Goal: Task Accomplishment & Management: Complete application form

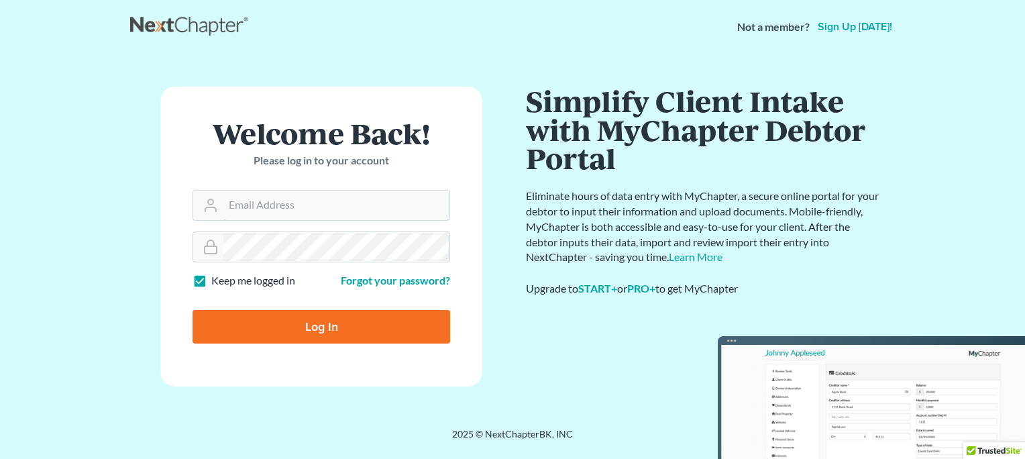
type input "[EMAIL_ADDRESS][DOMAIN_NAME]"
click at [314, 328] on input "Log In" at bounding box center [321, 327] width 258 height 34
type input "Thinking..."
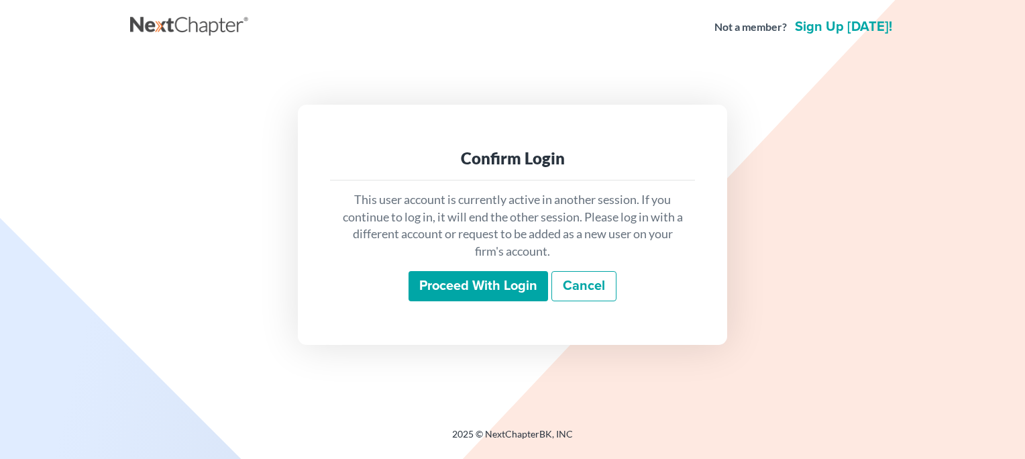
click at [461, 284] on input "Proceed with login" at bounding box center [477, 286] width 139 height 31
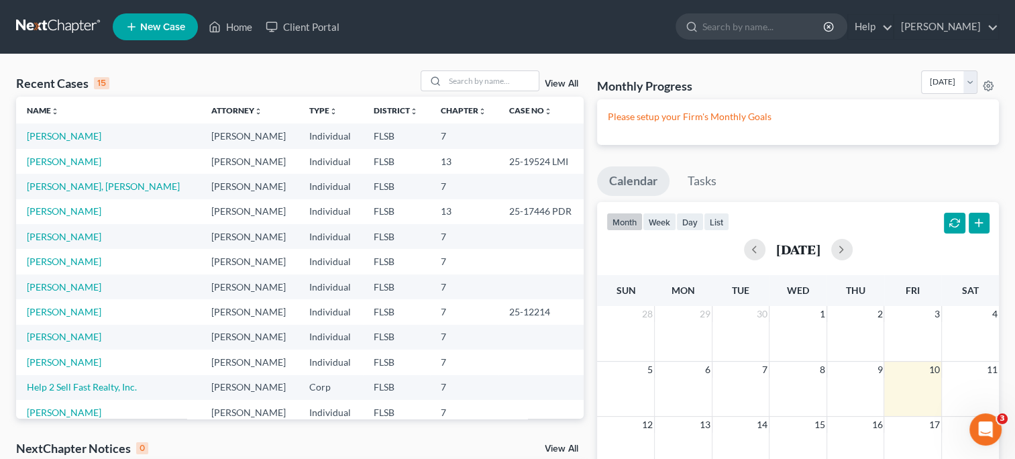
click at [170, 23] on span "New Case" at bounding box center [162, 27] width 45 height 10
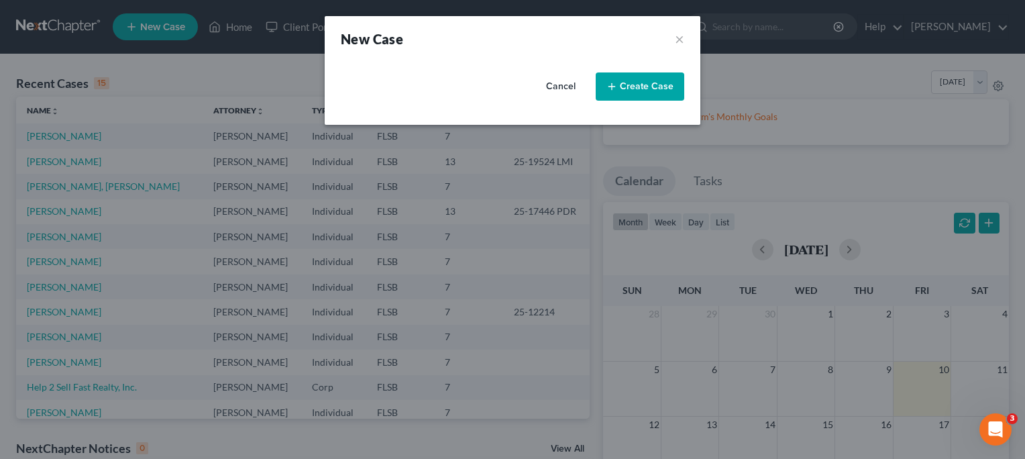
select select "17"
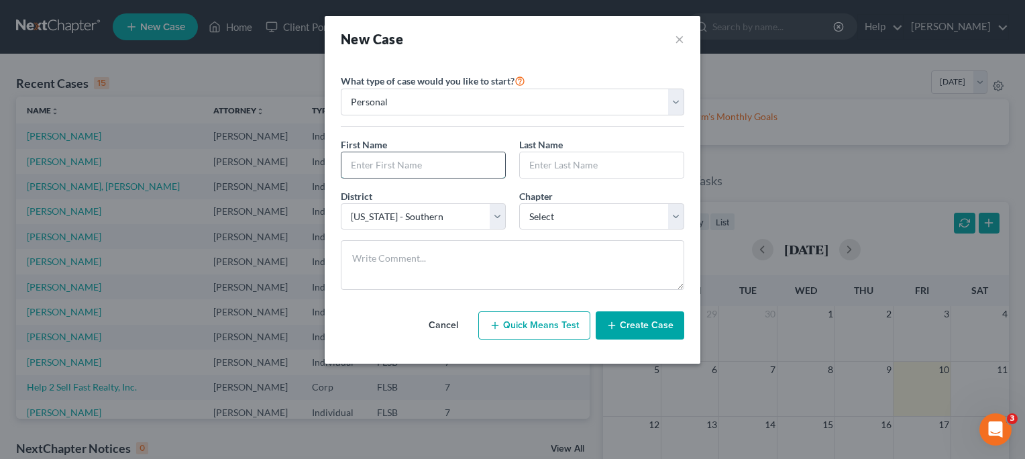
click at [371, 161] on input "text" at bounding box center [423, 164] width 164 height 25
type input "Albeiro"
click at [551, 164] on input "text" at bounding box center [602, 164] width 164 height 25
type input "Guerra"
click at [674, 218] on select "Select 7 11 12 13" at bounding box center [601, 216] width 165 height 27
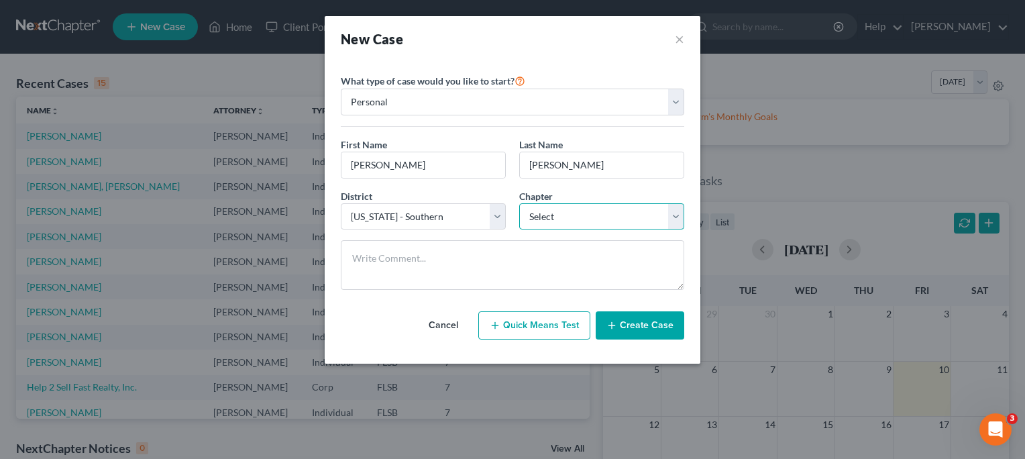
select select "0"
click at [519, 203] on select "Select 7 11 12 13" at bounding box center [601, 216] width 165 height 27
click at [644, 321] on button "Create Case" at bounding box center [640, 325] width 89 height 28
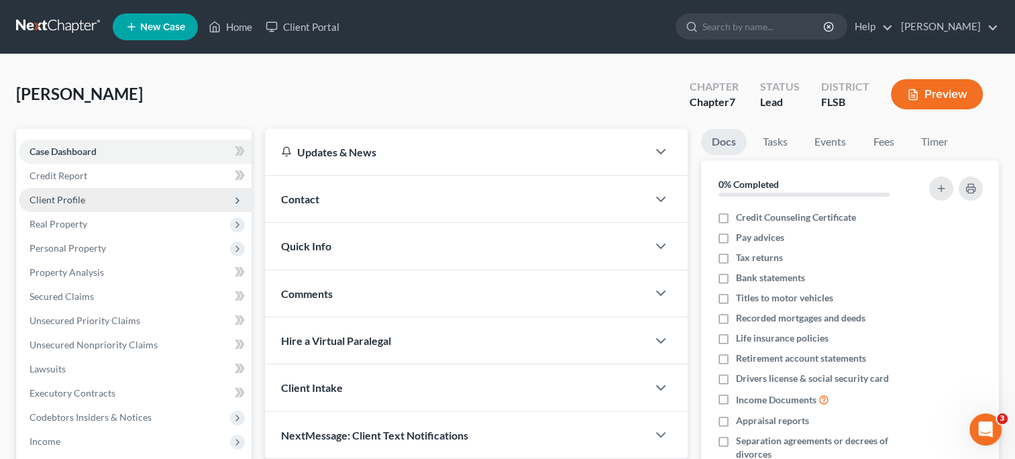
click at [72, 203] on span "Client Profile" at bounding box center [58, 199] width 56 height 11
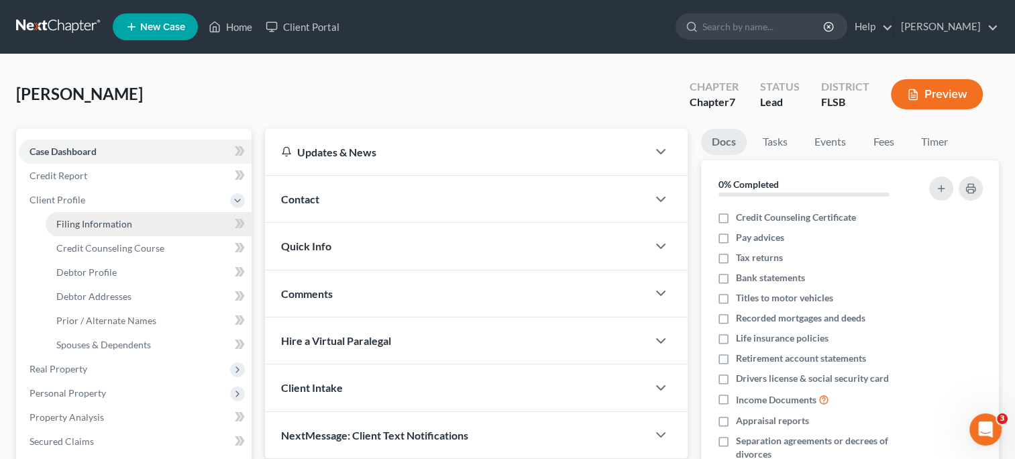
click at [83, 223] on span "Filing Information" at bounding box center [94, 223] width 76 height 11
select select "1"
select select "0"
select select "17"
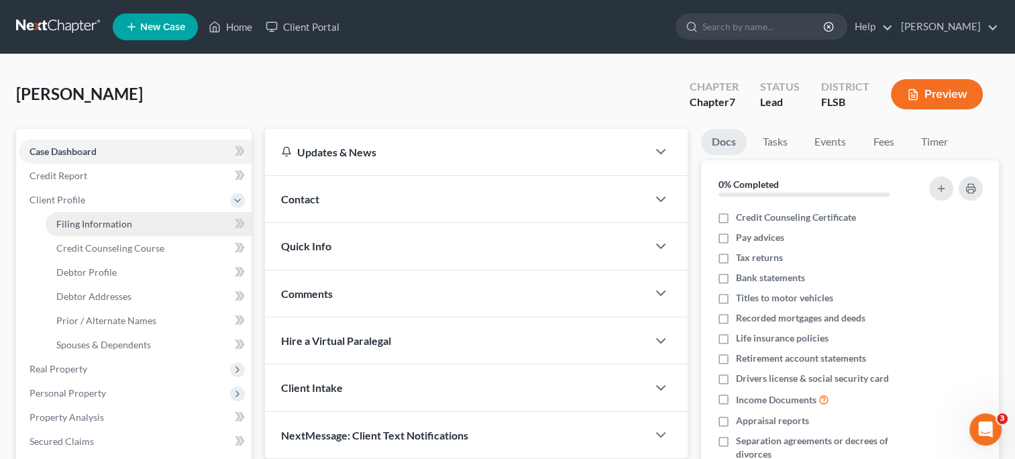
select select "0"
select select "9"
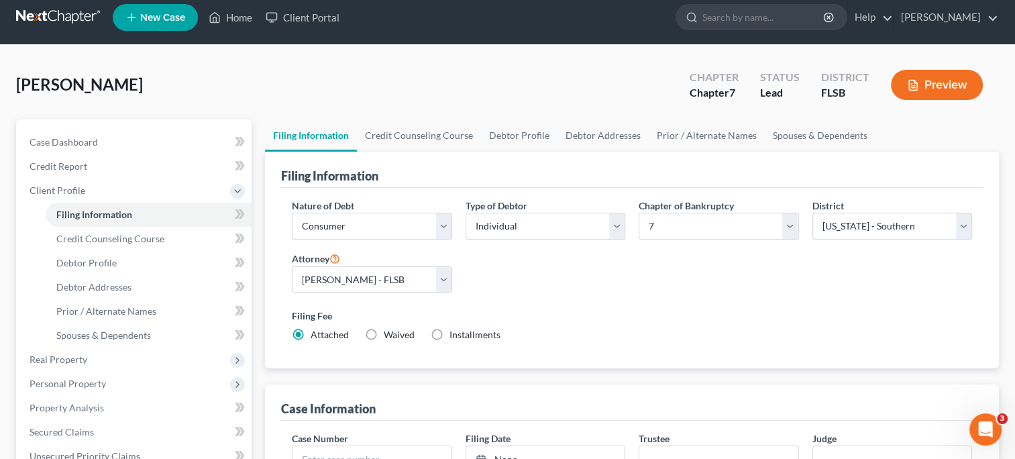
scroll to position [7, 0]
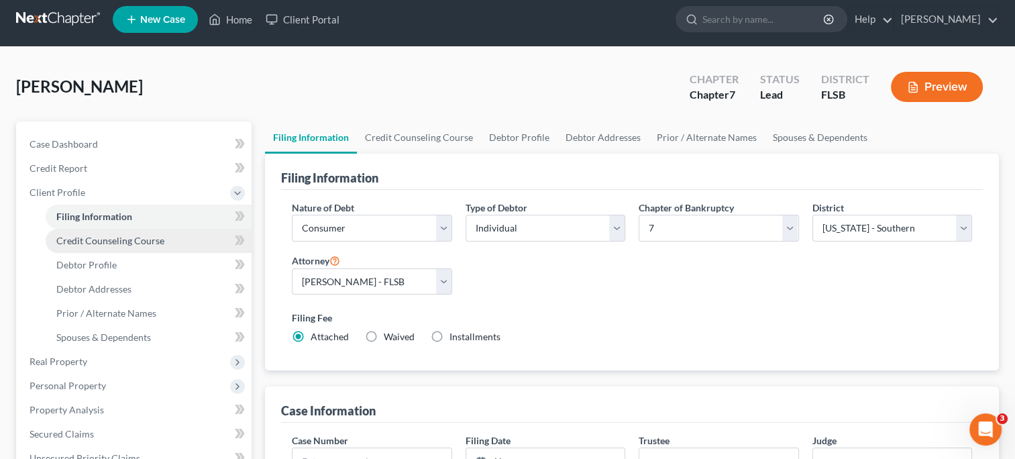
click at [130, 247] on link "Credit Counseling Course" at bounding box center [149, 241] width 206 height 24
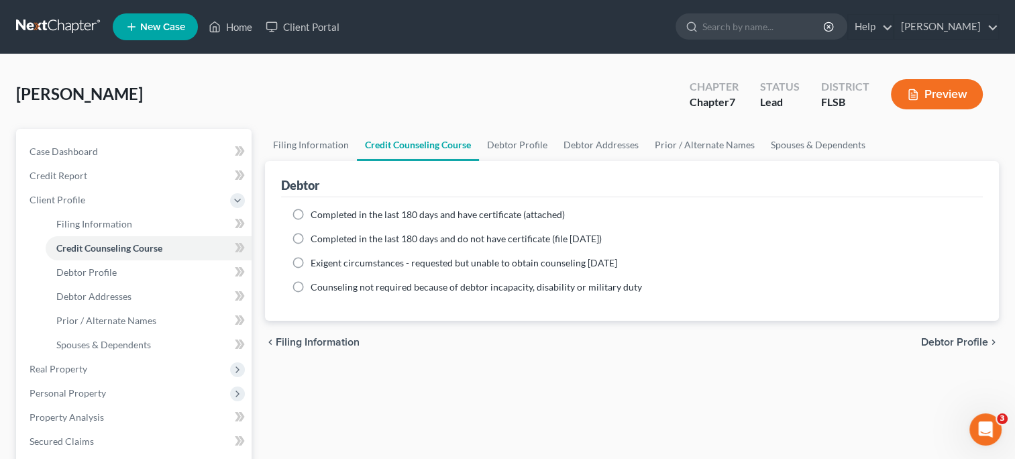
click at [311, 215] on label "Completed in the last 180 days and have certificate (attached)" at bounding box center [438, 214] width 254 height 13
click at [316, 215] on input "Completed in the last 180 days and have certificate (attached)" at bounding box center [320, 212] width 9 height 9
radio input "true"
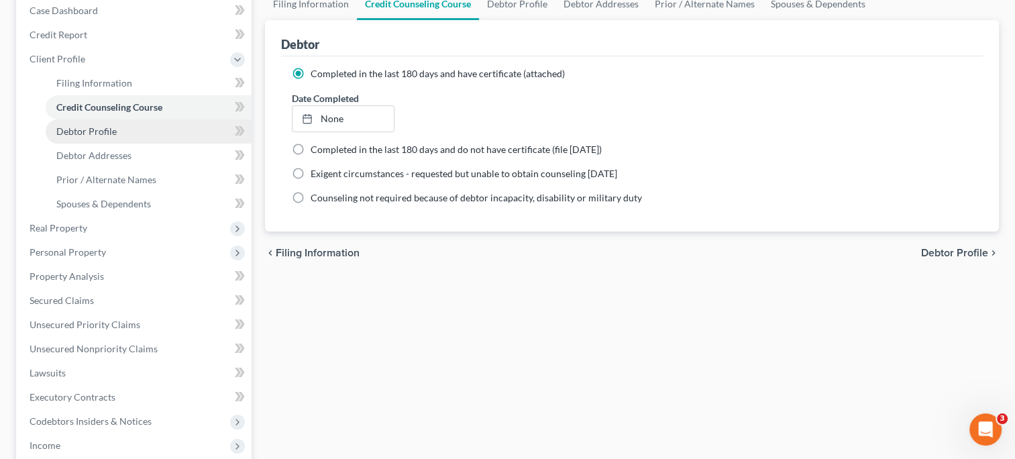
scroll to position [144, 0]
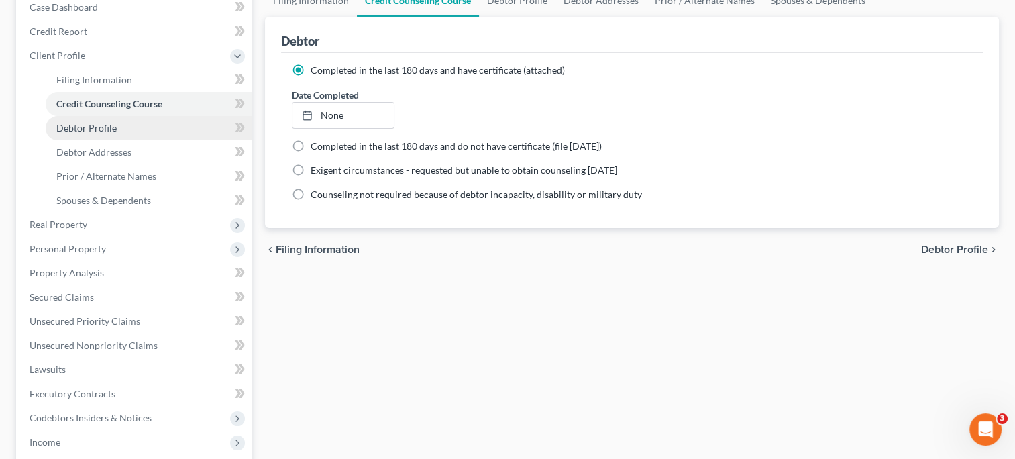
click at [92, 131] on span "Debtor Profile" at bounding box center [86, 127] width 60 height 11
select select "0"
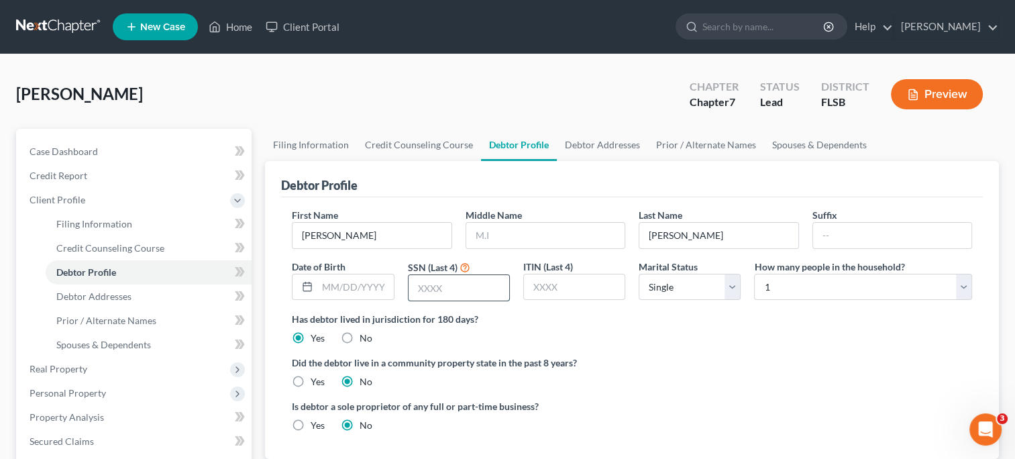
click at [424, 280] on input "text" at bounding box center [458, 287] width 101 height 25
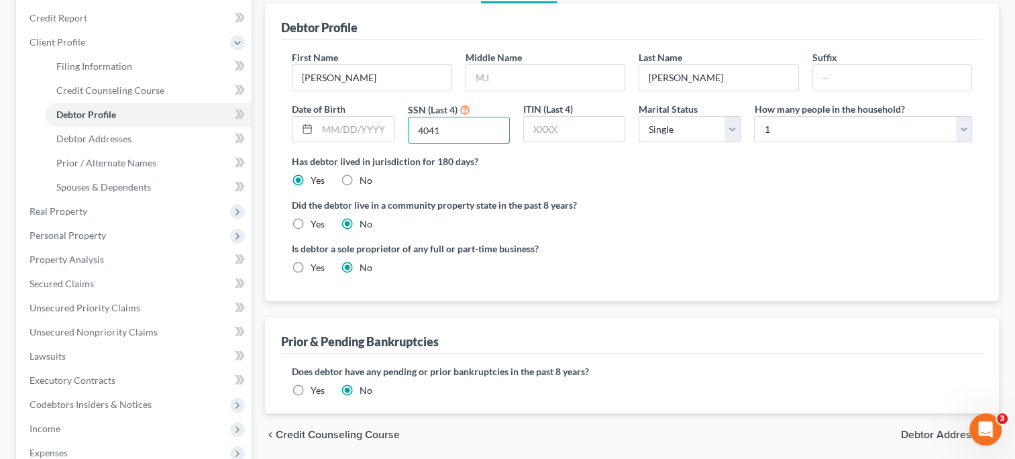
scroll to position [158, 0]
type input "4041"
click at [89, 140] on span "Debtor Addresses" at bounding box center [93, 137] width 75 height 11
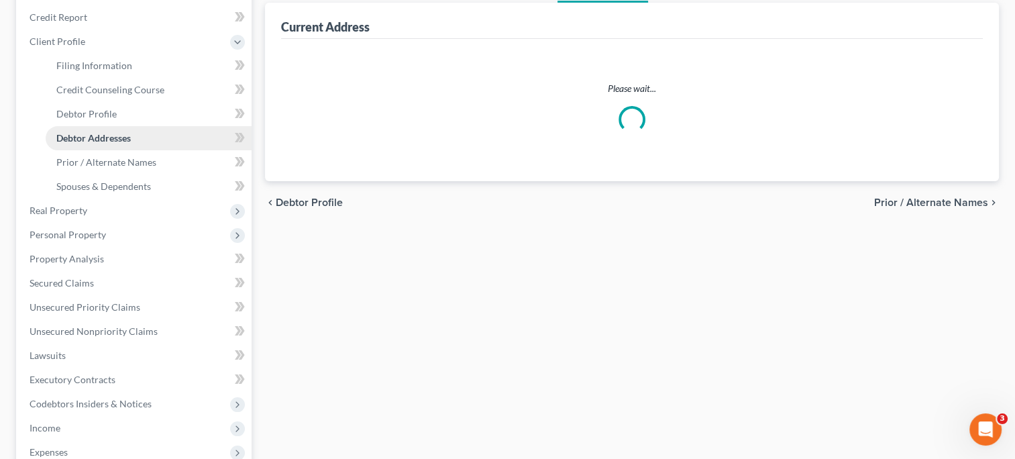
scroll to position [157, 0]
select select "0"
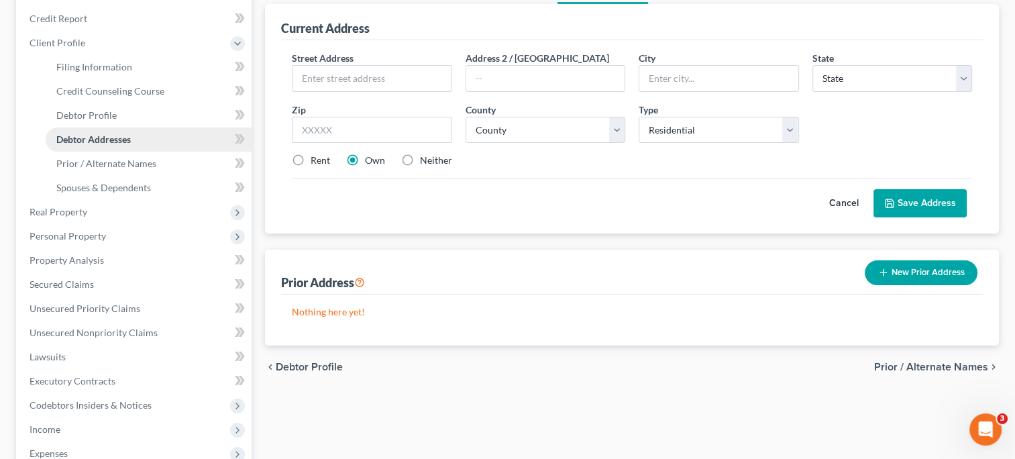
scroll to position [0, 0]
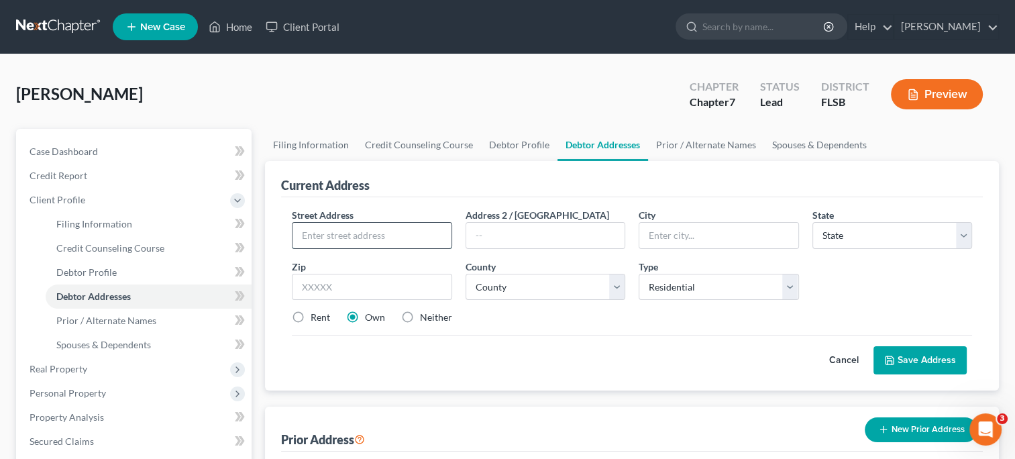
click at [325, 233] on input "text" at bounding box center [371, 235] width 158 height 25
type input "1347 Veracruz Lane"
click at [697, 235] on input "text" at bounding box center [718, 235] width 158 height 25
type input "Weston"
click at [874, 238] on select "State AL AK AR AZ CA CO CT DE DC FL GA GU HI ID IL IN IA KS KY LA ME MD MA MI M…" at bounding box center [892, 235] width 160 height 27
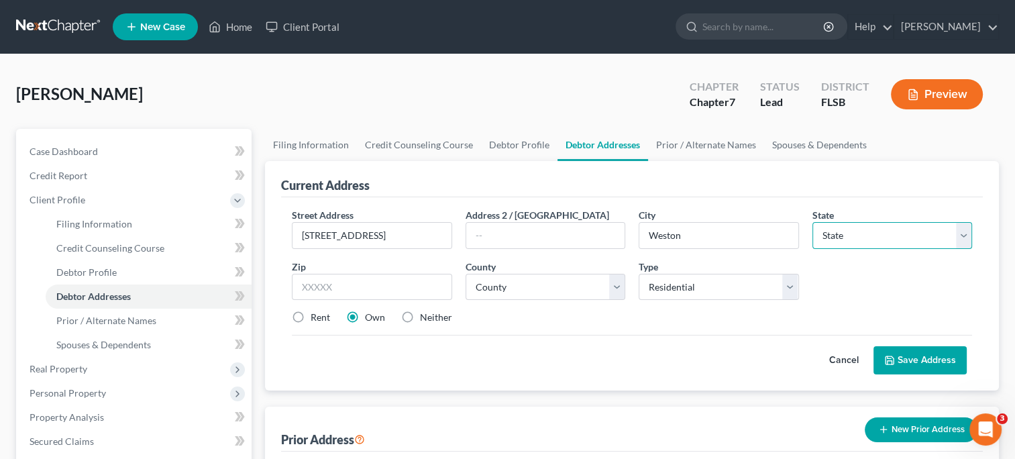
select select "9"
click at [812, 222] on select "State AL AK AR AZ CA CO CT DE DC FL GA GU HI ID IL IN IA KS KY LA ME MD MA MI M…" at bounding box center [892, 235] width 160 height 27
click at [315, 285] on input "text" at bounding box center [372, 287] width 160 height 27
type input "33327"
click at [618, 287] on select "County Alachua County Baker County Bay County Bradford County Brevard County Br…" at bounding box center [545, 287] width 160 height 27
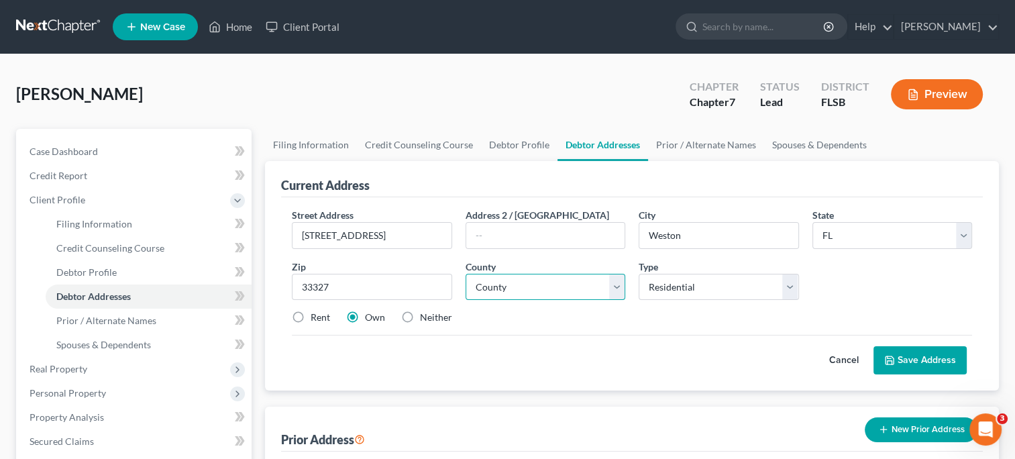
select select "5"
click at [465, 274] on select "County Alachua County Baker County Bay County Bradford County Brevard County Br…" at bounding box center [545, 287] width 160 height 27
click at [893, 352] on button "Save Address" at bounding box center [919, 360] width 93 height 28
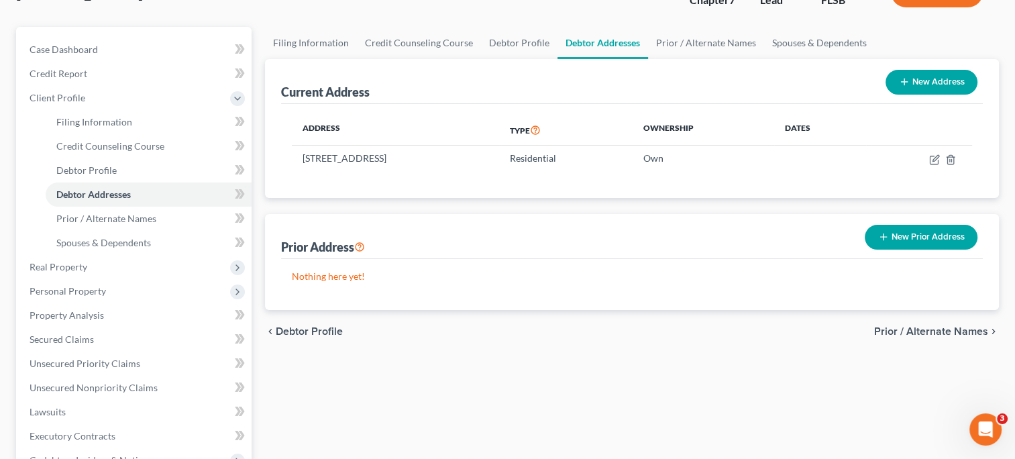
scroll to position [99, 0]
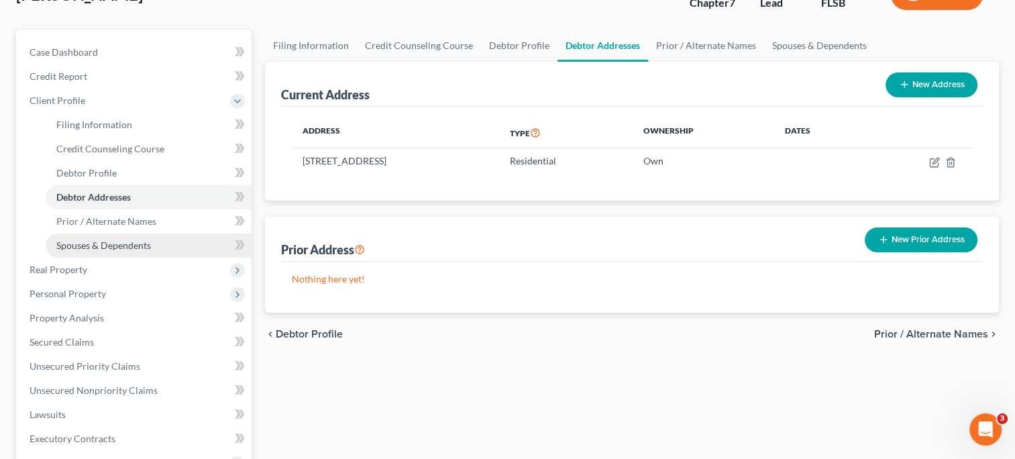
click at [115, 247] on span "Spouses & Dependents" at bounding box center [103, 244] width 95 height 11
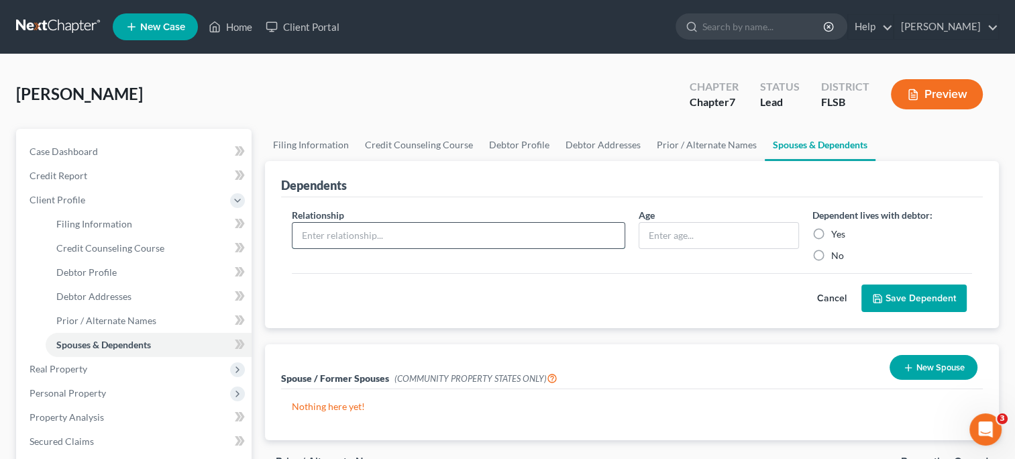
click at [325, 235] on input "text" at bounding box center [458, 235] width 332 height 25
type input "wife"
click at [665, 232] on input "text" at bounding box center [718, 235] width 158 height 25
type input "8"
click at [339, 241] on input "wife" at bounding box center [458, 235] width 332 height 25
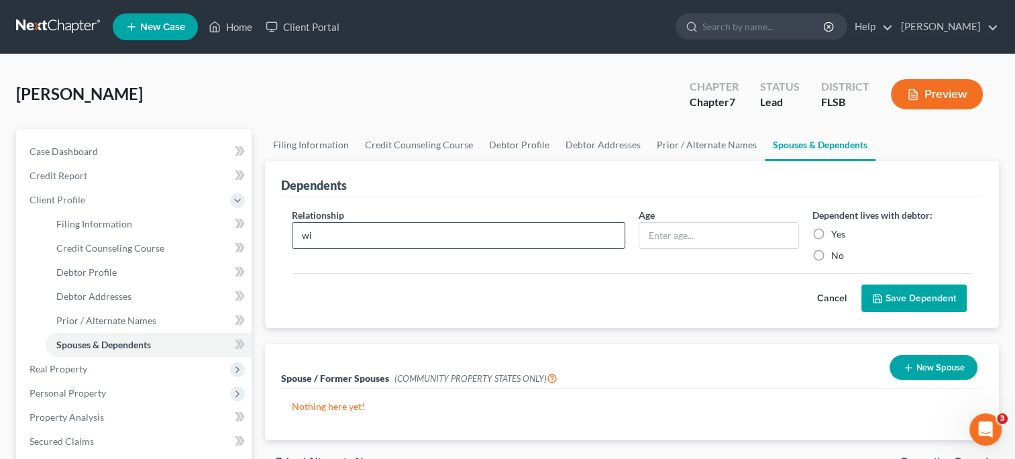
type input "w"
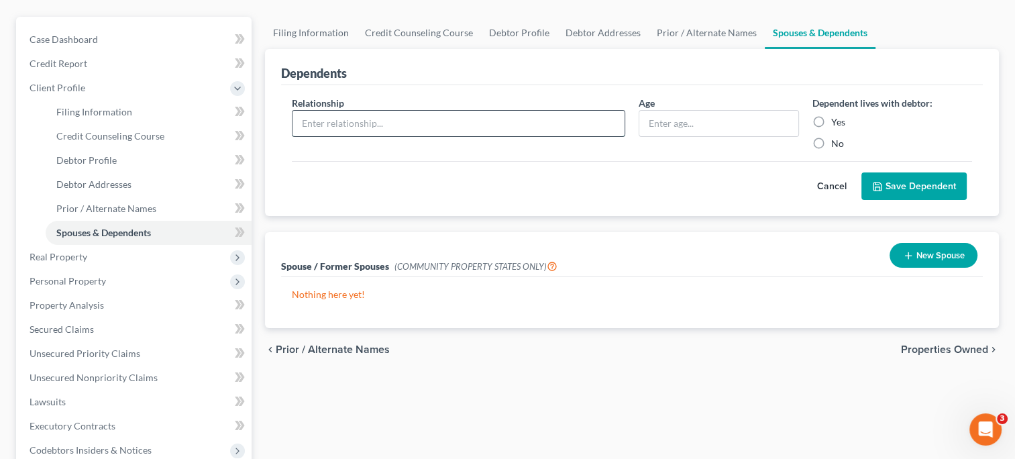
scroll to position [126, 0]
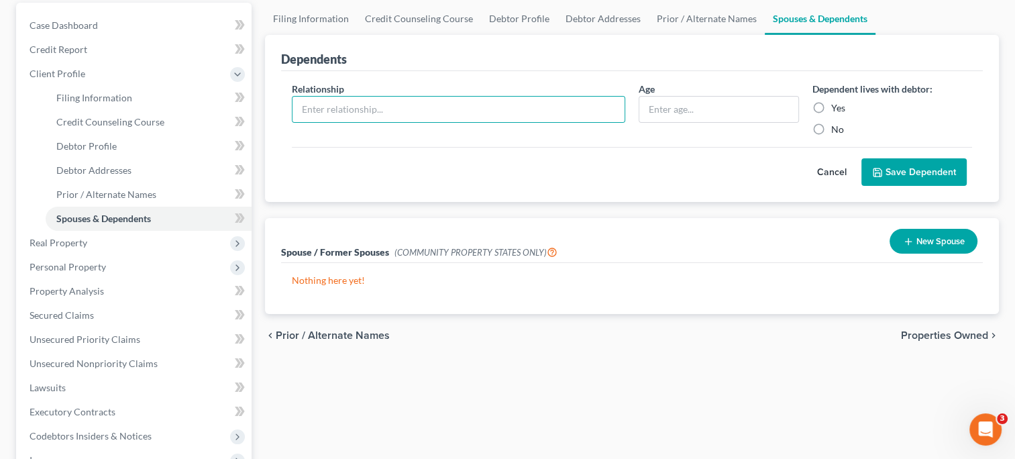
click at [912, 238] on button "New Spouse" at bounding box center [933, 241] width 88 height 25
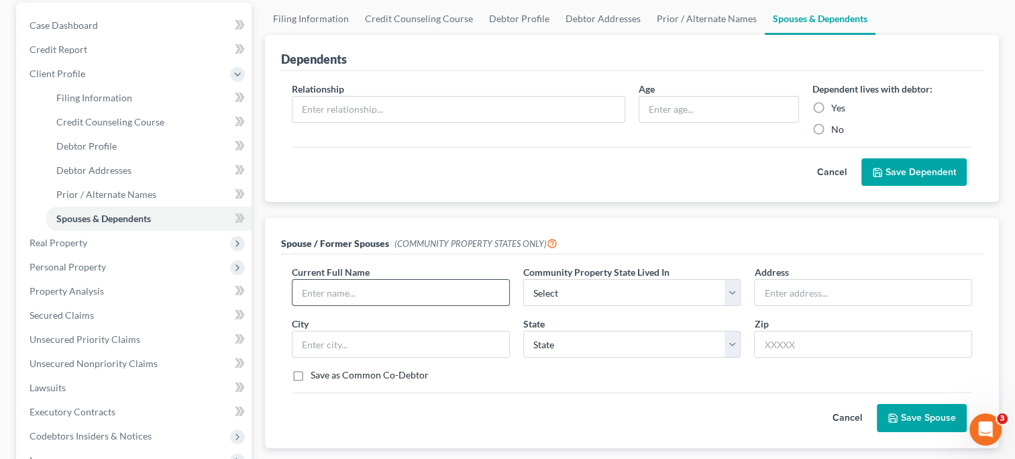
click at [362, 287] on input "text" at bounding box center [400, 292] width 217 height 25
type input "M"
click at [68, 240] on span "Real Property" at bounding box center [59, 242] width 58 height 11
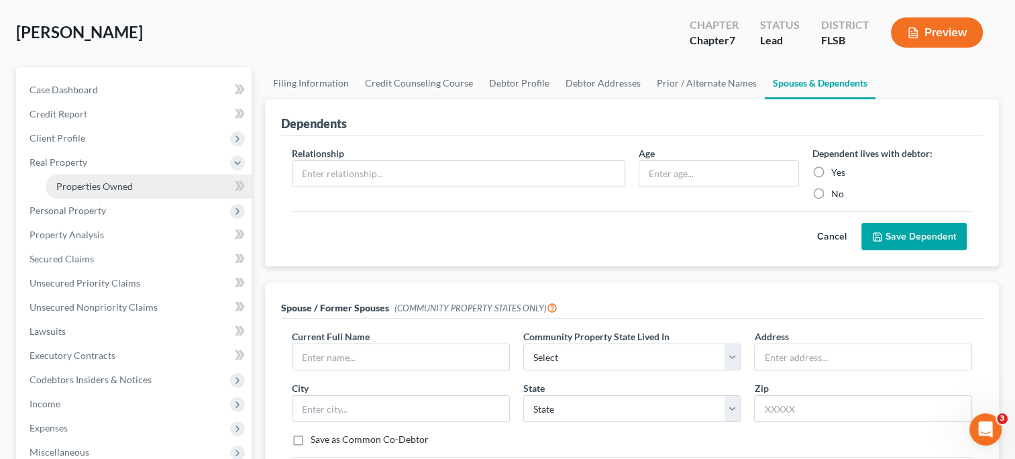
scroll to position [59, 0]
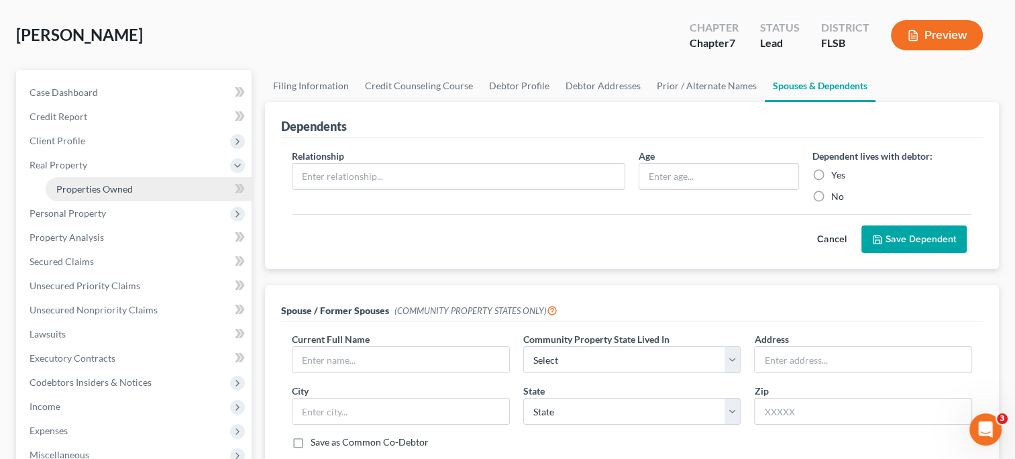
click at [78, 184] on span "Properties Owned" at bounding box center [94, 188] width 76 height 11
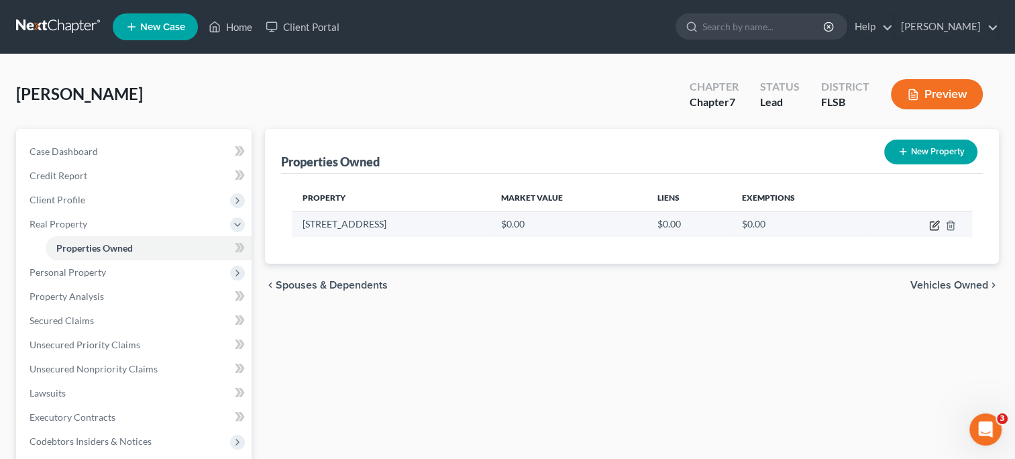
click at [930, 223] on icon "button" at bounding box center [934, 226] width 8 height 8
select select "9"
select select "5"
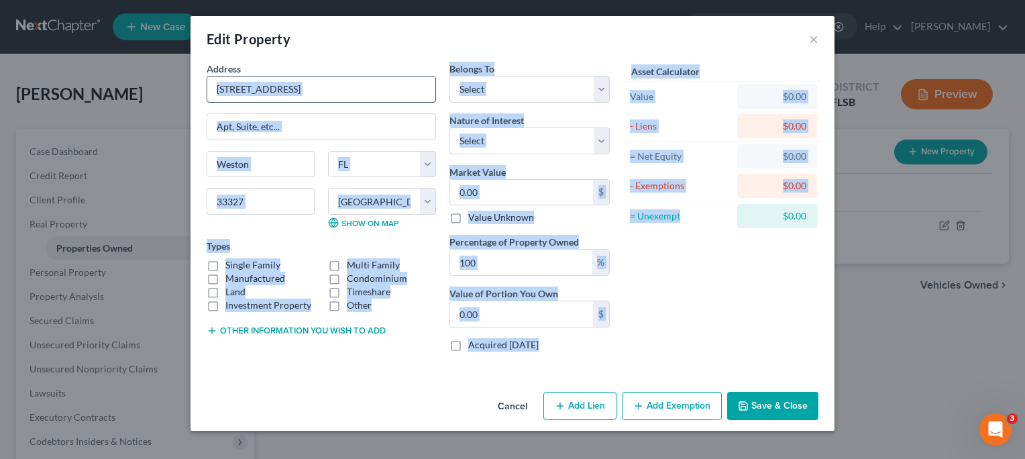
click at [311, 86] on div "Edit Property × Address * 1347 Veracruz Lane Weston State AL AK AR AZ CA CO CT …" at bounding box center [512, 229] width 1025 height 459
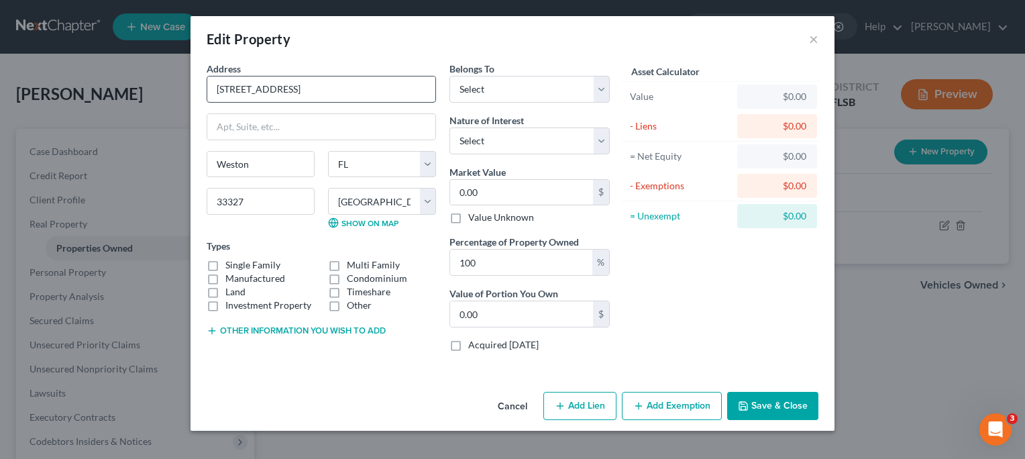
click at [311, 86] on input "1347 Veracruz Lane" at bounding box center [321, 88] width 228 height 25
type input "1"
click at [755, 403] on button "Save & Close" at bounding box center [772, 406] width 91 height 28
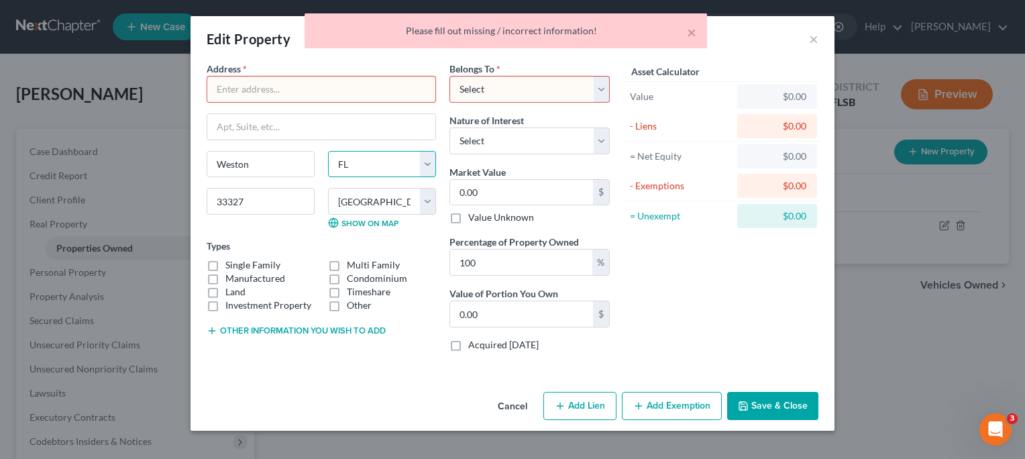
click at [378, 160] on select "State AL AK AR AZ CA CO CT DE DC FL GA GU HI ID IL IN IA KS KY LA ME MD MA MI M…" at bounding box center [382, 164] width 108 height 27
select select
click at [328, 151] on select "State AL AK AR AZ CA CO CT DE DC FL GA GU HI ID IL IN IA KS KY LA ME MD MA MI M…" at bounding box center [382, 164] width 108 height 27
click at [266, 158] on input "Weston" at bounding box center [260, 164] width 107 height 25
select select
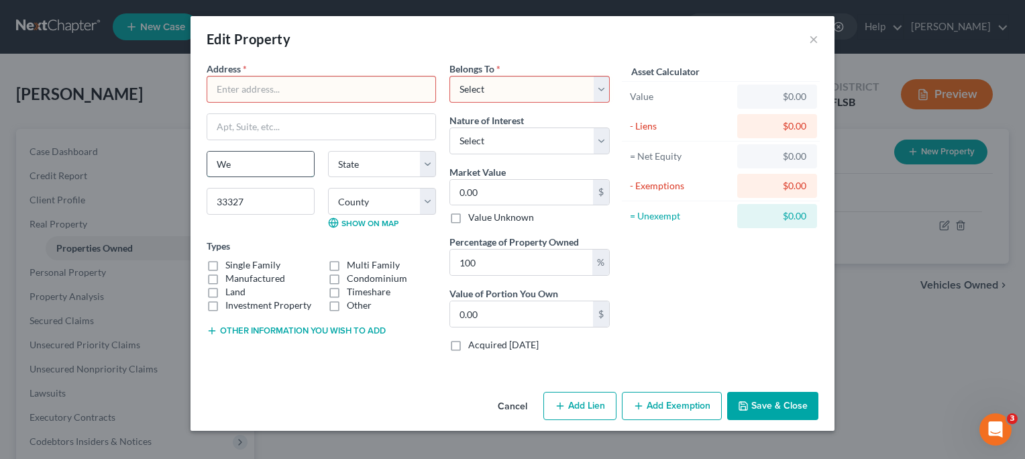
type input "W"
click at [254, 205] on input "33327" at bounding box center [261, 201] width 108 height 27
type input "3"
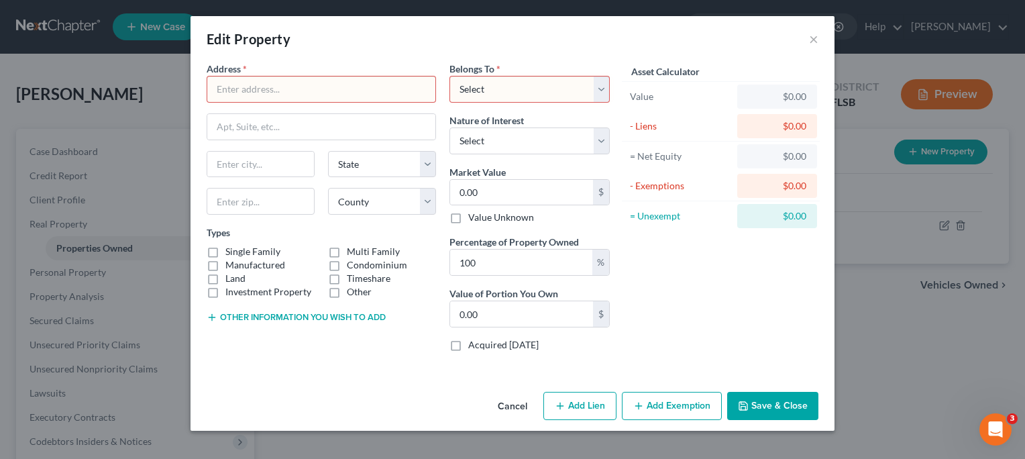
click at [409, 233] on div "Types Single Family Multi Family Manufactured Condominium Land Timeshare Invest…" at bounding box center [321, 261] width 229 height 73
click at [799, 403] on button "Save & Close" at bounding box center [772, 406] width 91 height 28
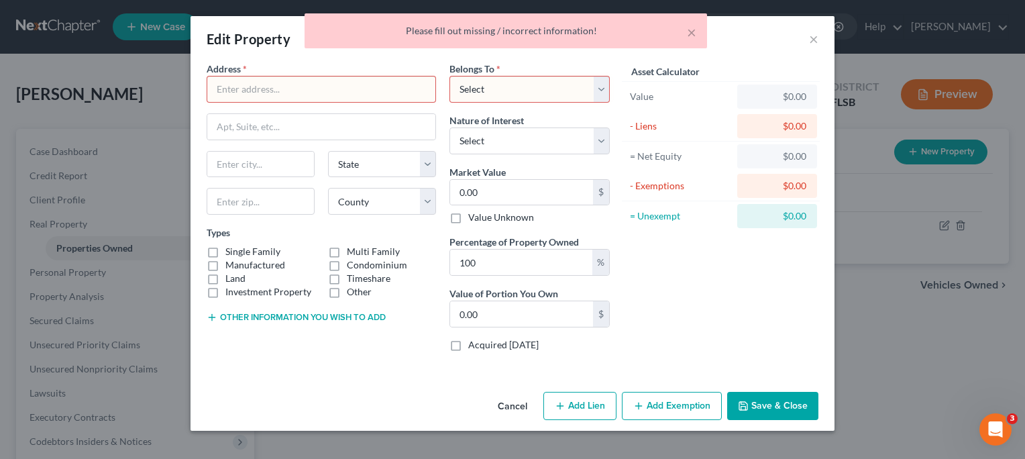
click at [656, 274] on div "Asset Calculator Value $0.00 - Liens $0.00 = Net Equity $0.00 - Exemptions $0.0…" at bounding box center [720, 212] width 209 height 300
click at [812, 38] on div "× Please fill out missing / incorrect information!" at bounding box center [505, 34] width 1025 height 42
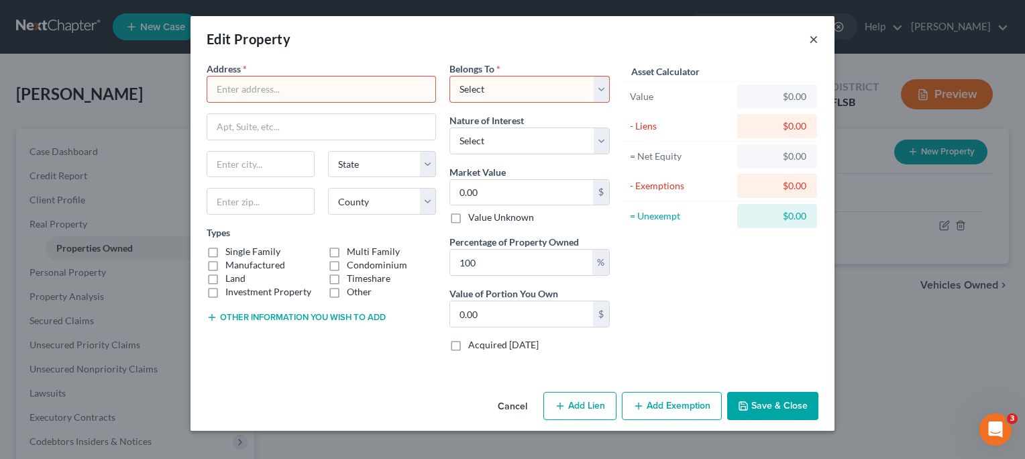
click at [812, 36] on button "×" at bounding box center [813, 39] width 9 height 16
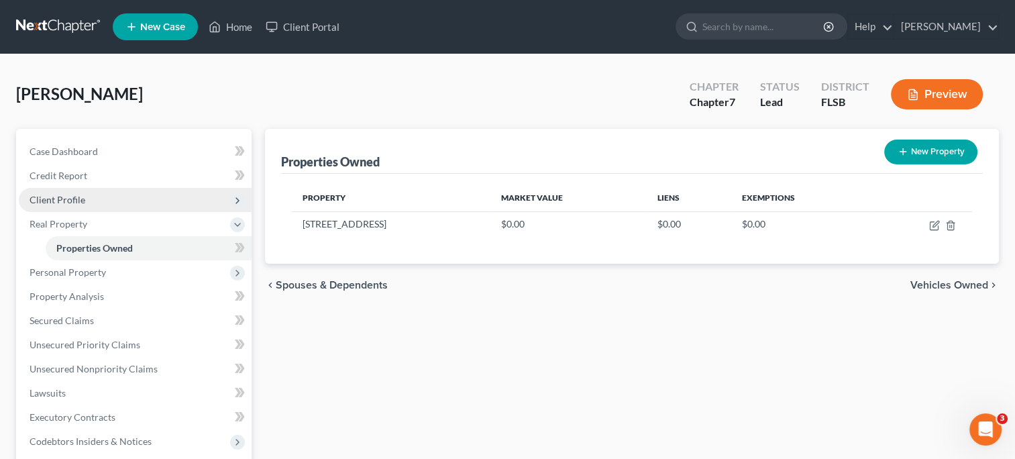
click at [67, 197] on span "Client Profile" at bounding box center [58, 199] width 56 height 11
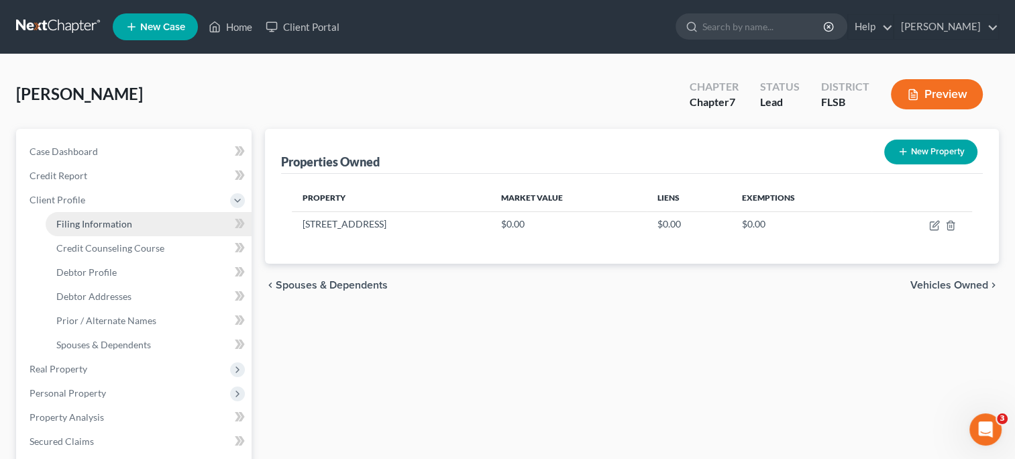
click at [86, 225] on span "Filing Information" at bounding box center [94, 223] width 76 height 11
select select "1"
select select "0"
select select "17"
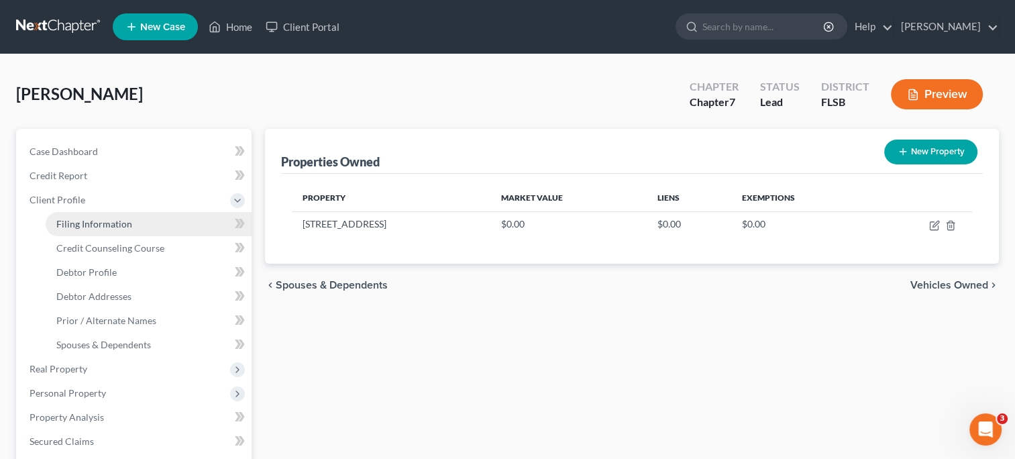
select select "0"
select select "9"
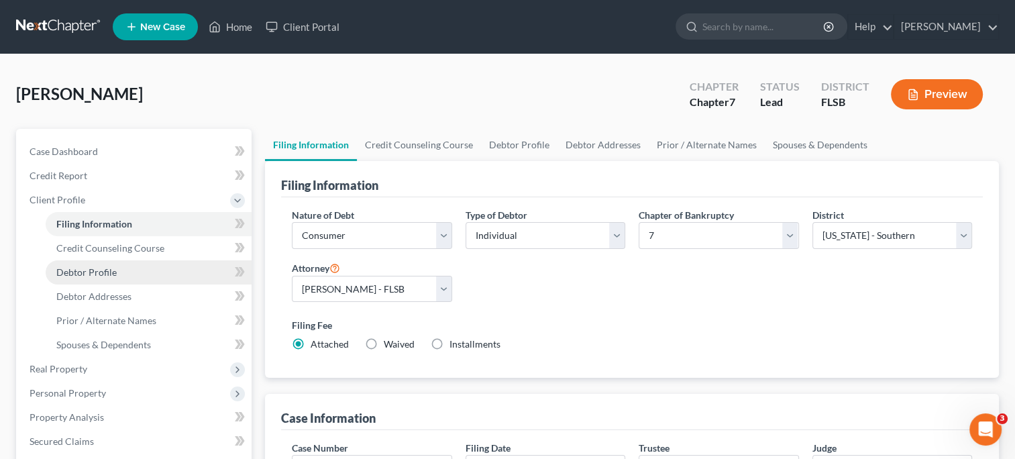
click at [105, 268] on span "Debtor Profile" at bounding box center [86, 271] width 60 height 11
select select "0"
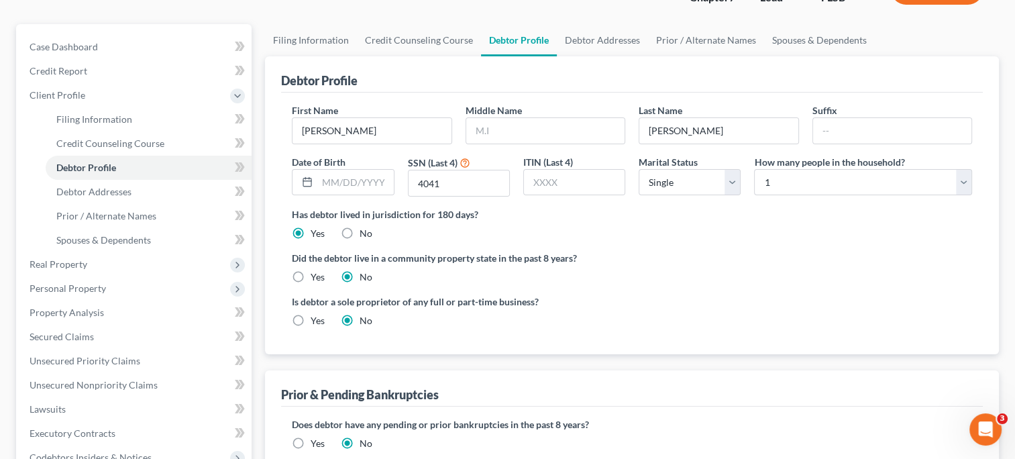
scroll to position [105, 0]
click at [966, 182] on select "Select 1 2 3 4 5 6 7 8 9 10 11 12 13 14 15 16 17 18 19 20" at bounding box center [863, 182] width 218 height 27
select select "1"
click at [754, 169] on select "Select 1 2 3 4 5 6 7 8 9 10 11 12 13 14 15 16 17 18 19 20" at bounding box center [863, 182] width 218 height 27
click at [733, 184] on select "Select Single Married Separated Divorced Widowed" at bounding box center [689, 182] width 102 height 27
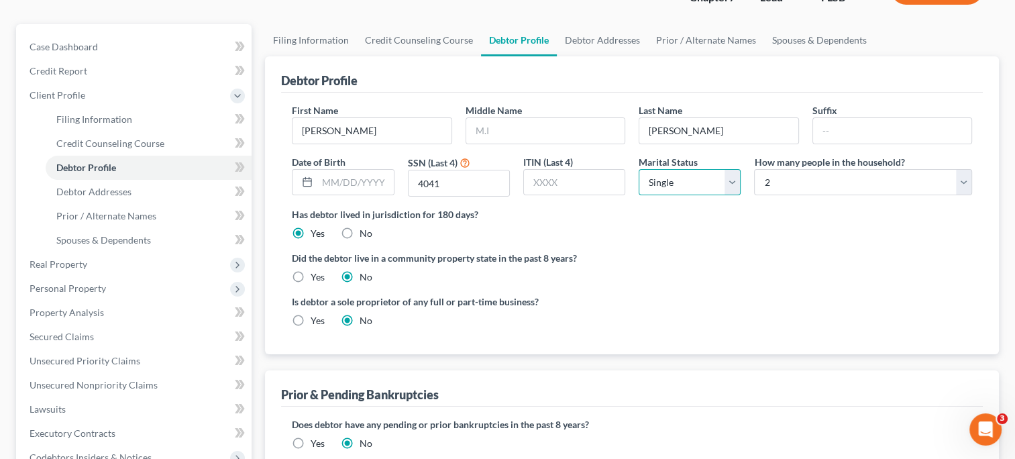
select select "1"
click at [638, 169] on select "Select Single Married Separated Divorced Widowed" at bounding box center [689, 182] width 102 height 27
click at [119, 188] on span "Debtor Addresses" at bounding box center [93, 191] width 75 height 11
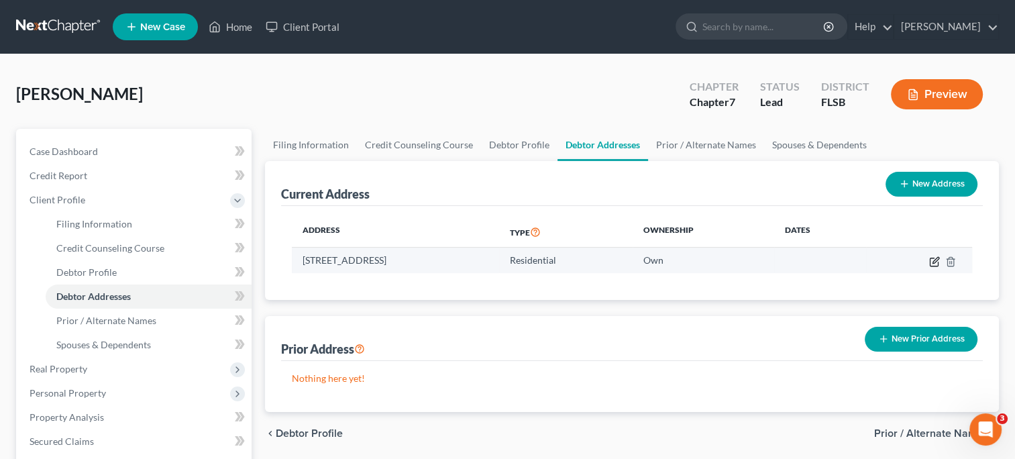
click at [934, 261] on icon "button" at bounding box center [934, 261] width 11 height 11
select select "9"
select select "5"
select select "0"
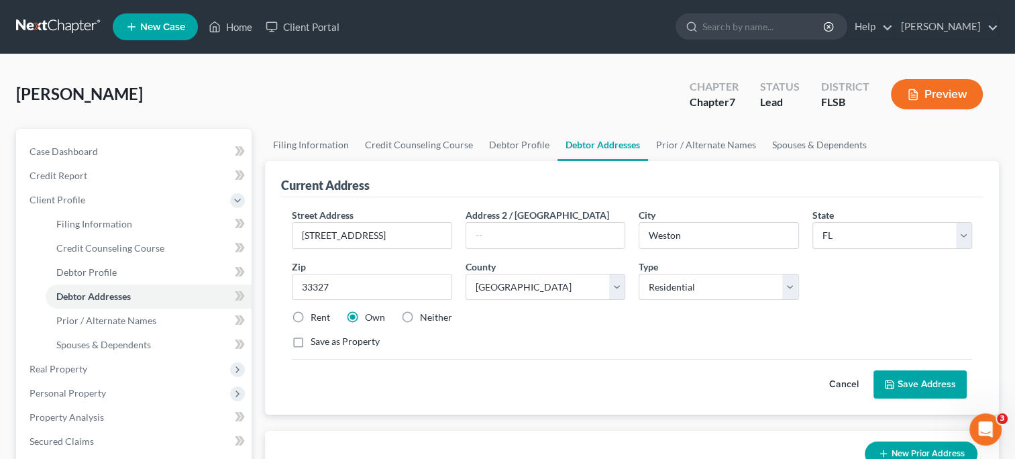
click at [420, 315] on label "Neither" at bounding box center [436, 317] width 32 height 13
click at [425, 315] on input "Neither" at bounding box center [429, 315] width 9 height 9
radio input "true"
click at [905, 381] on button "Save Address" at bounding box center [919, 384] width 93 height 28
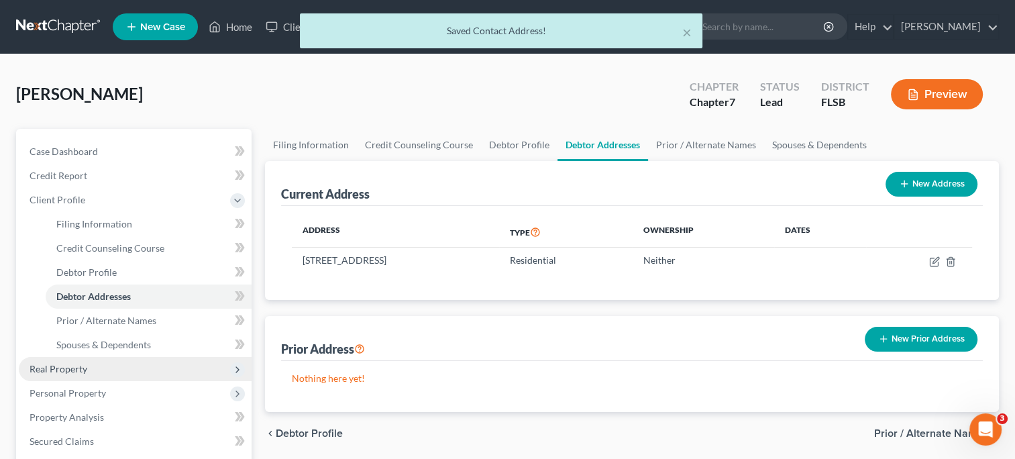
click at [75, 365] on span "Real Property" at bounding box center [59, 368] width 58 height 11
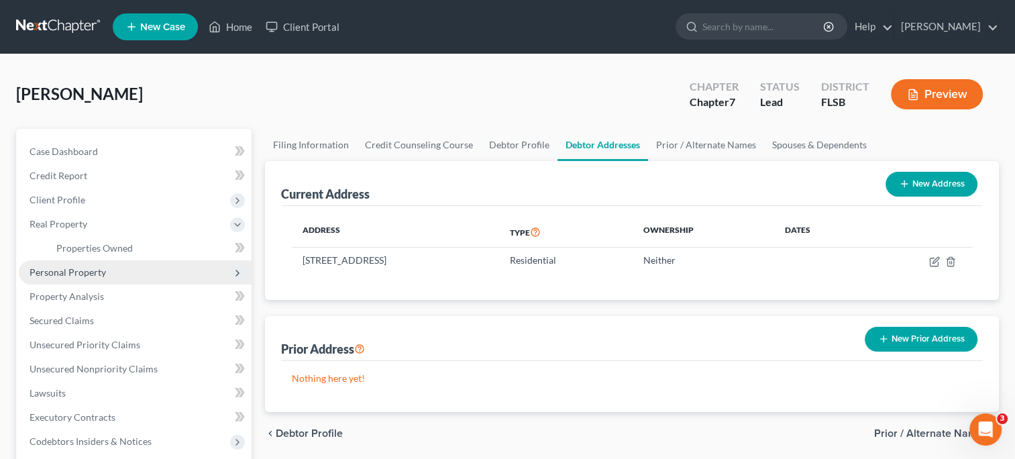
click at [84, 264] on span "Personal Property" at bounding box center [135, 272] width 233 height 24
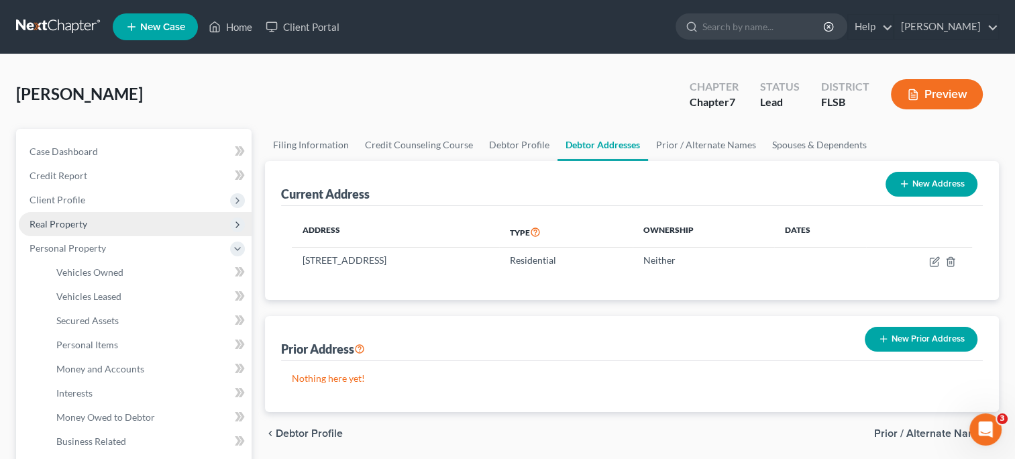
click at [76, 223] on span "Real Property" at bounding box center [59, 223] width 58 height 11
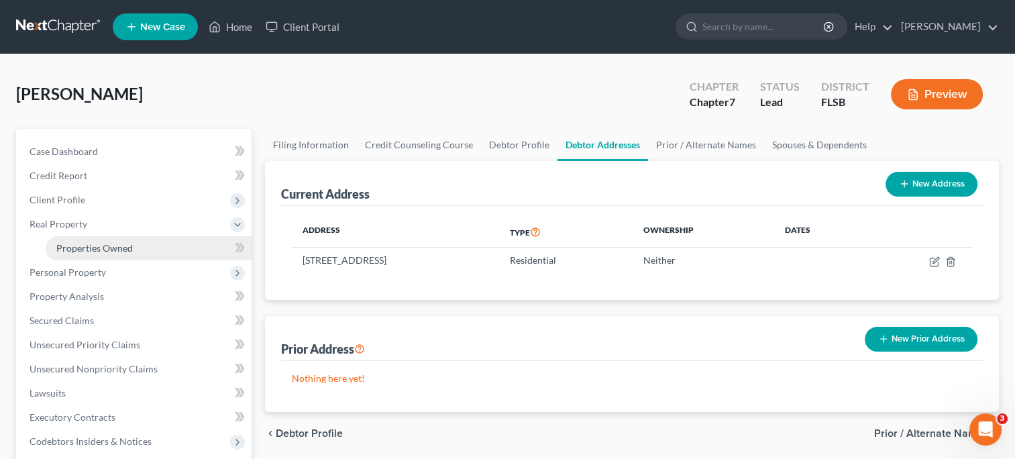
click at [118, 245] on span "Properties Owned" at bounding box center [94, 247] width 76 height 11
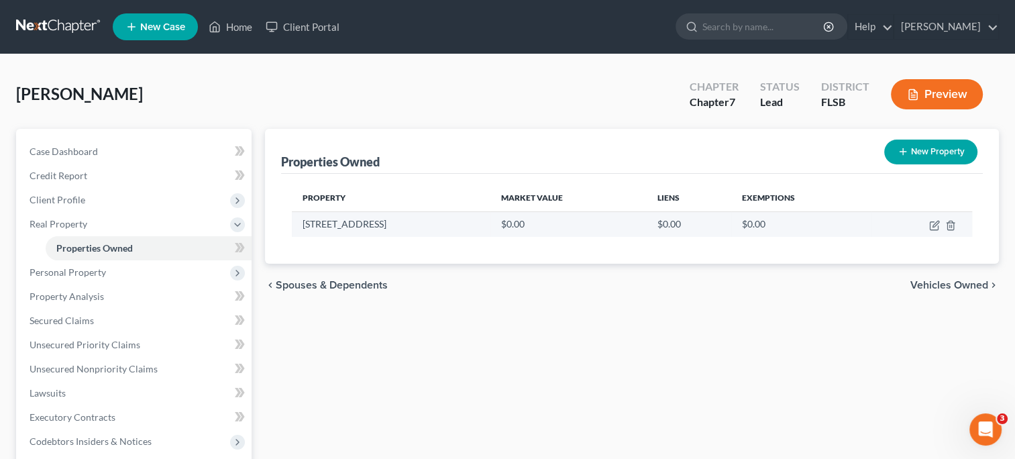
click at [928, 225] on td at bounding box center [921, 223] width 101 height 25
click at [936, 228] on icon "button" at bounding box center [934, 225] width 11 height 11
select select "9"
select select "5"
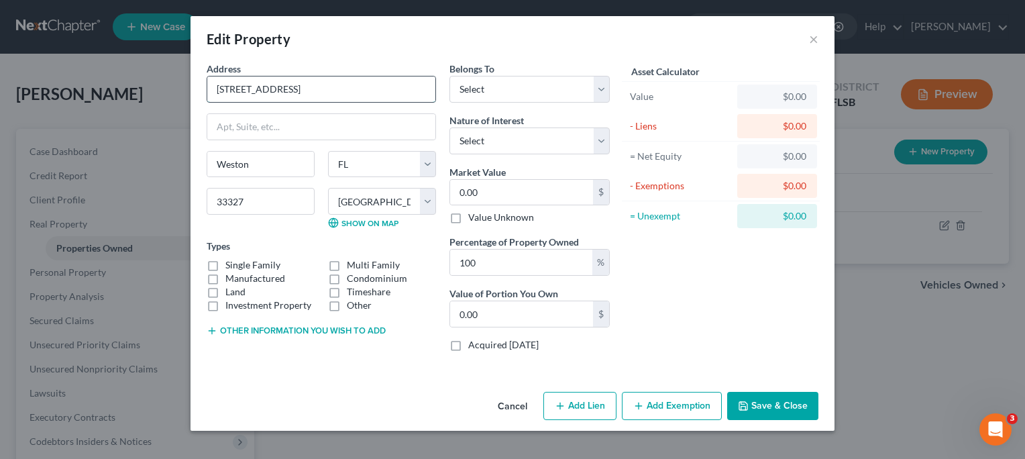
click at [340, 89] on input "1347 Veracruz Lane" at bounding box center [321, 88] width 228 height 25
type input "1"
click at [269, 163] on input "Weston" at bounding box center [260, 164] width 107 height 25
type input "W"
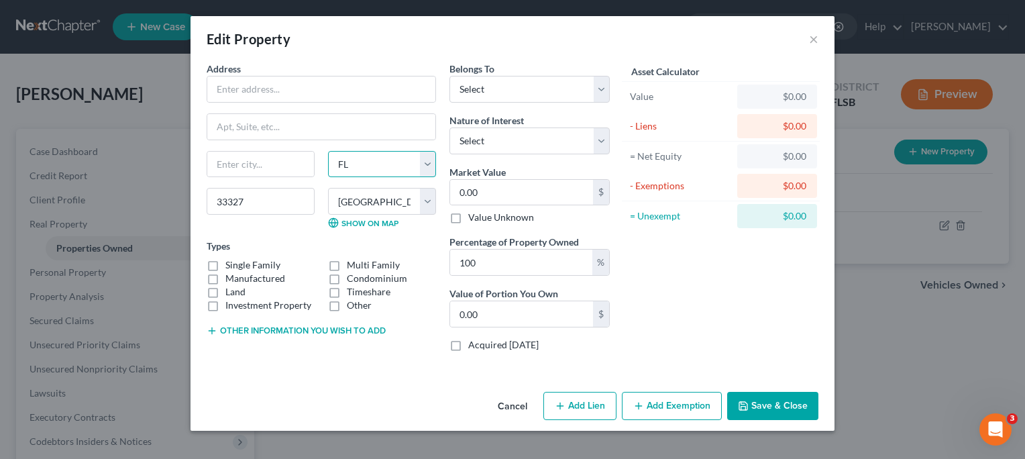
click at [426, 160] on select "State AL AK AR AZ CA CO CT DE DC FL GA GU HI ID IL IN IA KS KY LA ME MD MA MI M…" at bounding box center [382, 164] width 108 height 27
select select
click at [328, 151] on select "State AL AK AR AZ CA CO CT DE DC FL GA GU HI ID IL IN IA KS KY LA ME MD MA MI M…" at bounding box center [382, 164] width 108 height 27
click at [265, 204] on input "33327" at bounding box center [261, 201] width 108 height 27
select select
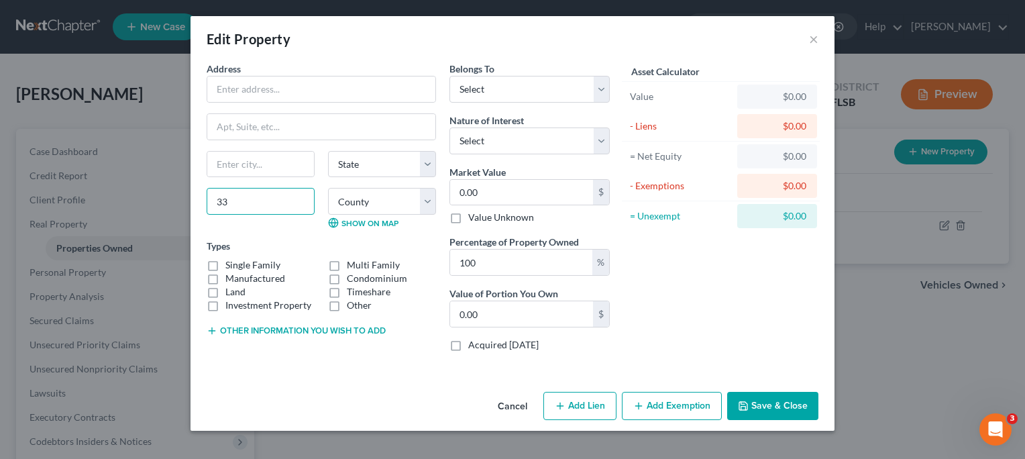
type input "3"
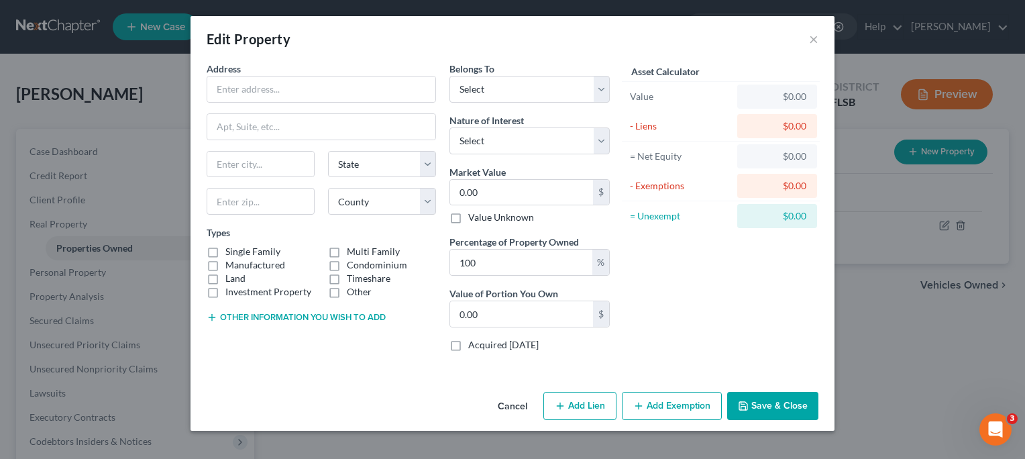
click at [693, 289] on div "Asset Calculator Value $0.00 - Liens $0.00 = Net Equity $0.00 - Exemptions $0.0…" at bounding box center [720, 212] width 209 height 300
click at [755, 410] on button "Save & Close" at bounding box center [772, 406] width 91 height 28
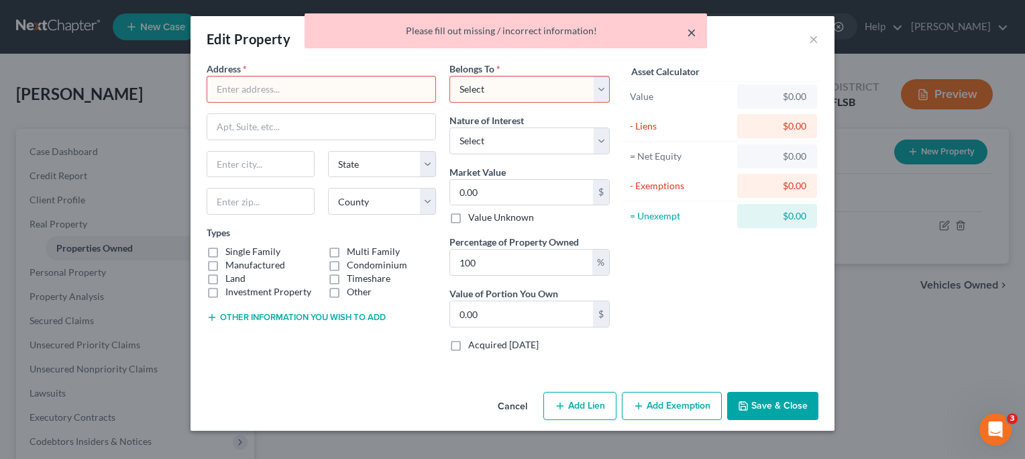
click at [689, 30] on button "×" at bounding box center [691, 32] width 9 height 16
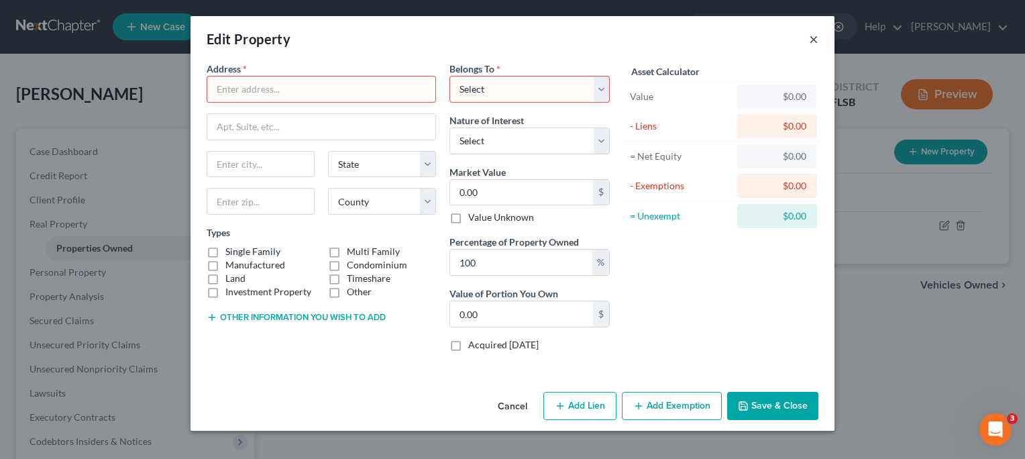
click at [810, 38] on button "×" at bounding box center [813, 39] width 9 height 16
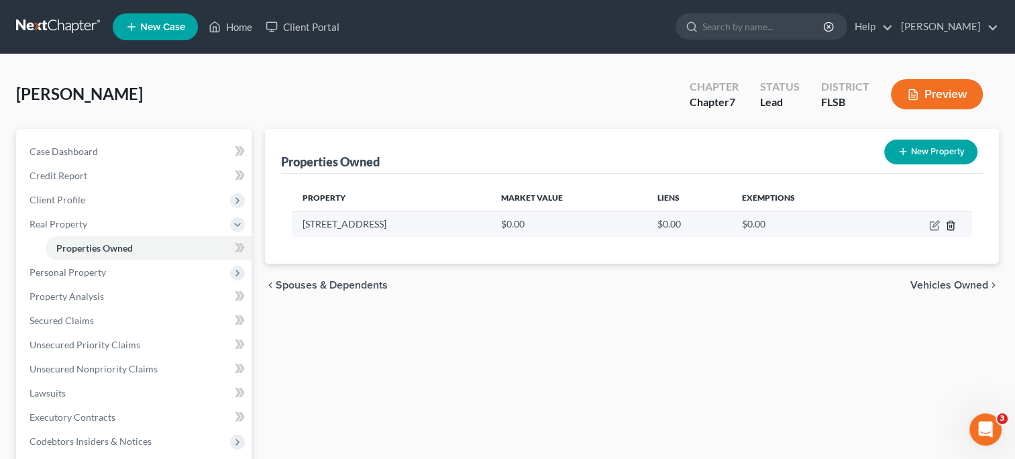
click at [948, 225] on icon "button" at bounding box center [950, 225] width 11 height 11
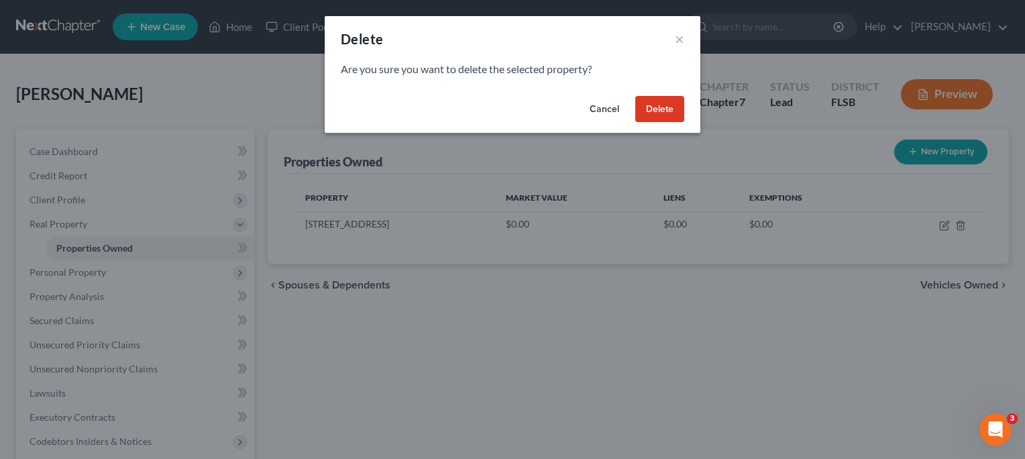
click at [655, 108] on button "Delete" at bounding box center [659, 109] width 49 height 27
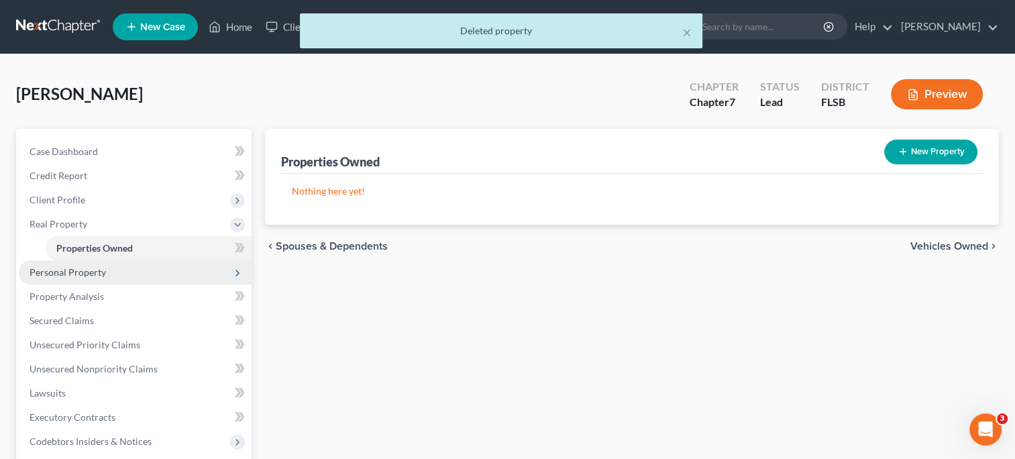
click at [78, 276] on span "Personal Property" at bounding box center [68, 271] width 76 height 11
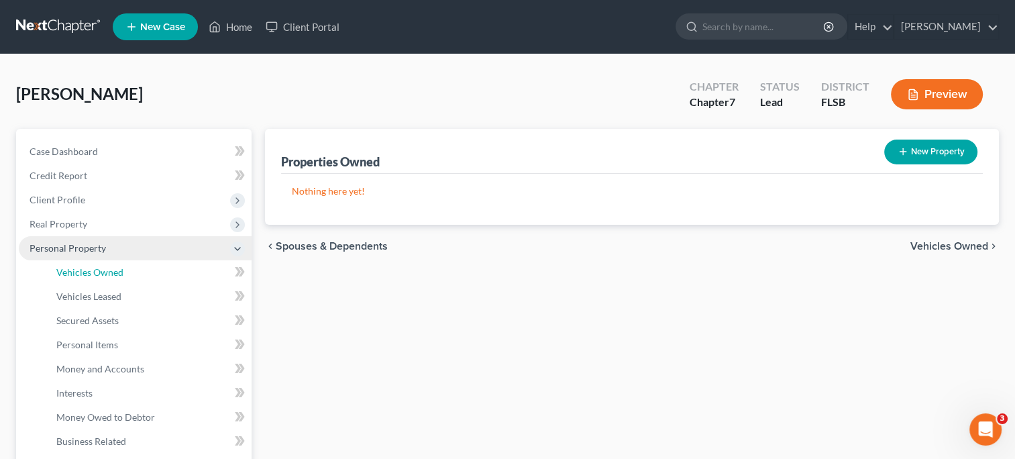
click at [78, 276] on span "Vehicles Owned" at bounding box center [89, 271] width 67 height 11
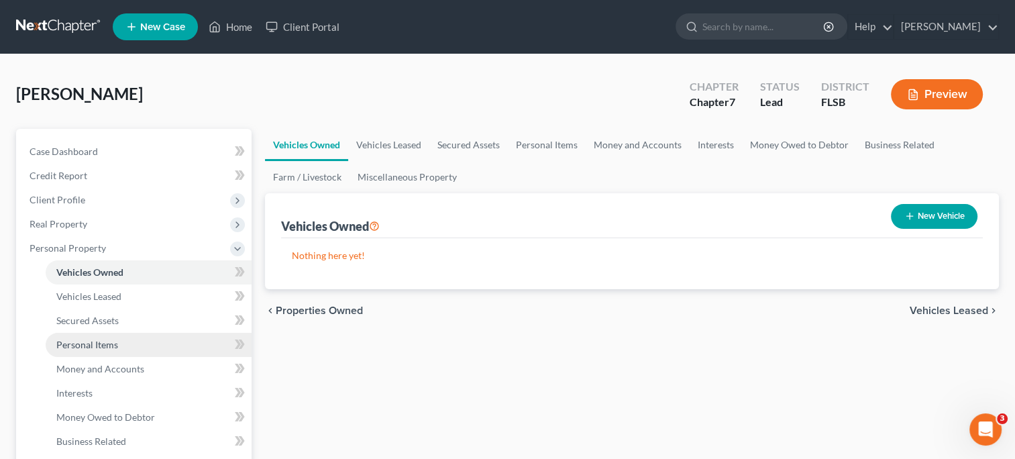
click at [82, 345] on span "Personal Items" at bounding box center [87, 344] width 62 height 11
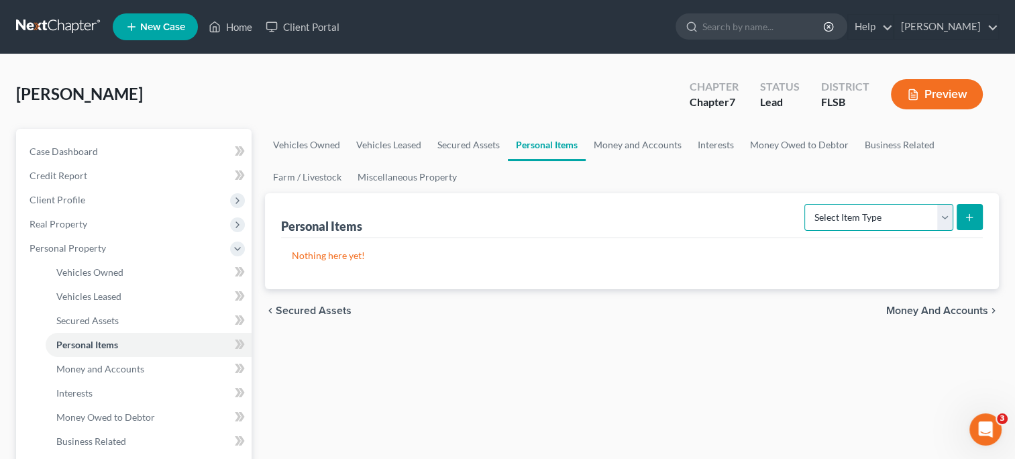
click at [941, 223] on select "Select Item Type Clothing Collectibles Of Value Electronics Firearms Household …" at bounding box center [878, 217] width 149 height 27
select select "clothing"
click at [805, 204] on select "Select Item Type Clothing Collectibles Of Value Electronics Firearms Household …" at bounding box center [878, 217] width 149 height 27
click at [976, 219] on button "submit" at bounding box center [969, 217] width 26 height 26
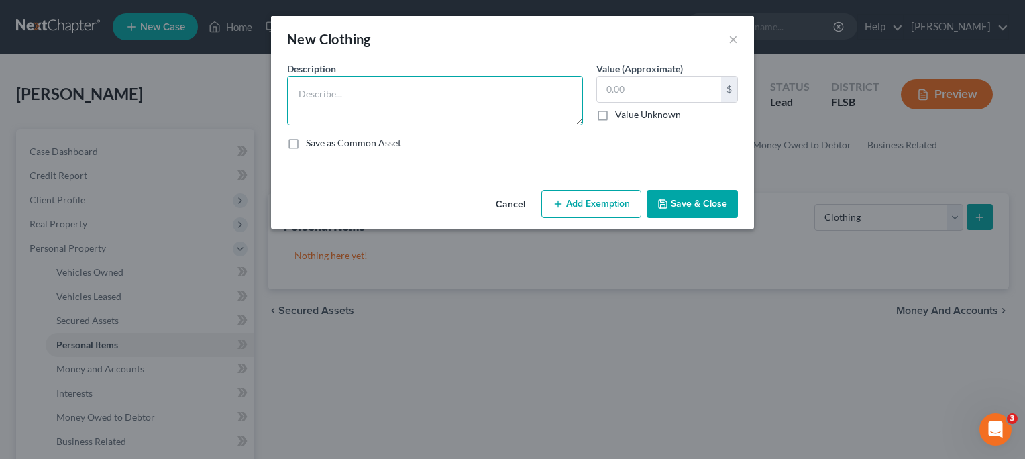
click at [379, 97] on textarea at bounding box center [435, 101] width 296 height 50
type textarea "clothing"
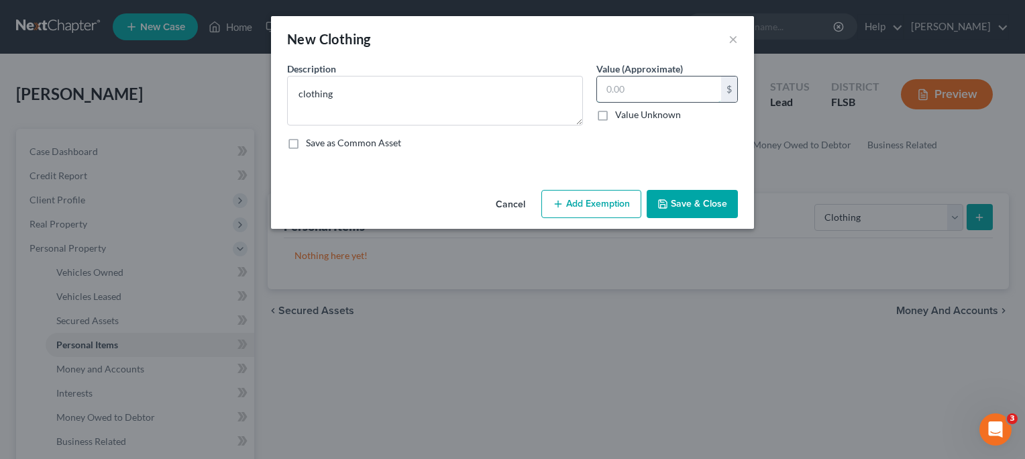
click at [605, 89] on input "text" at bounding box center [659, 88] width 124 height 25
type input "100"
click at [605, 202] on button "Add Exemption" at bounding box center [591, 204] width 100 height 28
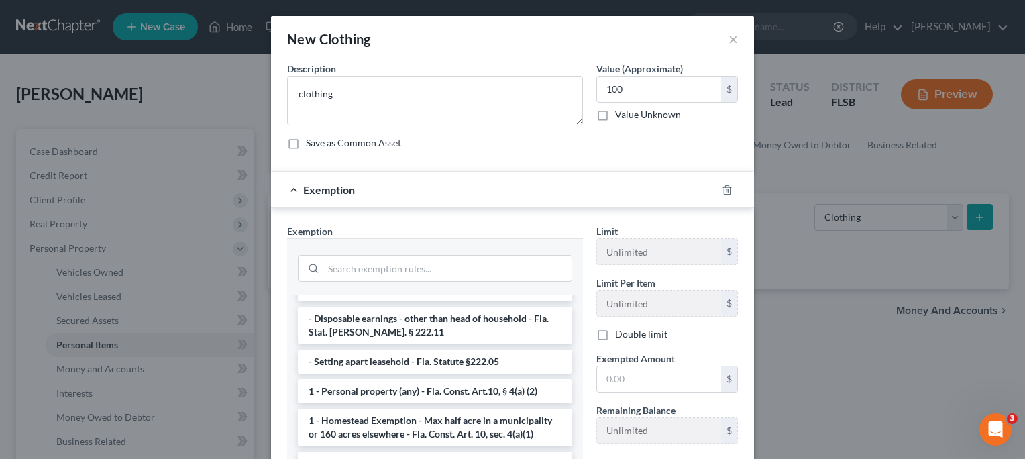
scroll to position [118, 0]
click at [475, 378] on li "1 - Personal property (any) - Fla. Const. Art.10, § 4(a) (2)" at bounding box center [435, 390] width 274 height 24
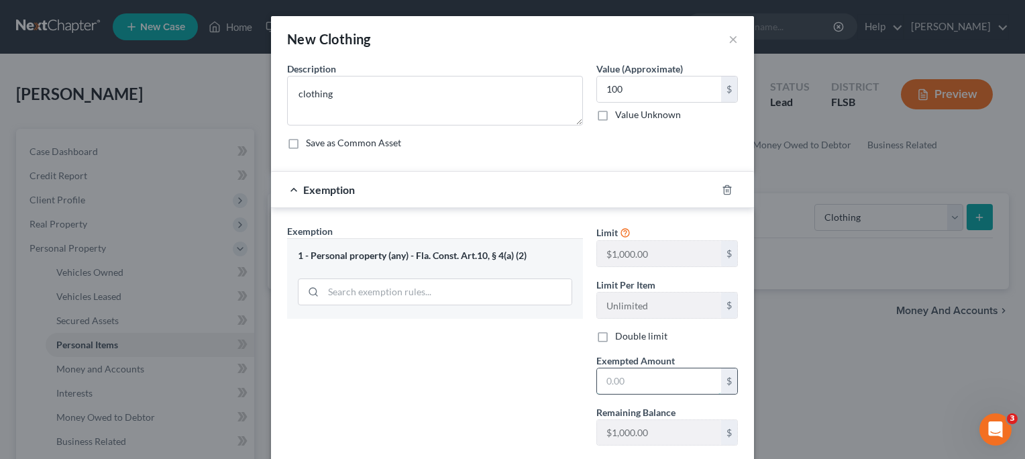
click at [608, 380] on input "text" at bounding box center [659, 380] width 124 height 25
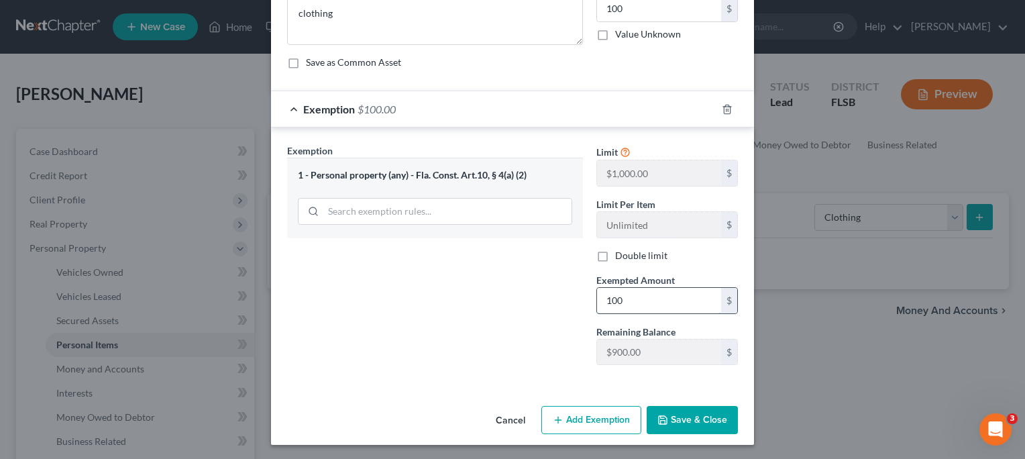
scroll to position [80, 0]
type input "100"
click at [673, 416] on button "Save & Close" at bounding box center [692, 420] width 91 height 28
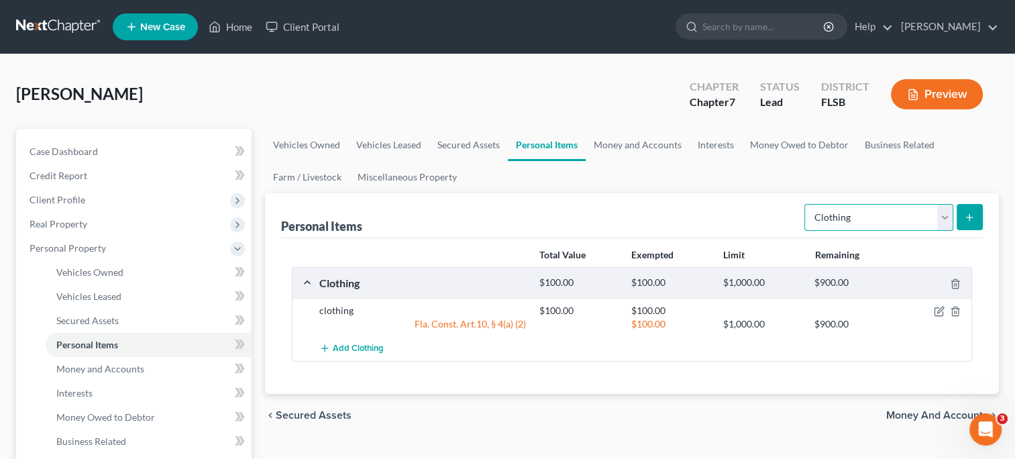
click at [944, 218] on select "Select Item Type Clothing Collectibles Of Value Electronics Firearms Household …" at bounding box center [878, 217] width 149 height 27
click at [805, 204] on select "Select Item Type Clothing Collectibles Of Value Electronics Firearms Household …" at bounding box center [878, 217] width 149 height 27
click at [945, 213] on select "Select Item Type Clothing Collectibles Of Value Electronics Firearms Household …" at bounding box center [878, 217] width 149 height 27
click at [971, 212] on icon "submit" at bounding box center [969, 217] width 11 height 11
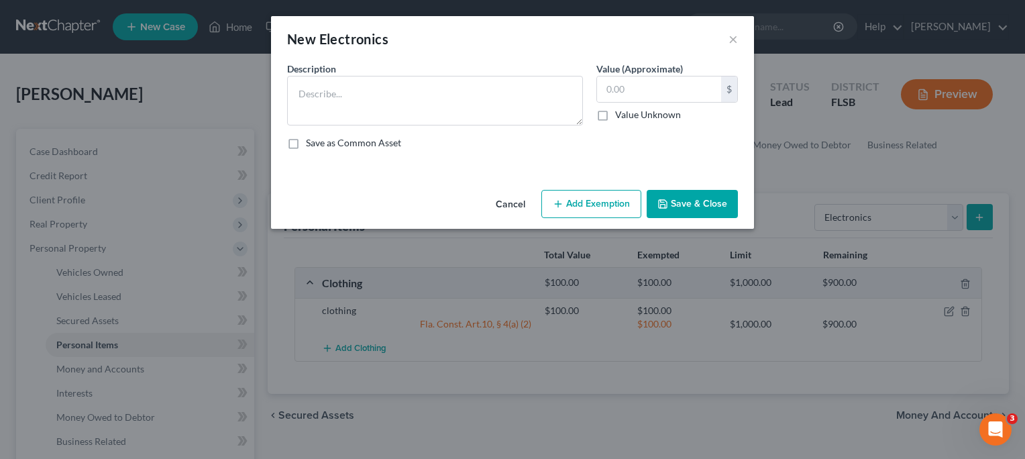
click at [727, 39] on div "New Electronics ×" at bounding box center [512, 39] width 483 height 46
click at [731, 38] on button "×" at bounding box center [732, 39] width 9 height 16
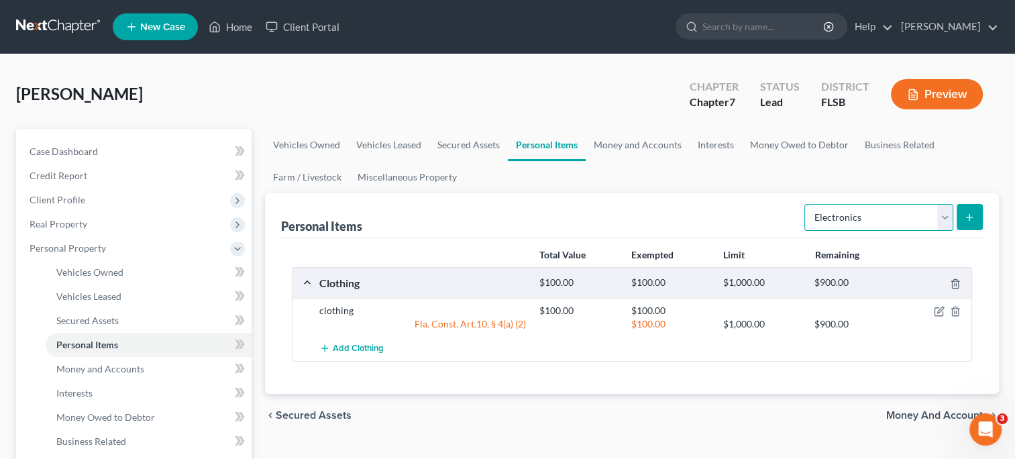
click at [945, 215] on select "Select Item Type Clothing Collectibles Of Value Electronics Firearms Household …" at bounding box center [878, 217] width 149 height 27
select select "jewelry"
click at [805, 204] on select "Select Item Type Clothing Collectibles Of Value Electronics Firearms Household …" at bounding box center [878, 217] width 149 height 27
click at [967, 223] on button "submit" at bounding box center [969, 217] width 26 height 26
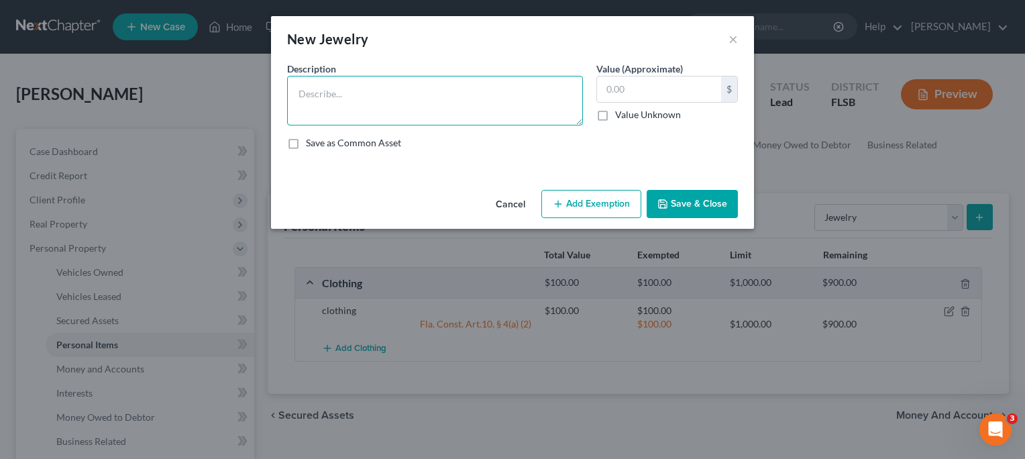
click at [386, 99] on textarea at bounding box center [435, 101] width 296 height 50
type textarea "costume"
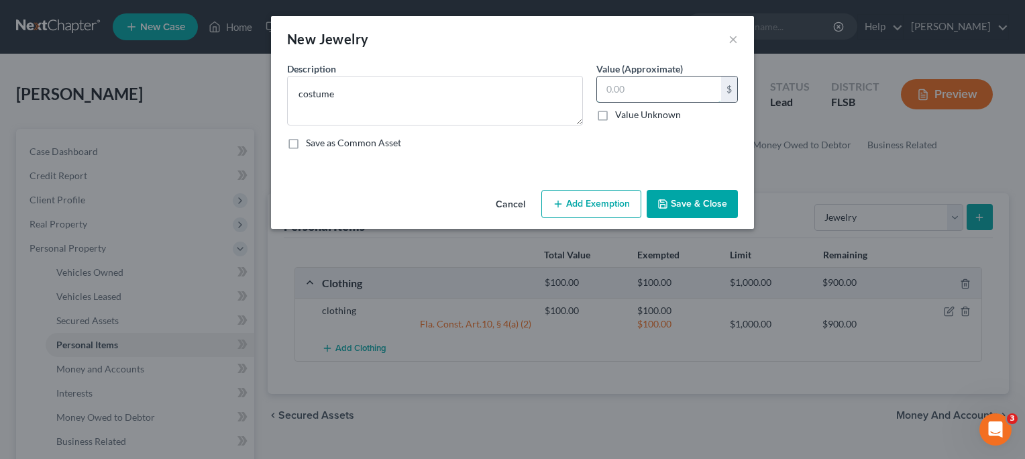
click at [620, 89] on input "text" at bounding box center [659, 88] width 124 height 25
type input "5"
type input "40"
click at [594, 201] on button "Add Exemption" at bounding box center [591, 204] width 100 height 28
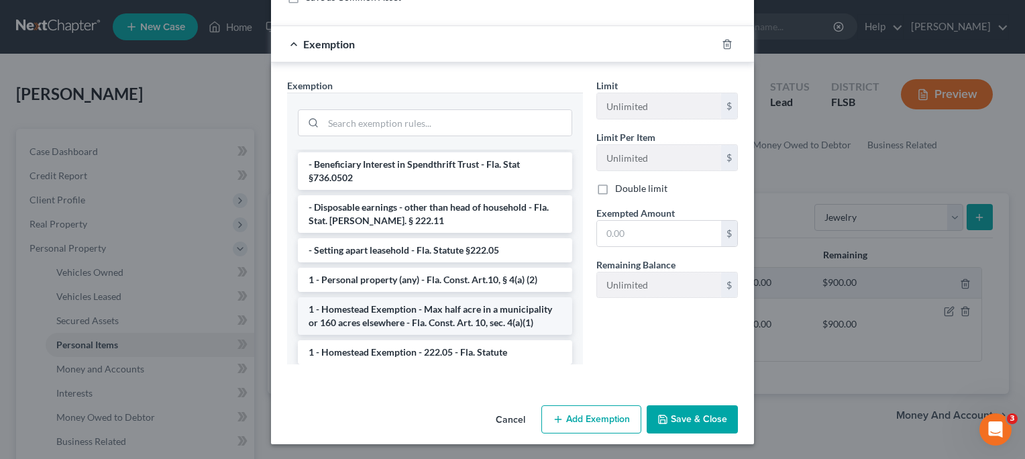
scroll to position [85, 0]
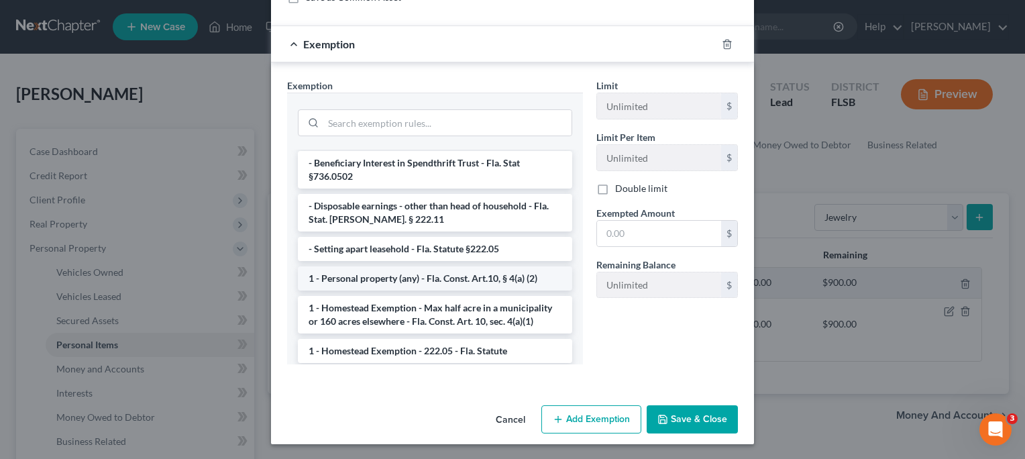
click at [491, 266] on li "1 - Personal property (any) - Fla. Const. Art.10, § 4(a) (2)" at bounding box center [435, 278] width 274 height 24
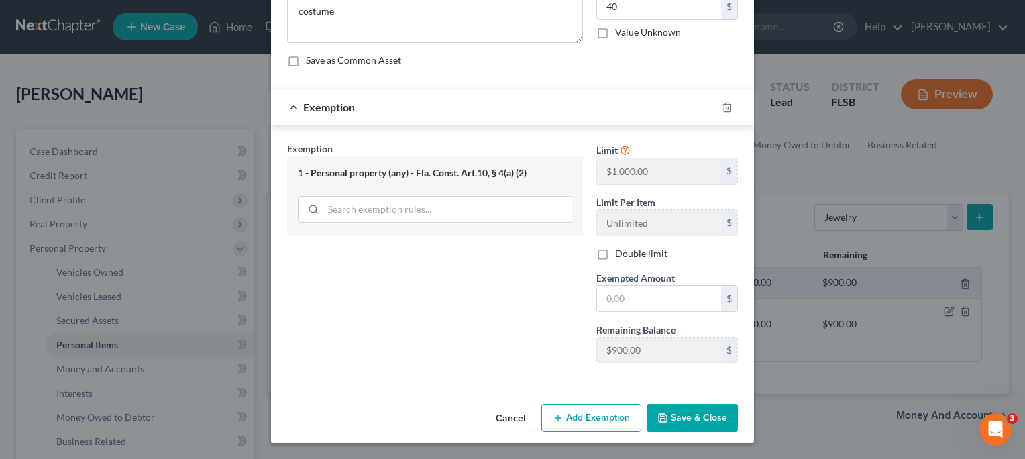
scroll to position [80, 0]
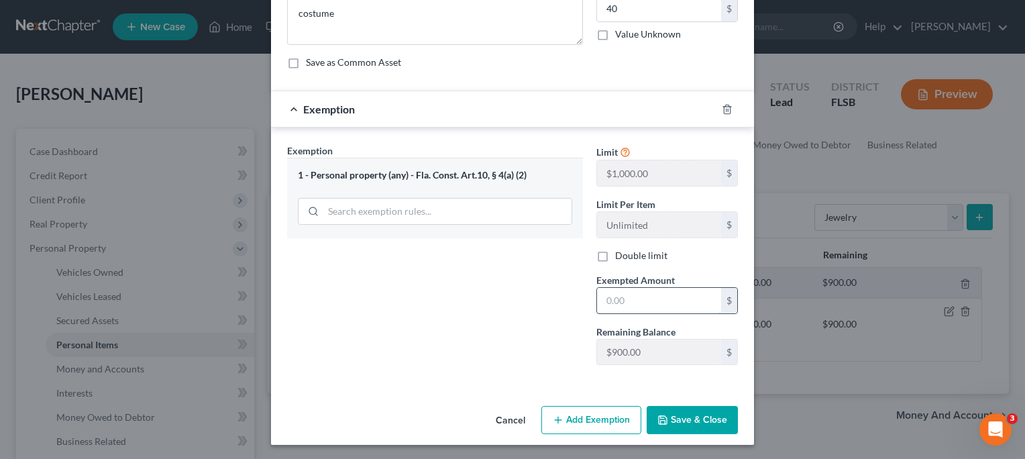
click at [606, 298] on input "text" at bounding box center [659, 300] width 124 height 25
type input "40"
click at [674, 411] on button "Save & Close" at bounding box center [692, 420] width 91 height 28
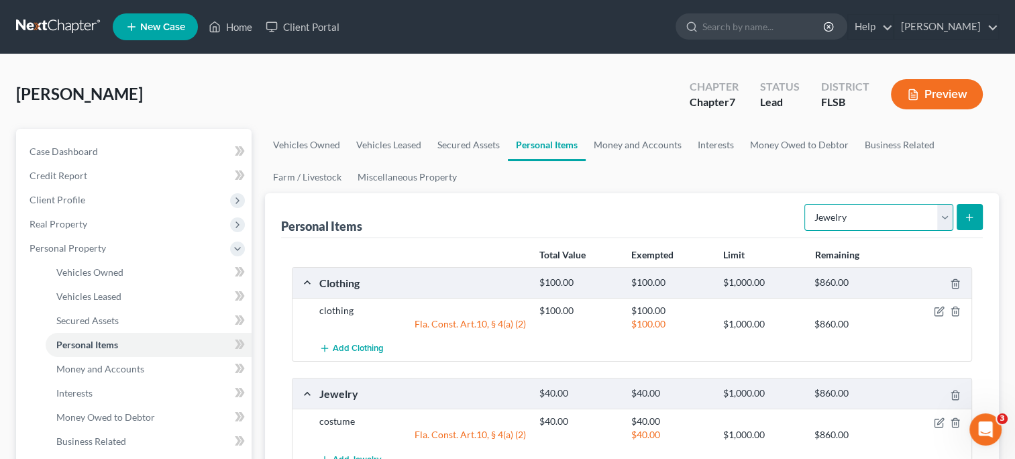
click at [943, 221] on select "Select Item Type Clothing Collectibles Of Value Electronics Firearms Household …" at bounding box center [878, 217] width 149 height 27
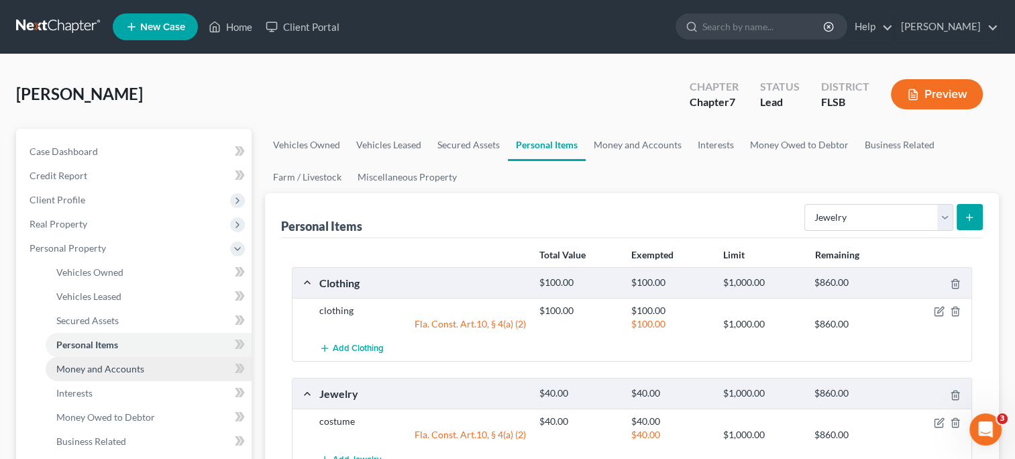
click at [124, 369] on span "Money and Accounts" at bounding box center [100, 368] width 88 height 11
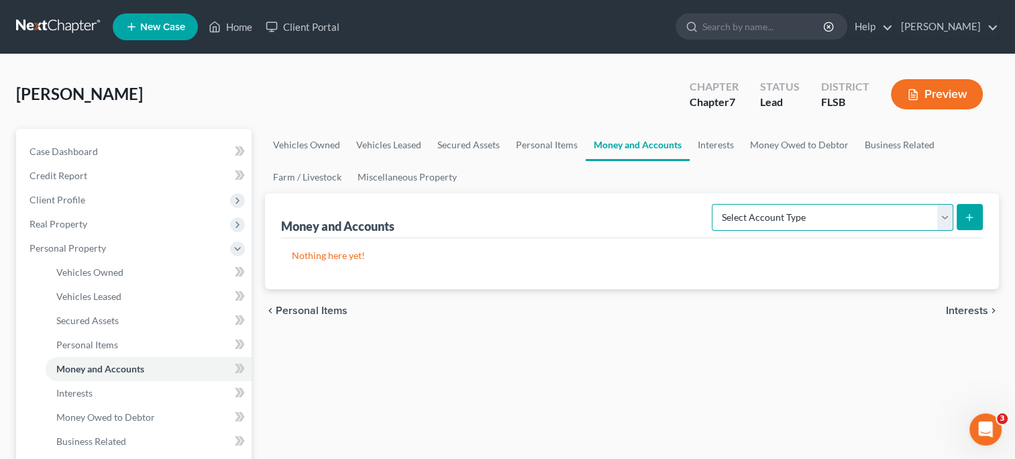
click at [785, 218] on select "Select Account Type Brokerage Cash on Hand Certificates of Deposit Checking Acc…" at bounding box center [832, 217] width 241 height 27
select select "checking"
click at [714, 204] on select "Select Account Type Brokerage Cash on Hand Certificates of Deposit Checking Acc…" at bounding box center [832, 217] width 241 height 27
click at [963, 221] on button "submit" at bounding box center [969, 217] width 26 height 26
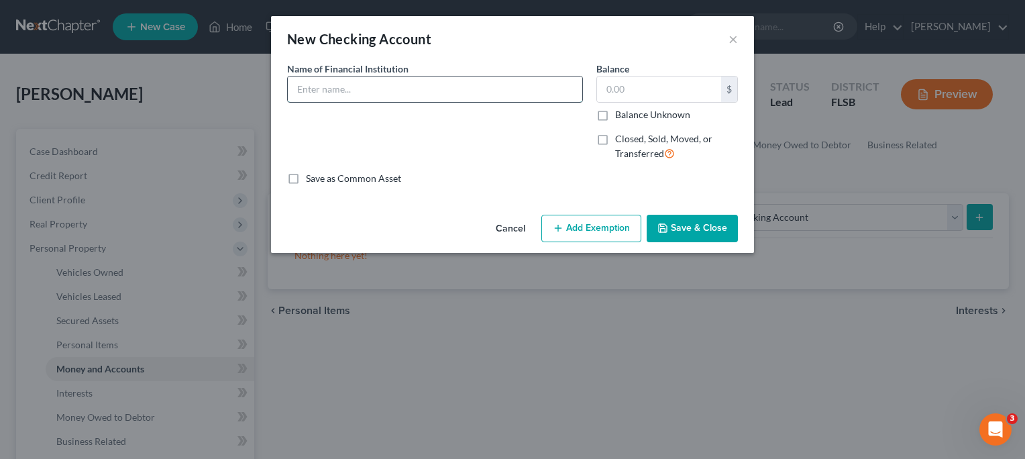
click at [357, 91] on input "text" at bounding box center [435, 88] width 294 height 25
type input "Wells Fargo"
click at [617, 92] on input "text" at bounding box center [659, 88] width 124 height 25
type input "300"
click at [588, 228] on button "Add Exemption" at bounding box center [591, 229] width 100 height 28
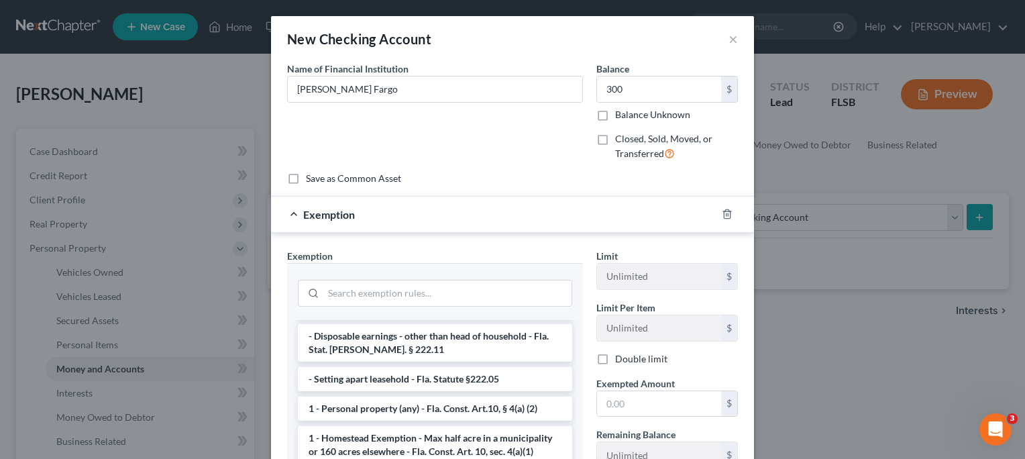
scroll to position [129, 0]
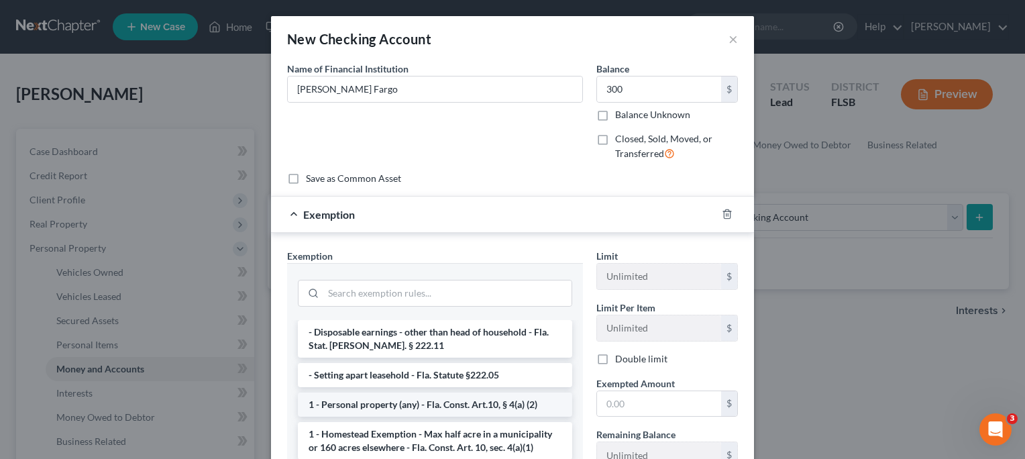
click at [463, 392] on li "1 - Personal property (any) - Fla. Const. Art.10, § 4(a) (2)" at bounding box center [435, 404] width 274 height 24
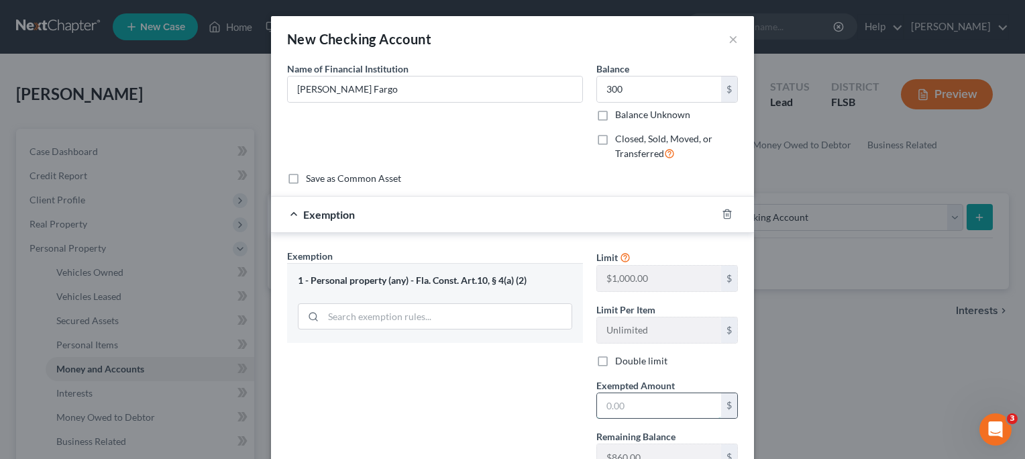
click at [606, 404] on input "text" at bounding box center [659, 405] width 124 height 25
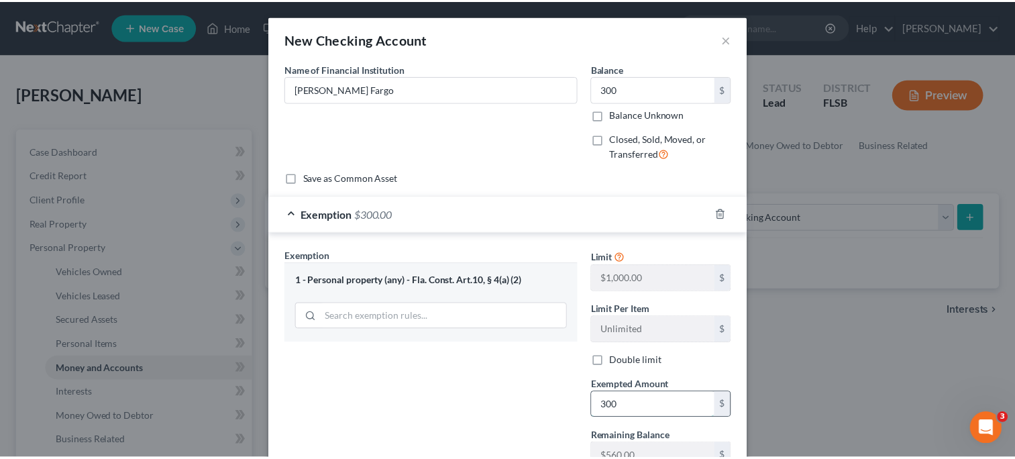
scroll to position [105, 0]
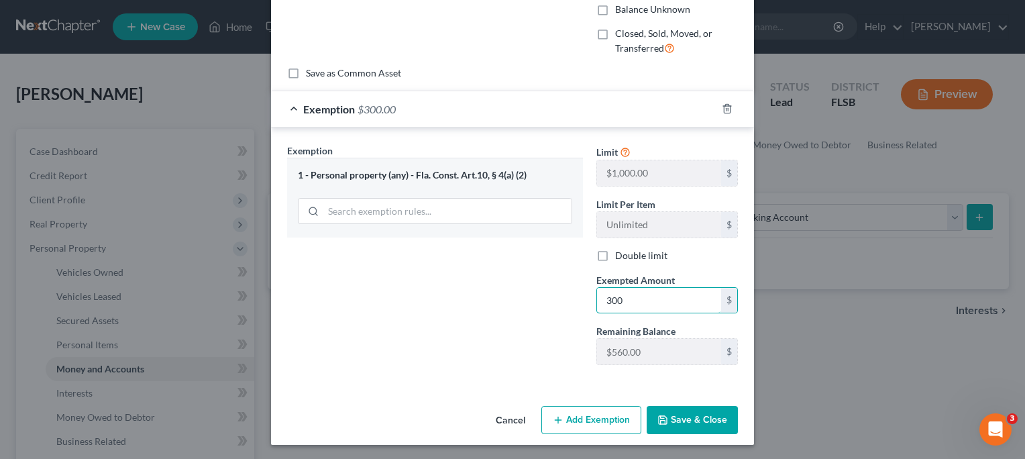
type input "300"
click at [681, 417] on button "Save & Close" at bounding box center [692, 420] width 91 height 28
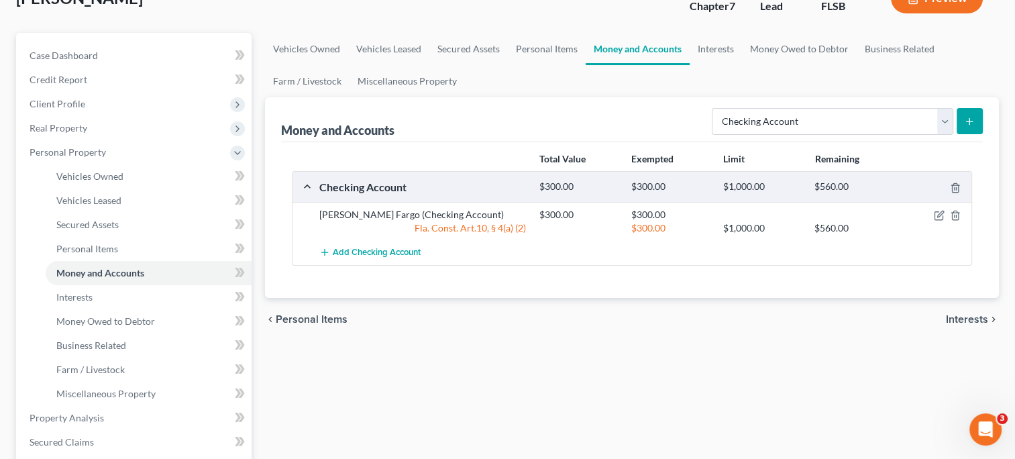
scroll to position [101, 0]
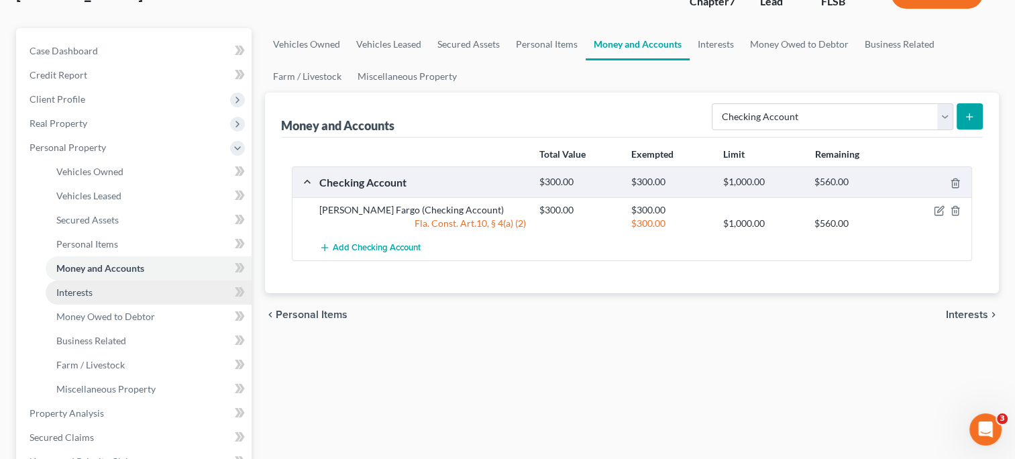
click at [82, 291] on span "Interests" at bounding box center [74, 291] width 36 height 11
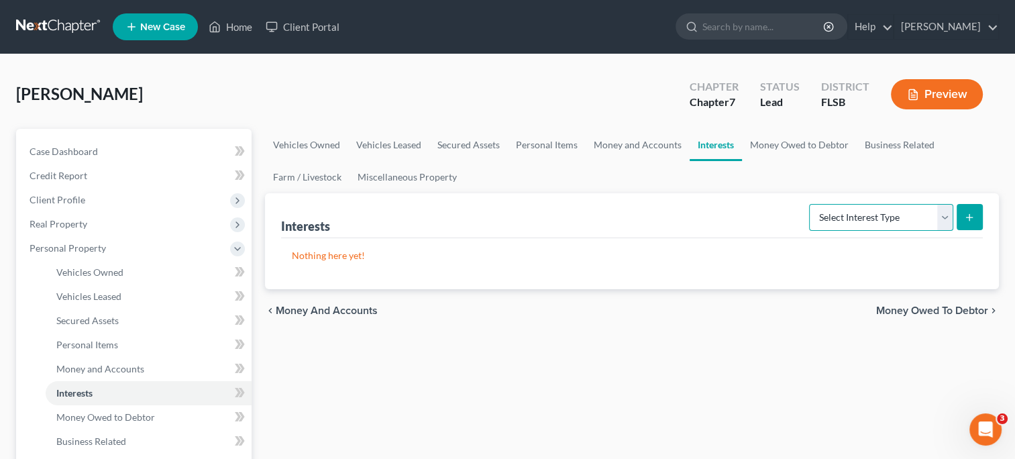
click at [939, 220] on select "Select Interest Type 401K Annuity Bond Education IRA Government Bond Government…" at bounding box center [881, 217] width 144 height 27
select select "incorporated_business"
click at [810, 204] on select "Select Interest Type 401K Annuity Bond Education IRA Government Bond Government…" at bounding box center [881, 217] width 144 height 27
click at [966, 217] on line "submit" at bounding box center [969, 217] width 6 height 0
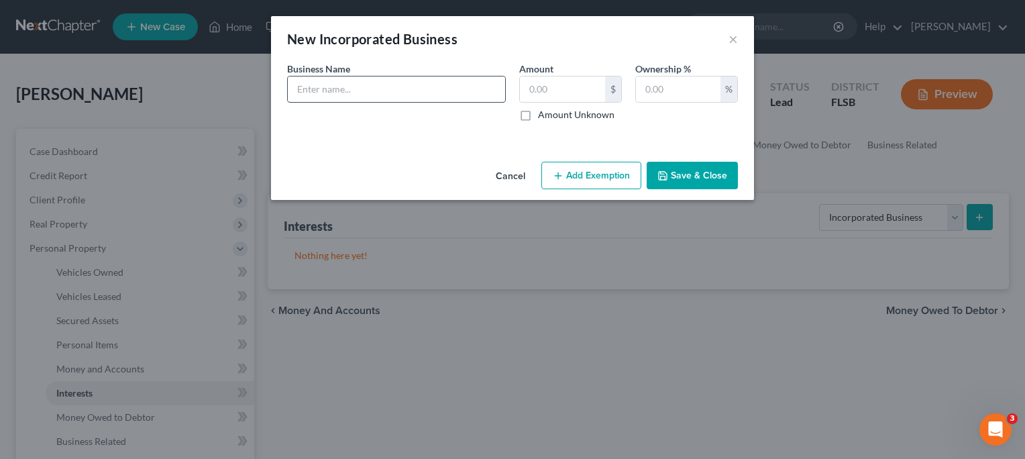
click at [402, 85] on input "text" at bounding box center [396, 88] width 217 height 25
type input "ALbeiro Guerra, Inc."
click at [673, 89] on input "text" at bounding box center [678, 88] width 85 height 25
type input "100"
click at [679, 170] on button "Save & Close" at bounding box center [692, 176] width 91 height 28
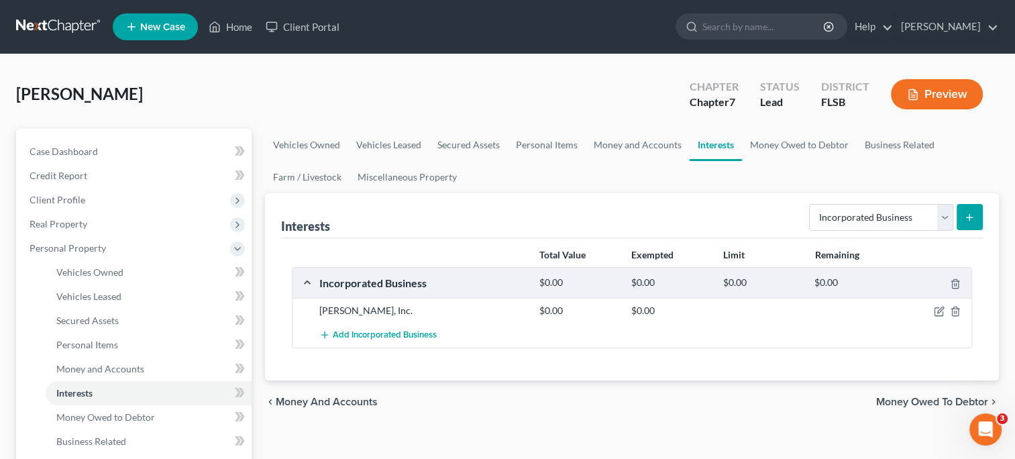
click at [925, 310] on div at bounding box center [935, 310] width 73 height 13
click at [936, 308] on icon "button" at bounding box center [939, 311] width 11 height 11
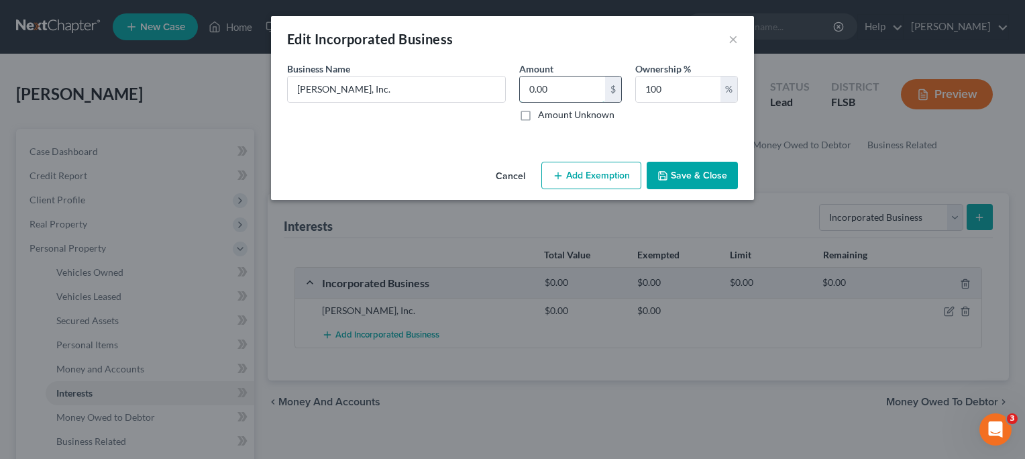
click at [547, 91] on input "0.00" at bounding box center [562, 88] width 85 height 25
type input "11"
click at [593, 172] on button "Add Exemption" at bounding box center [591, 176] width 100 height 28
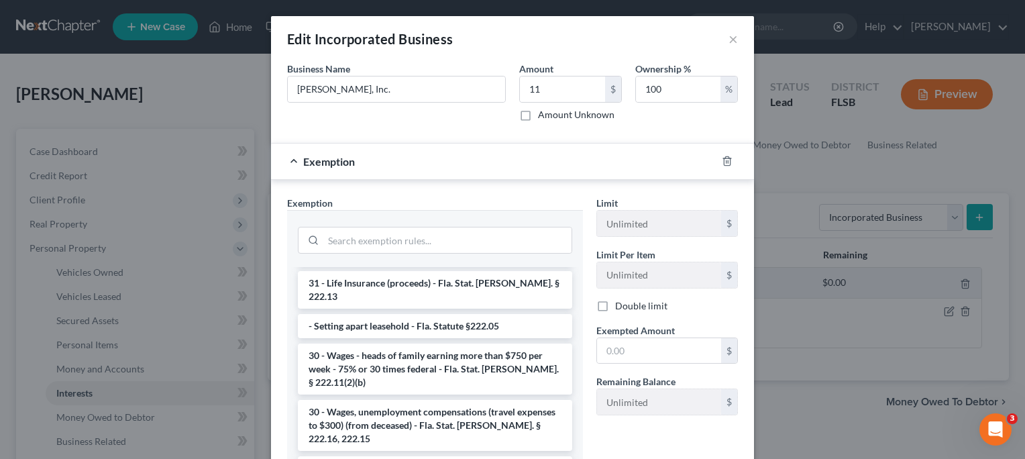
scroll to position [1076, 0]
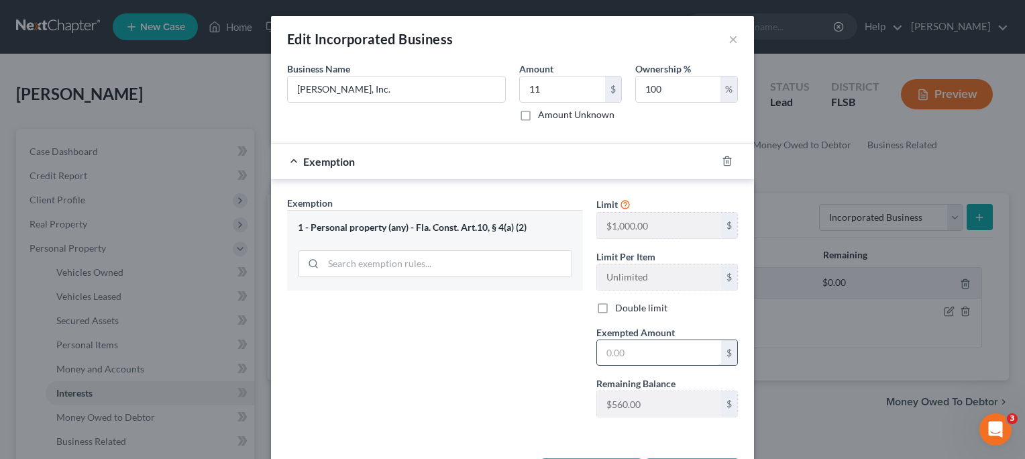
click at [608, 352] on input "text" at bounding box center [659, 352] width 124 height 25
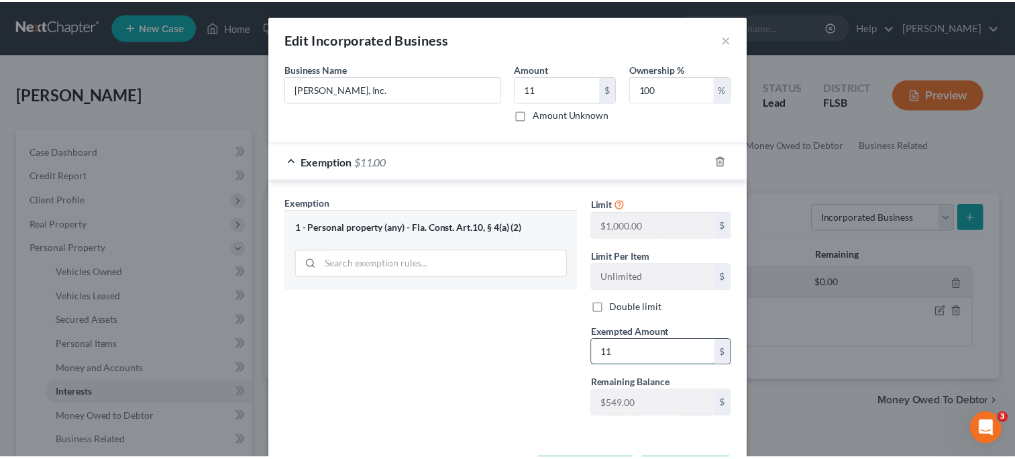
scroll to position [52, 0]
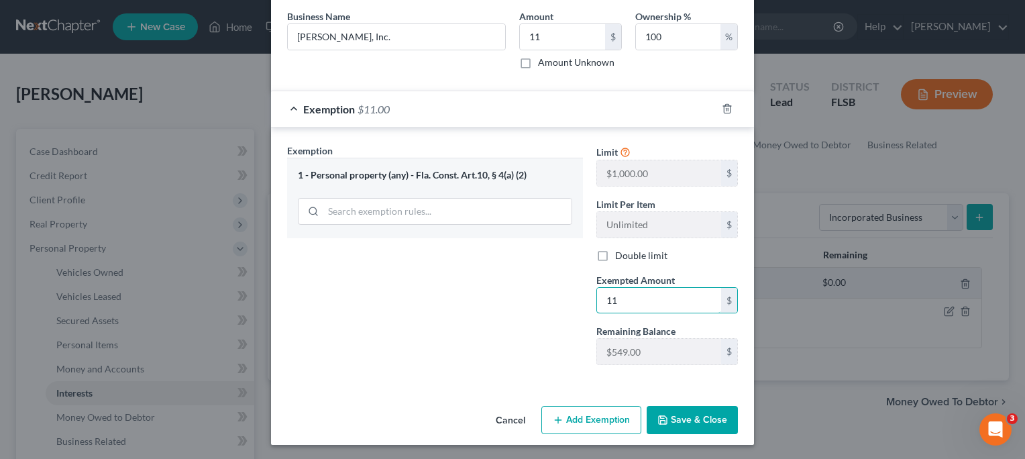
type input "11"
click at [687, 412] on button "Save & Close" at bounding box center [692, 420] width 91 height 28
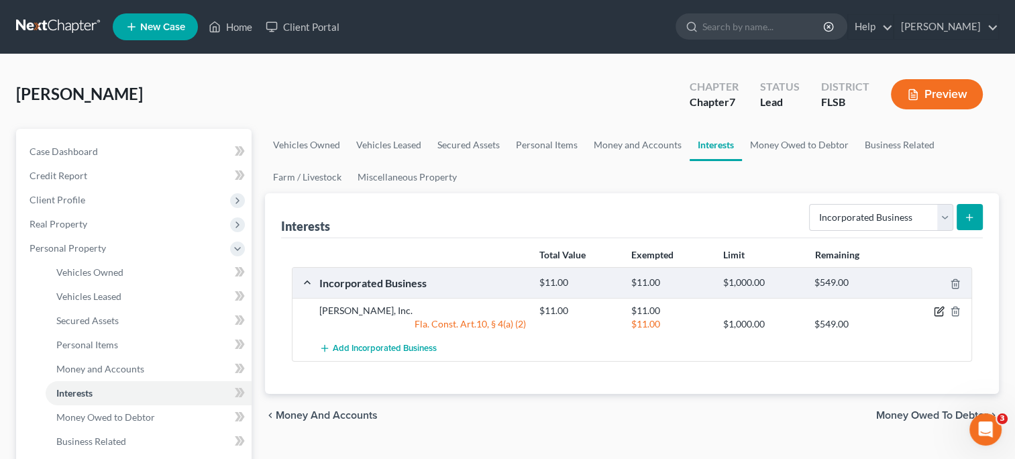
click at [938, 308] on icon "button" at bounding box center [939, 311] width 11 height 11
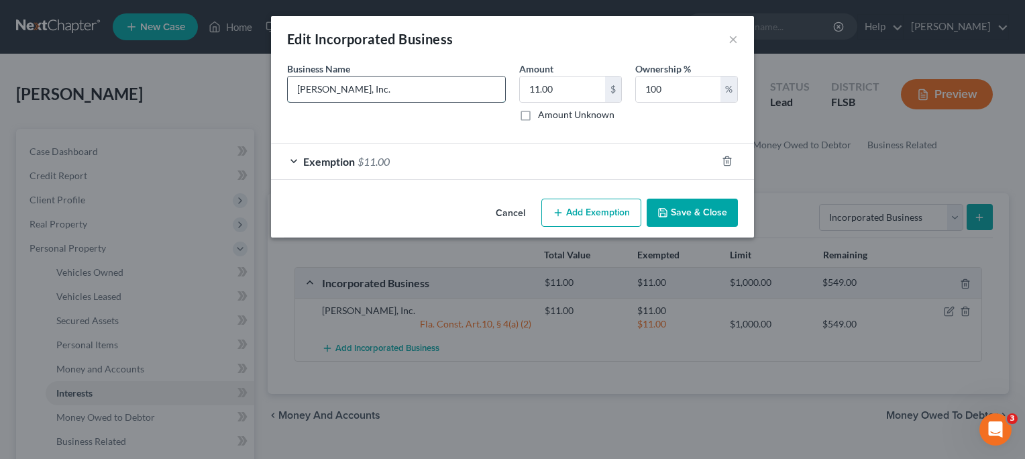
click at [306, 84] on input "ALbeiro Guerra, Inc." at bounding box center [396, 88] width 217 height 25
type input "Albeiro Guerra, Inc."
click at [702, 209] on button "Save & Close" at bounding box center [692, 213] width 91 height 28
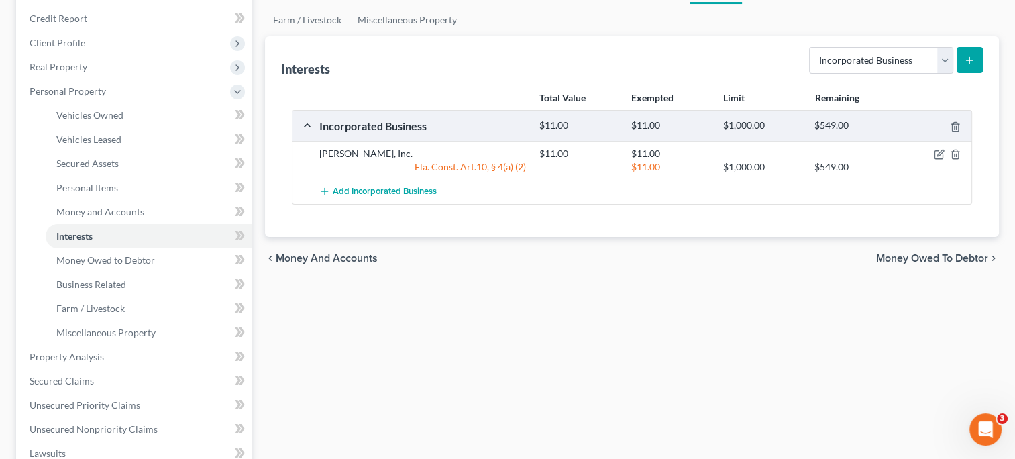
scroll to position [164, 0]
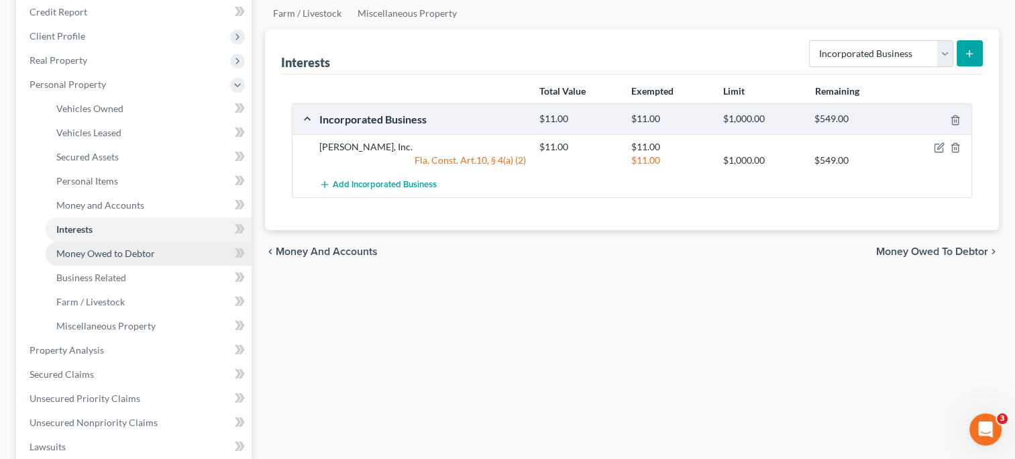
click at [115, 253] on span "Money Owed to Debtor" at bounding box center [105, 252] width 99 height 11
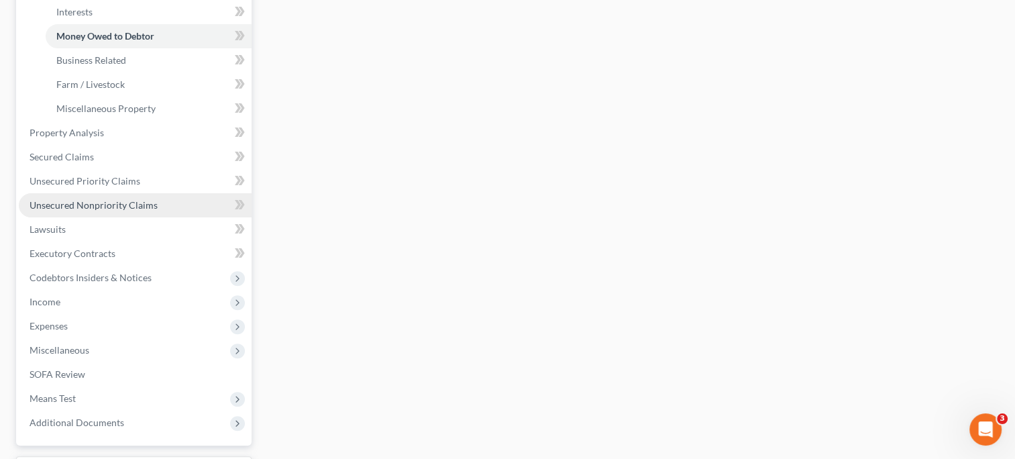
scroll to position [381, 0]
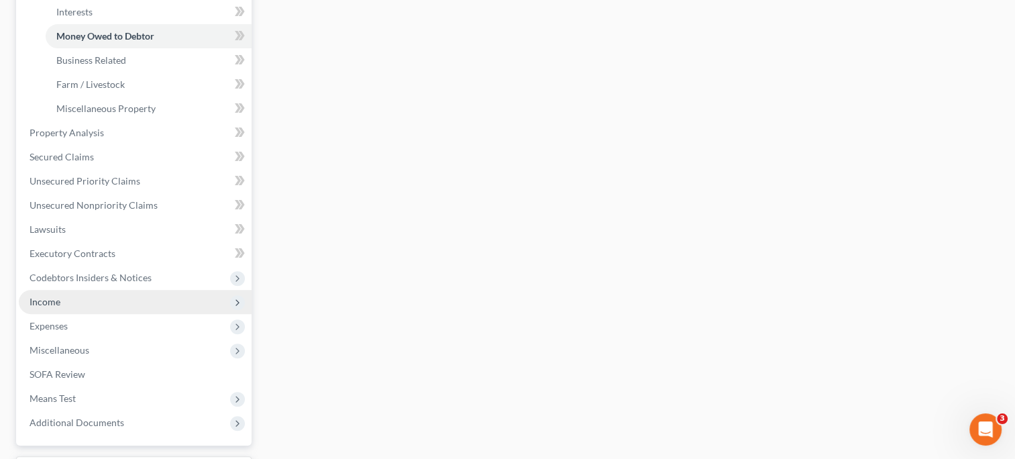
click at [62, 298] on span "Income" at bounding box center [135, 302] width 233 height 24
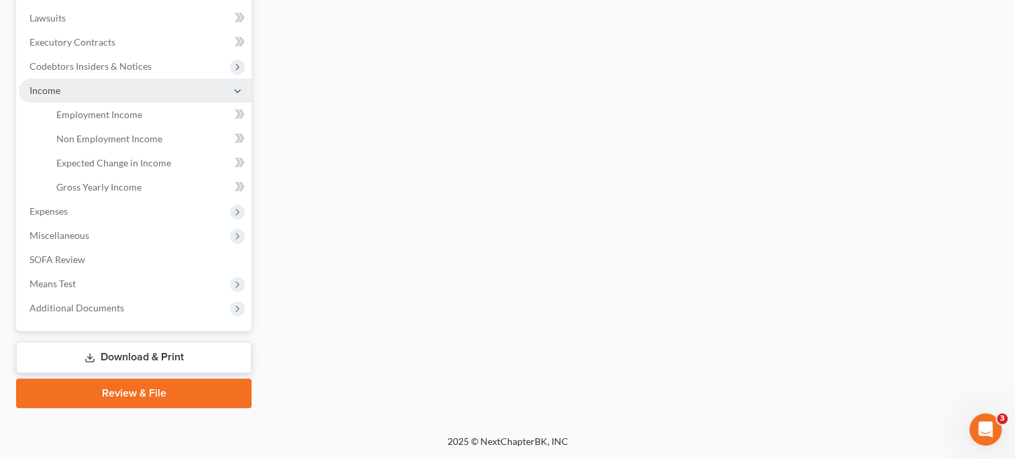
scroll to position [349, 0]
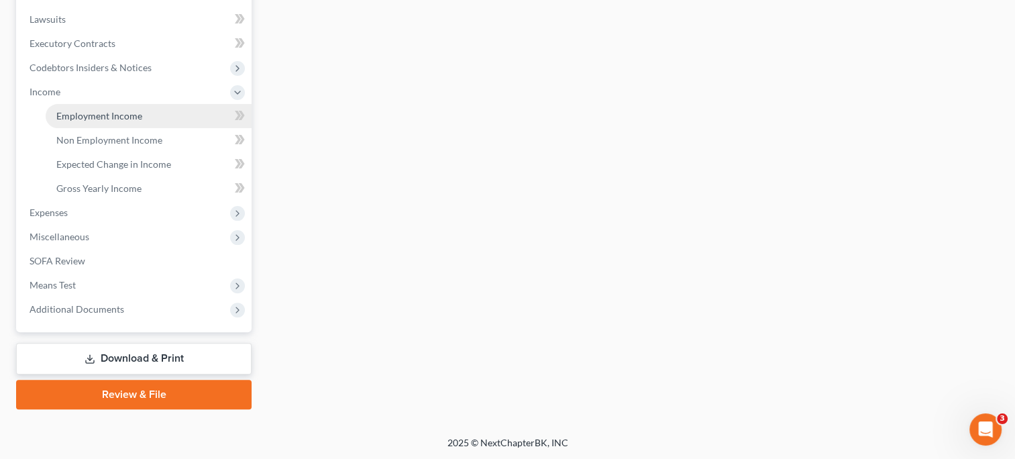
click at [91, 113] on span "Employment Income" at bounding box center [99, 115] width 86 height 11
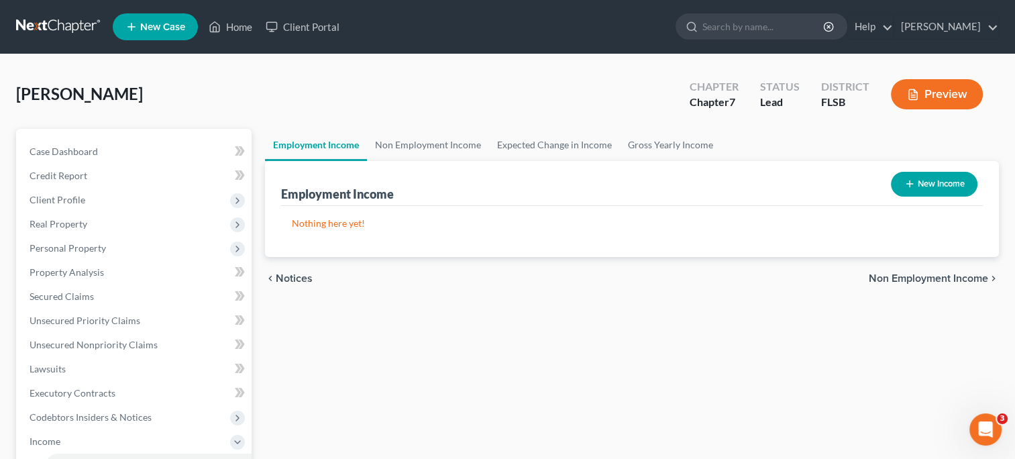
click at [938, 178] on button "New Income" at bounding box center [934, 184] width 87 height 25
select select "0"
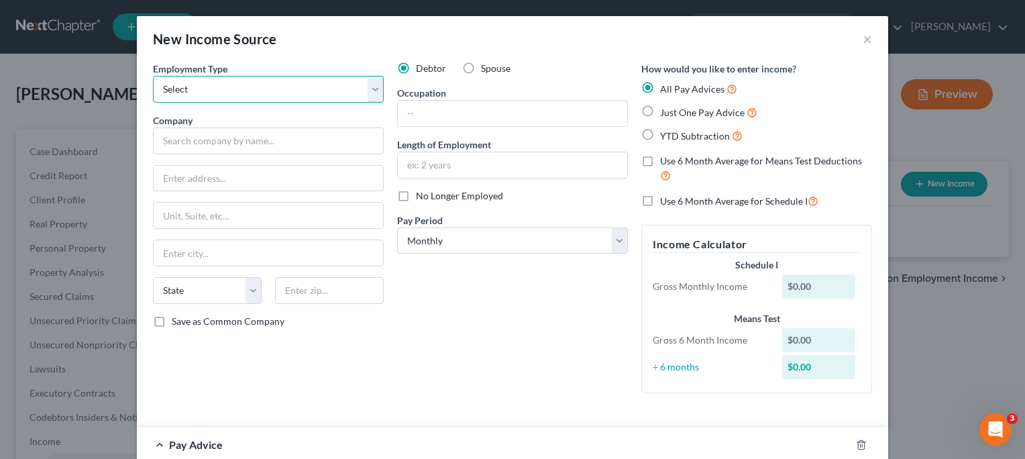
click at [373, 89] on select "Select Full or Part Time Employment Self Employment" at bounding box center [268, 89] width 231 height 27
click at [372, 90] on select "Select Full or Part Time Employment Self Employment" at bounding box center [268, 89] width 231 height 27
click at [864, 38] on button "×" at bounding box center [866, 39] width 9 height 16
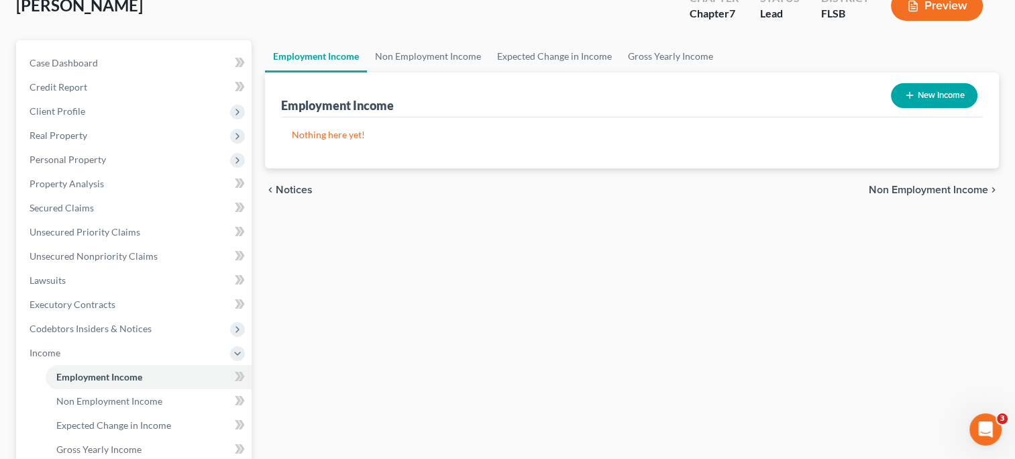
scroll to position [91, 0]
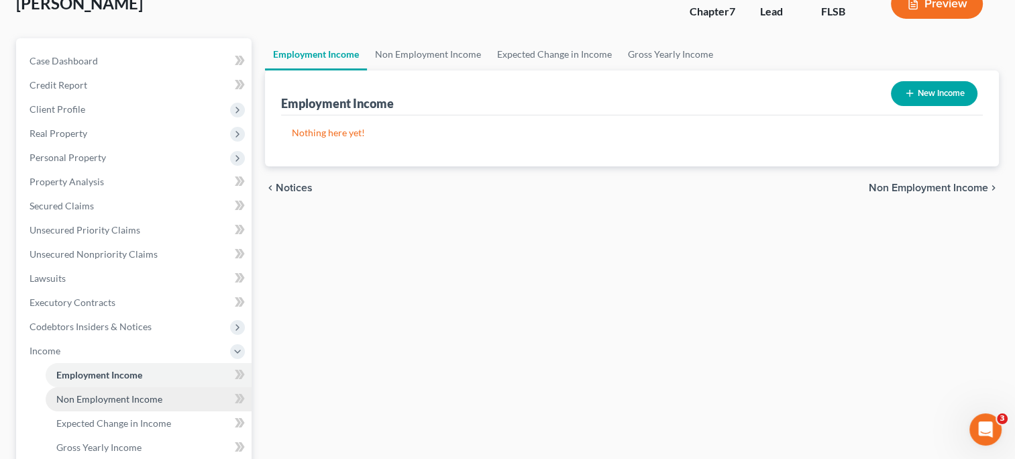
click at [129, 398] on span "Non Employment Income" at bounding box center [109, 398] width 106 height 11
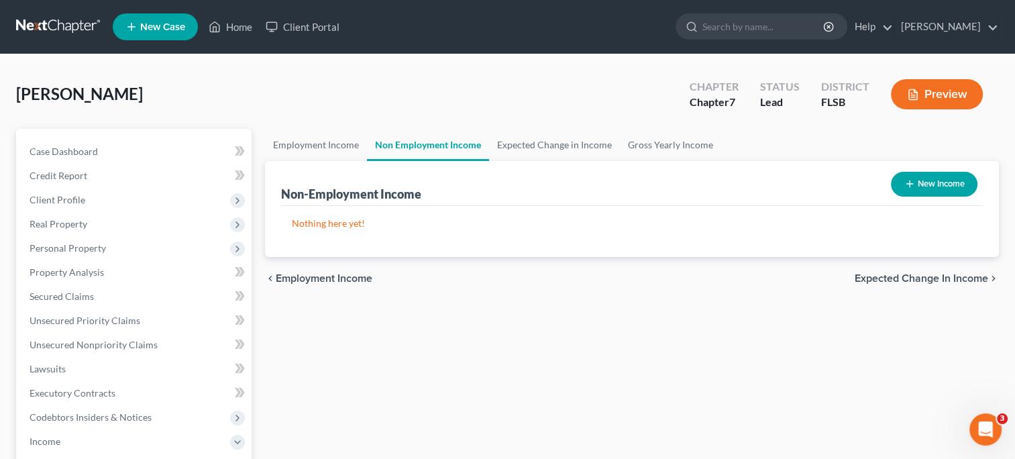
click at [927, 184] on button "New Income" at bounding box center [934, 184] width 87 height 25
select select "0"
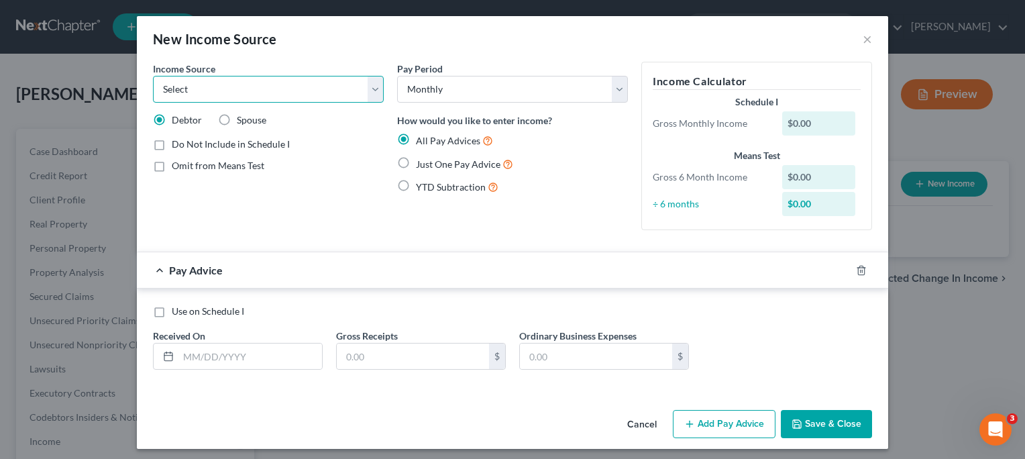
click at [370, 93] on select "Select Unemployment Disability (from employer) Pension Retirement Social Securi…" at bounding box center [268, 89] width 231 height 27
select select "4"
click at [153, 76] on select "Select Unemployment Disability (from employer) Pension Retirement Social Securi…" at bounding box center [268, 89] width 231 height 27
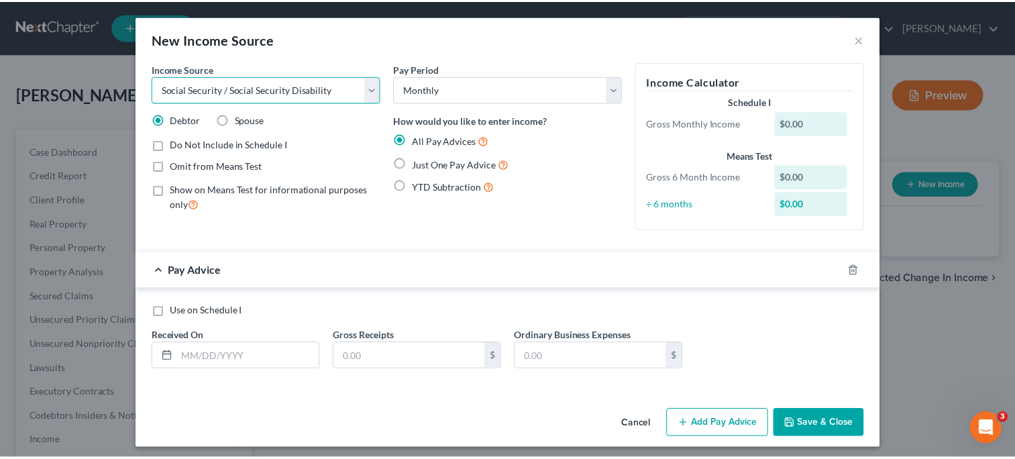
scroll to position [5, 0]
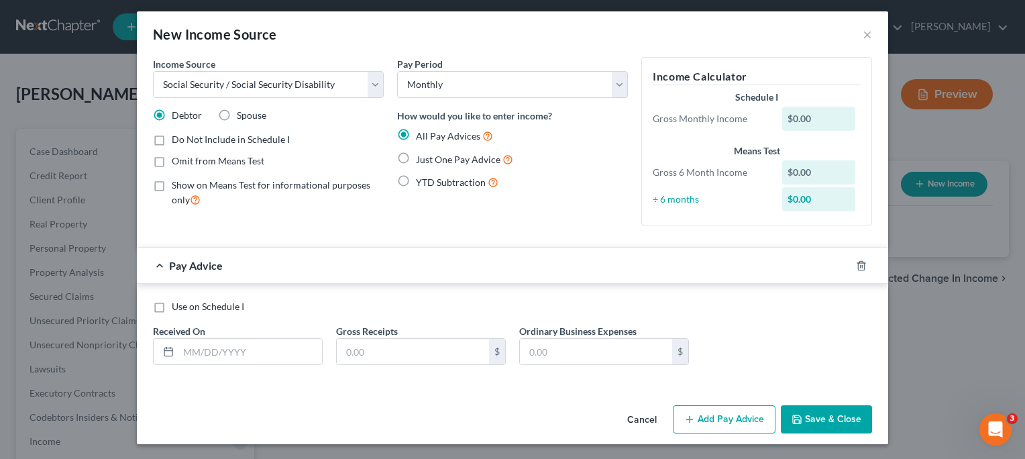
click at [172, 307] on label "Use on Schedule I" at bounding box center [208, 306] width 72 height 13
click at [177, 307] on input "Use on Schedule I" at bounding box center [181, 304] width 9 height 9
checkbox input "true"
click at [380, 347] on input "text" at bounding box center [413, 351] width 152 height 25
type input "813"
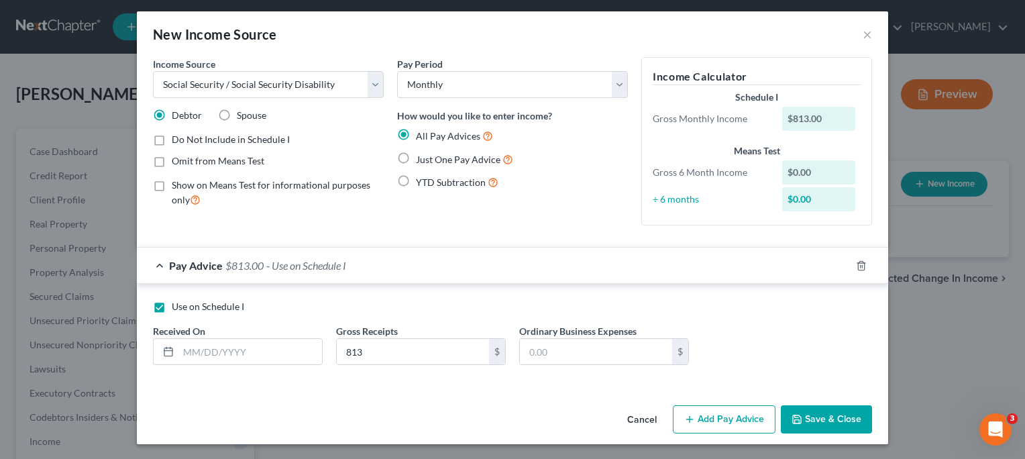
click at [824, 405] on button "Save & Close" at bounding box center [826, 419] width 91 height 28
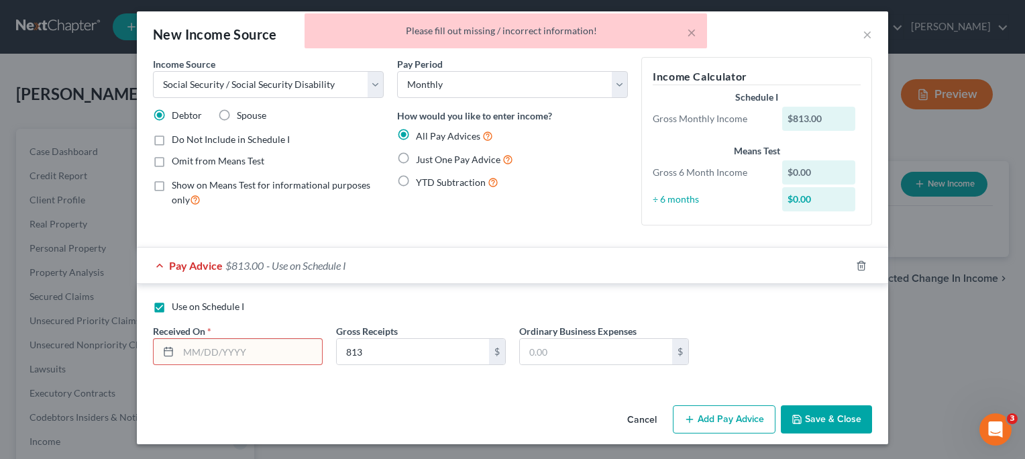
click at [714, 339] on div "Use on Schedule I Received On * Gross Receipts 813 $ Ordinary Business Expenses…" at bounding box center [512, 338] width 732 height 76
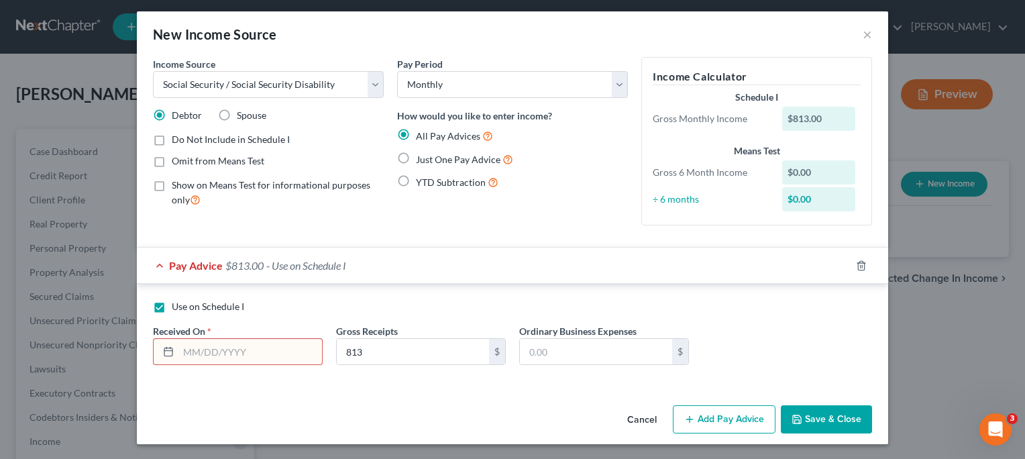
click at [274, 351] on input "text" at bounding box center [250, 351] width 144 height 25
type input "09/02/2025"
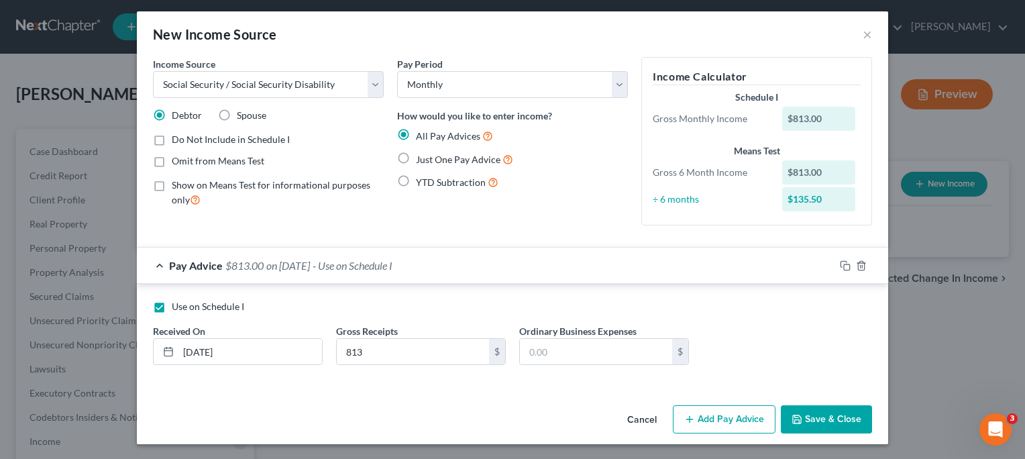
click at [818, 427] on button "Save & Close" at bounding box center [826, 419] width 91 height 28
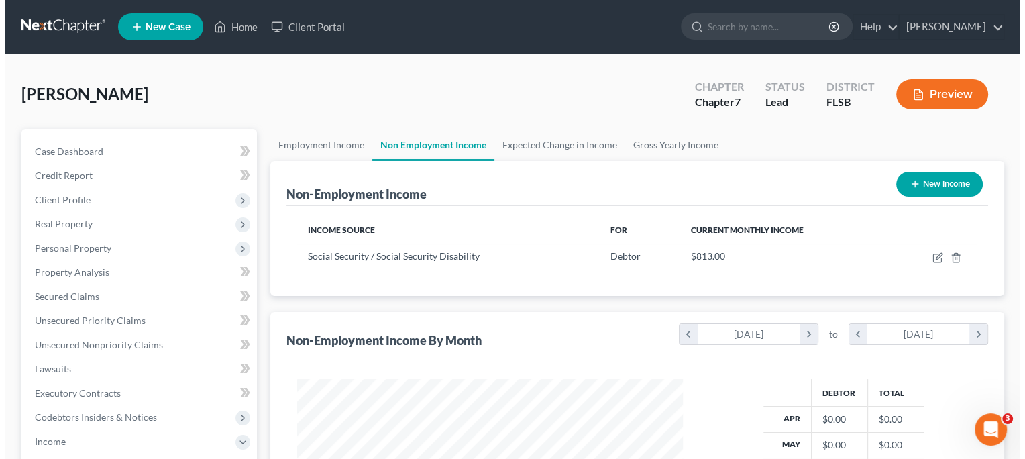
scroll to position [239, 412]
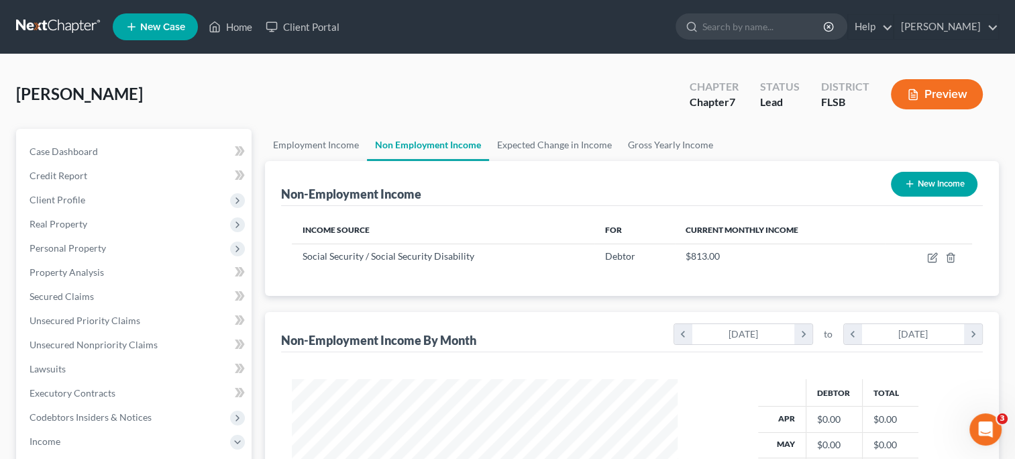
click at [929, 190] on button "New Income" at bounding box center [934, 184] width 87 height 25
select select "0"
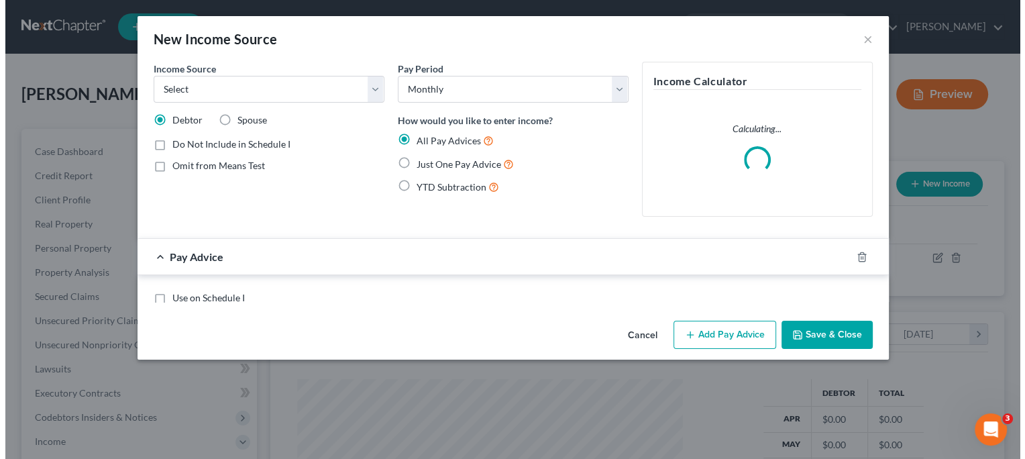
scroll to position [239, 416]
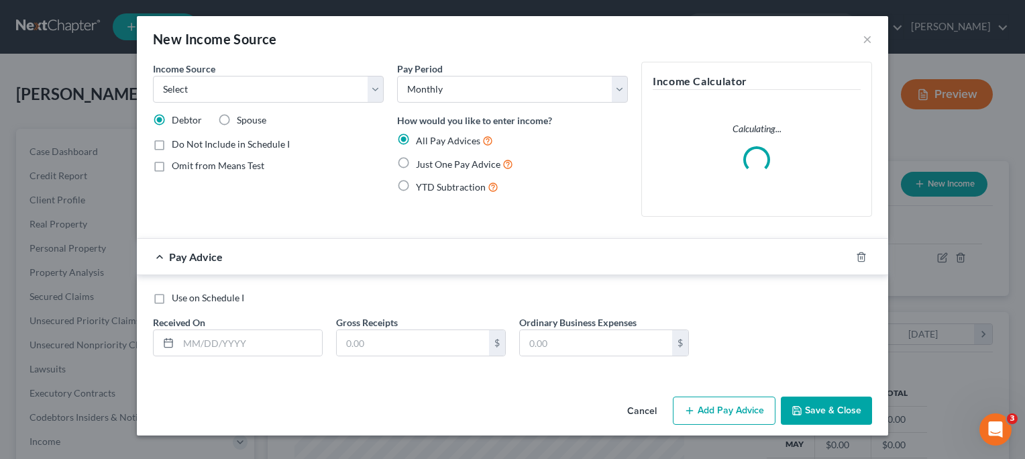
click at [237, 117] on label "Spouse" at bounding box center [252, 119] width 30 height 13
click at [242, 117] on input "Spouse" at bounding box center [246, 117] width 9 height 9
radio input "true"
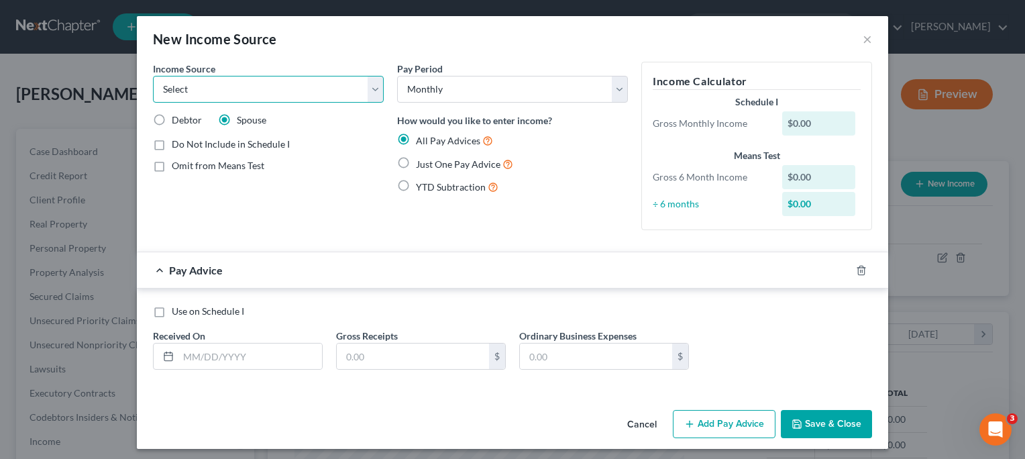
click at [373, 91] on select "Select Unemployment Disability (from employer) Pension Retirement Social Securi…" at bounding box center [268, 89] width 231 height 27
select select "4"
click at [153, 76] on select "Select Unemployment Disability (from employer) Pension Retirement Social Securi…" at bounding box center [268, 89] width 231 height 27
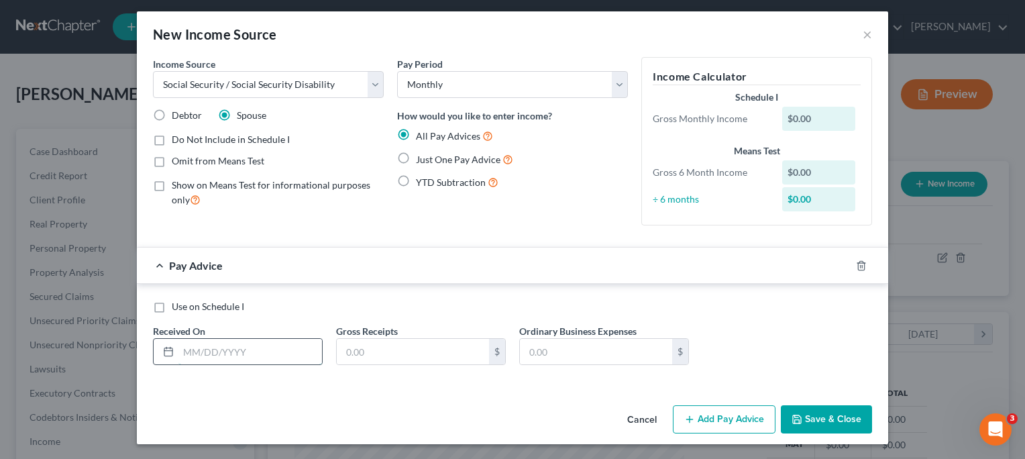
click at [218, 351] on input "text" at bounding box center [250, 351] width 144 height 25
type input "09/02/2025"
click at [368, 353] on input "text" at bounding box center [413, 351] width 152 height 25
click at [416, 157] on label "Just One Pay Advice" at bounding box center [464, 159] width 97 height 15
click at [421, 157] on input "Just One Pay Advice" at bounding box center [425, 156] width 9 height 9
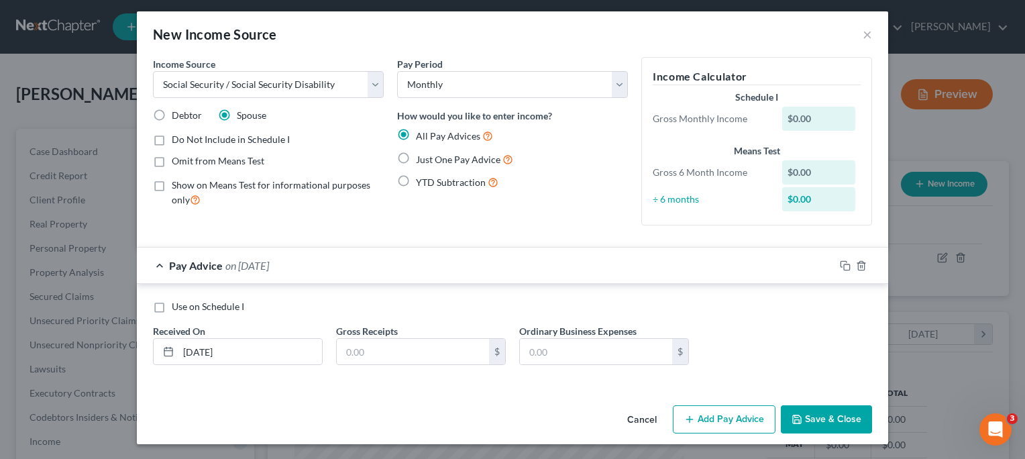
radio input "true"
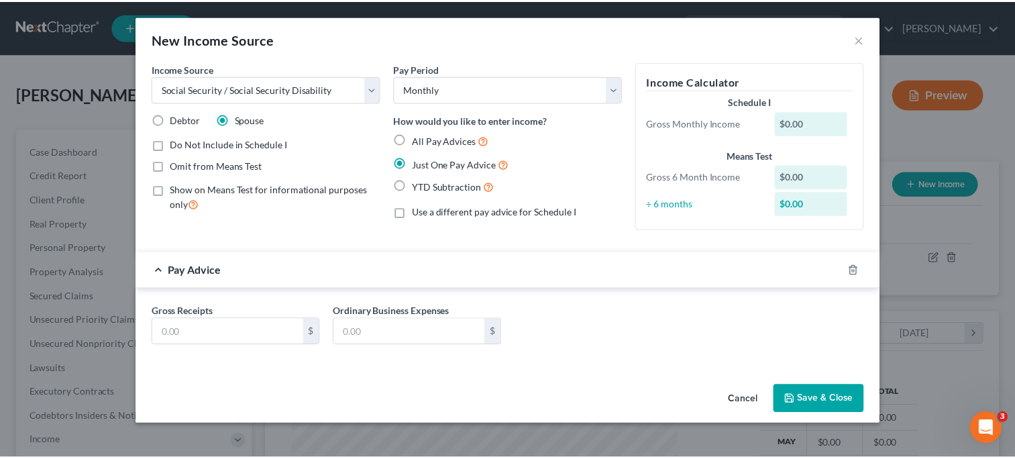
scroll to position [0, 0]
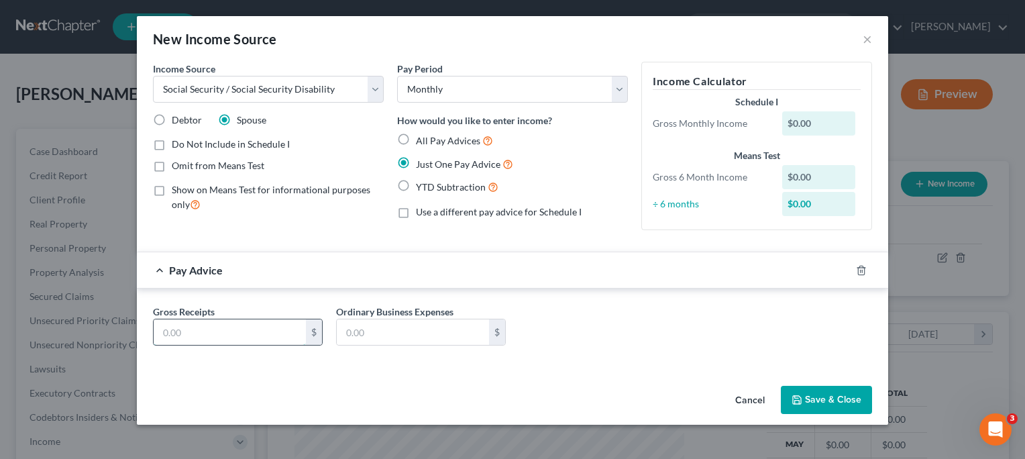
click at [201, 324] on input "text" at bounding box center [230, 331] width 152 height 25
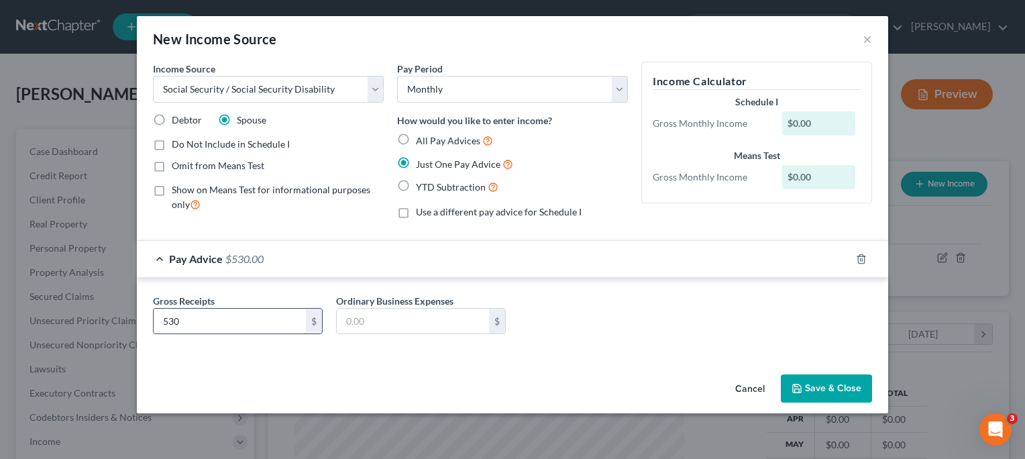
type input "530"
click at [818, 386] on button "Save & Close" at bounding box center [826, 388] width 91 height 28
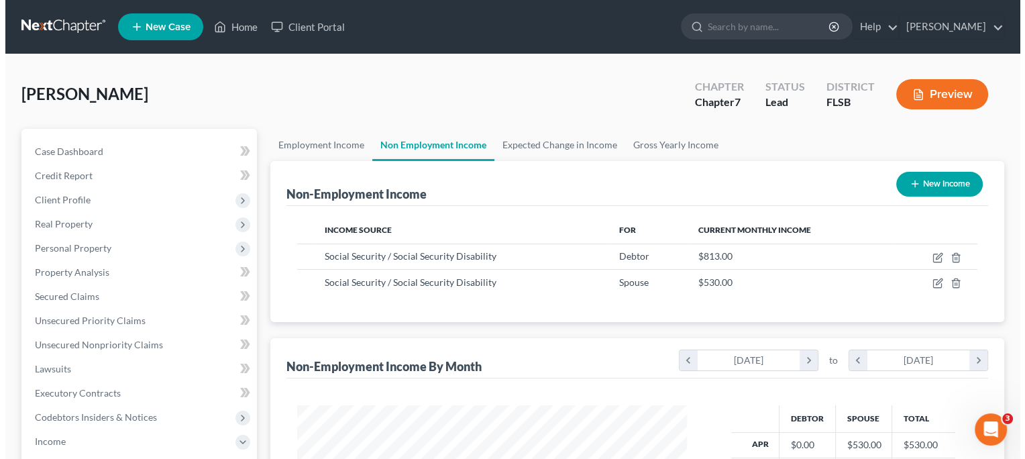
scroll to position [670431, 670258]
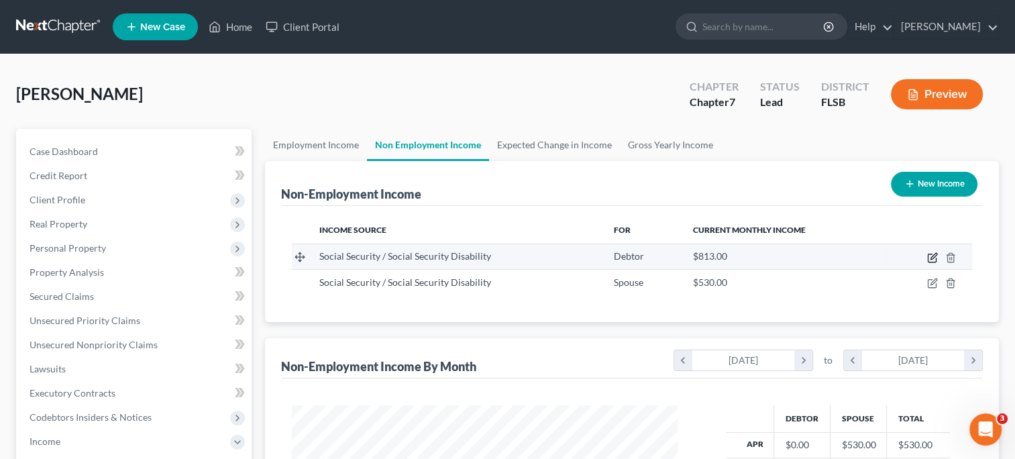
click at [930, 260] on icon "button" at bounding box center [932, 257] width 11 height 11
select select "4"
select select "0"
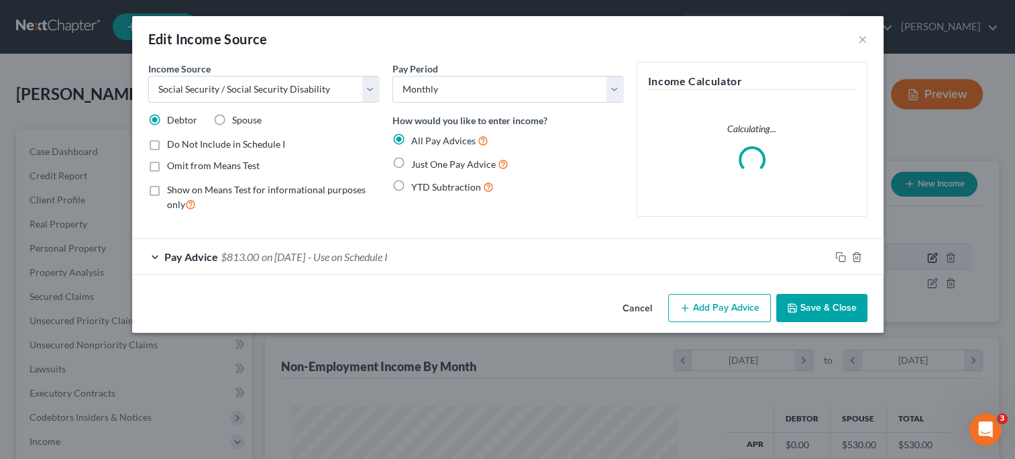
scroll to position [239, 416]
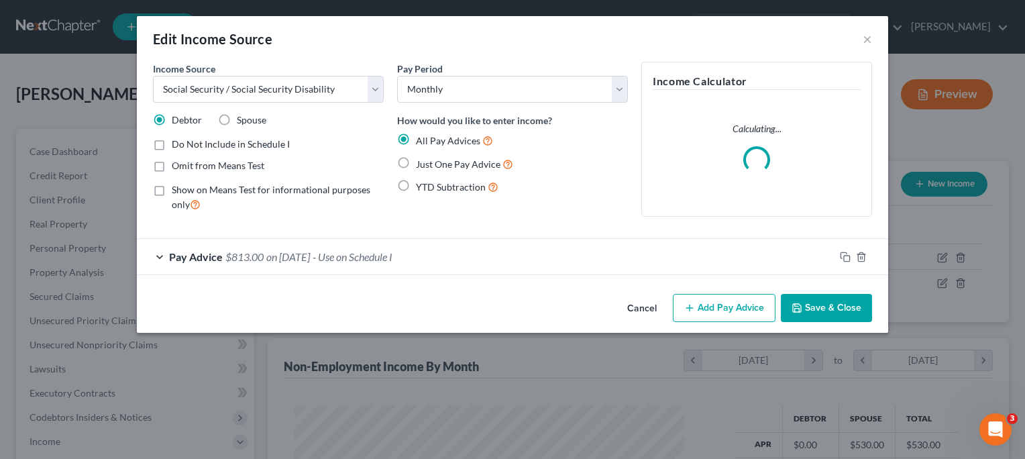
click at [416, 162] on label "Just One Pay Advice" at bounding box center [464, 163] width 97 height 15
click at [421, 162] on input "Just One Pay Advice" at bounding box center [425, 160] width 9 height 9
radio input "true"
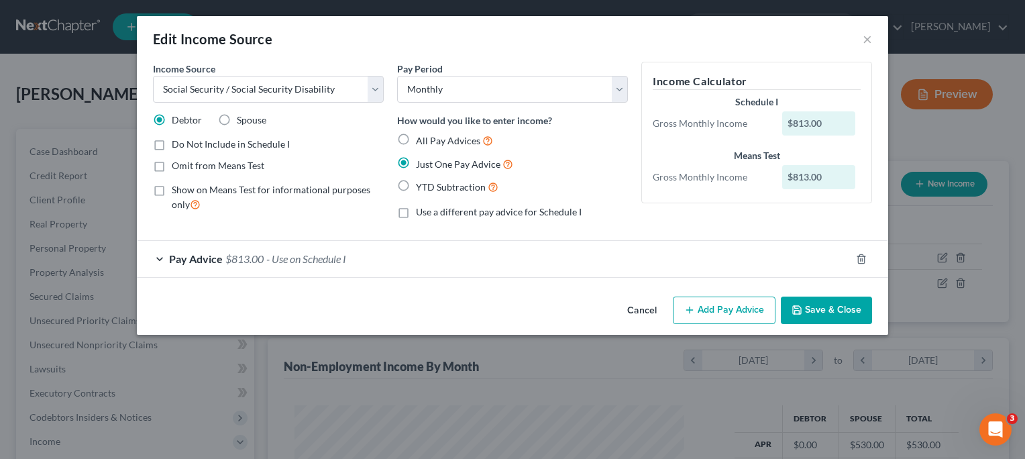
click at [174, 256] on span "Pay Advice" at bounding box center [196, 258] width 54 height 13
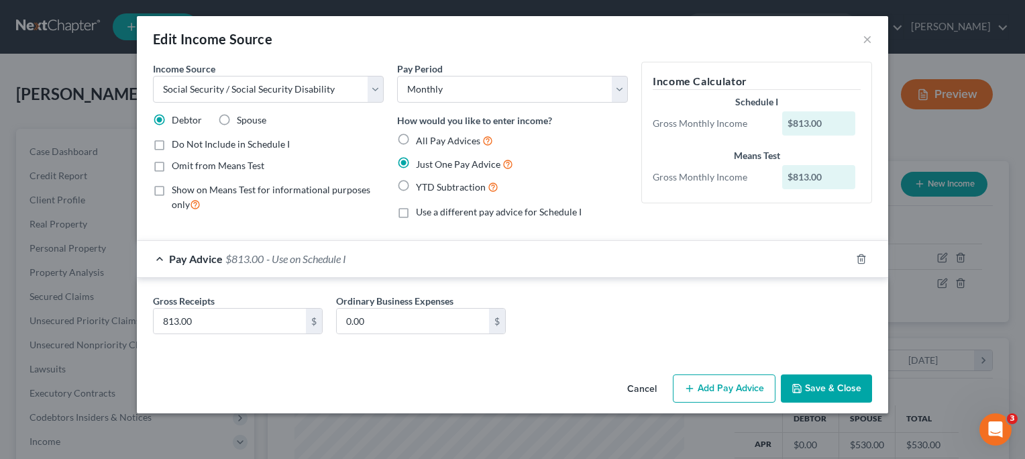
click at [174, 256] on span "Pay Advice" at bounding box center [196, 258] width 54 height 13
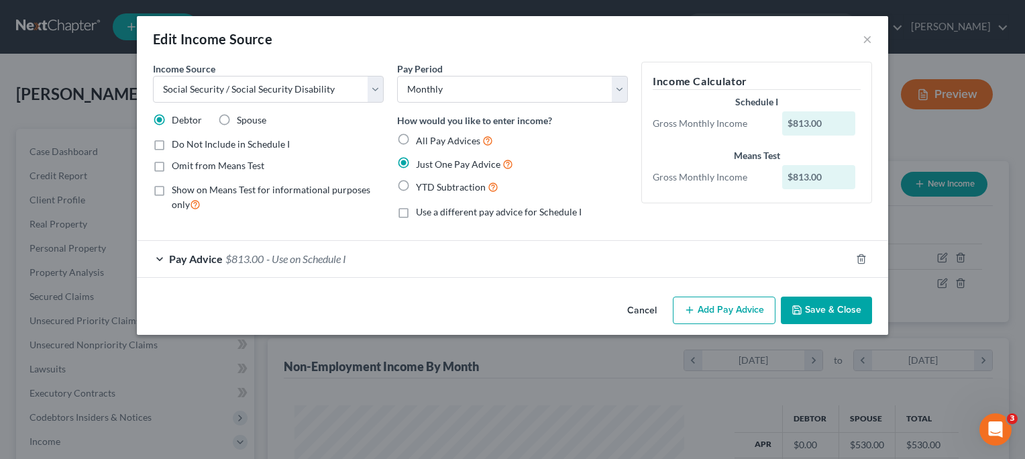
click at [794, 311] on icon "button" at bounding box center [797, 310] width 8 height 8
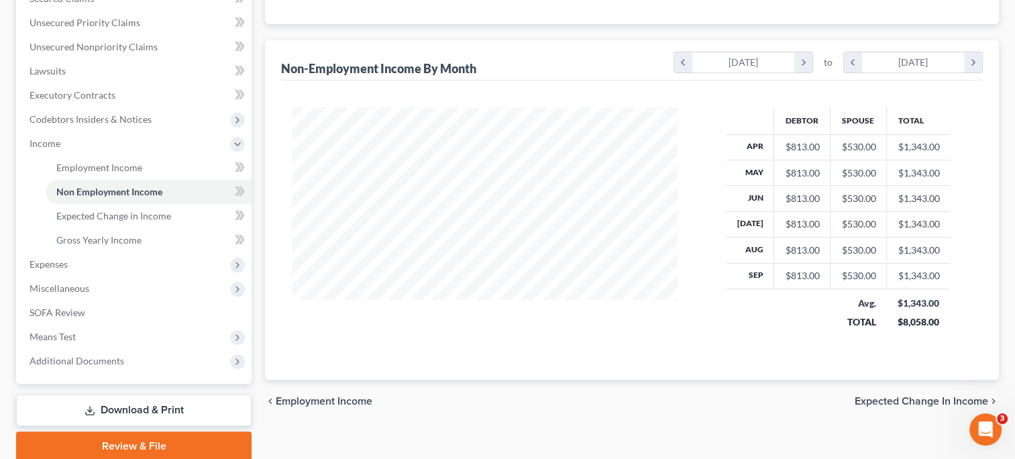
scroll to position [299, 0]
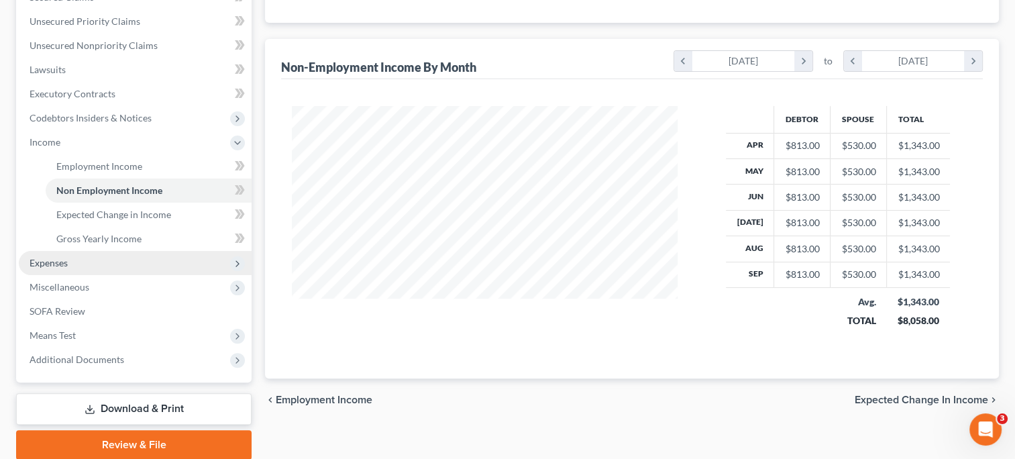
click at [44, 266] on span "Expenses" at bounding box center [49, 262] width 38 height 11
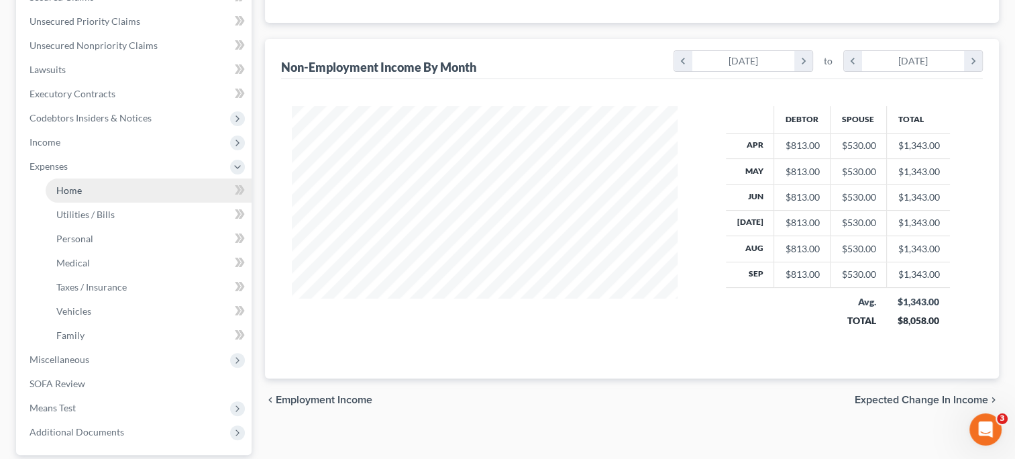
click at [65, 190] on span "Home" at bounding box center [68, 189] width 25 height 11
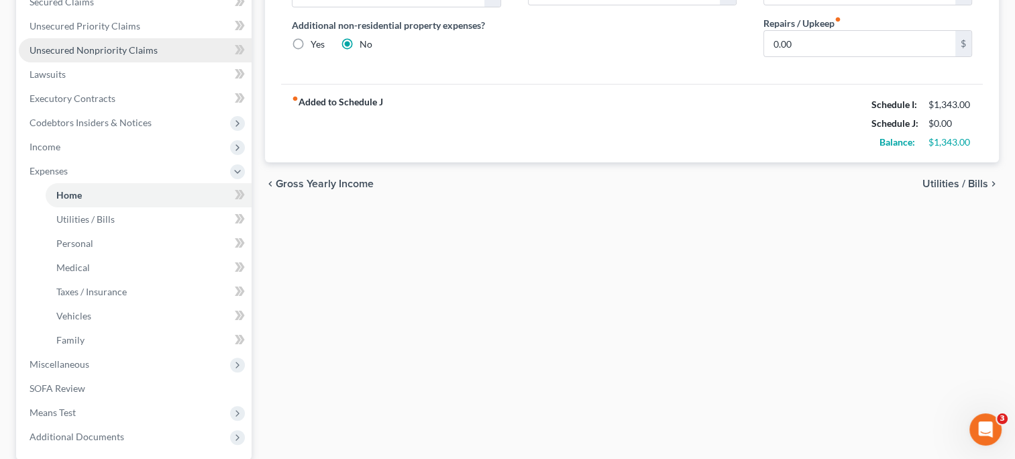
scroll to position [298, 0]
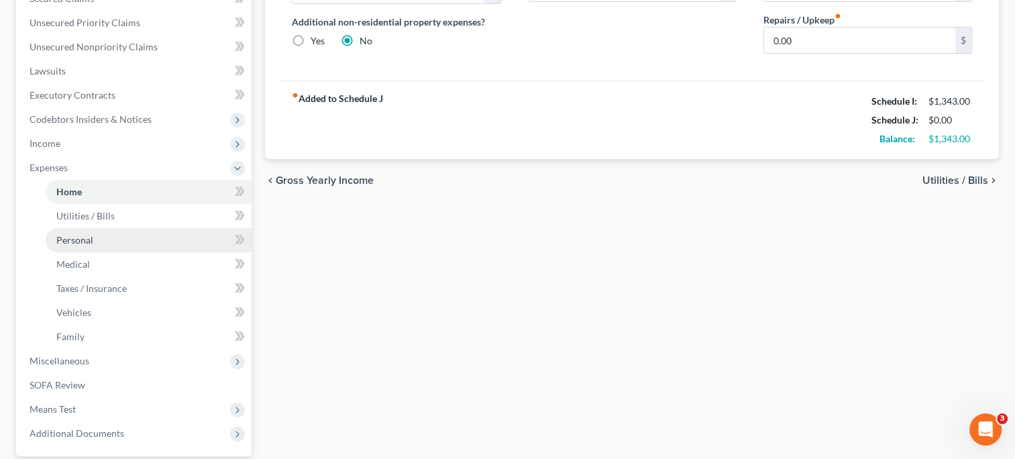
click at [77, 240] on span "Personal" at bounding box center [74, 239] width 37 height 11
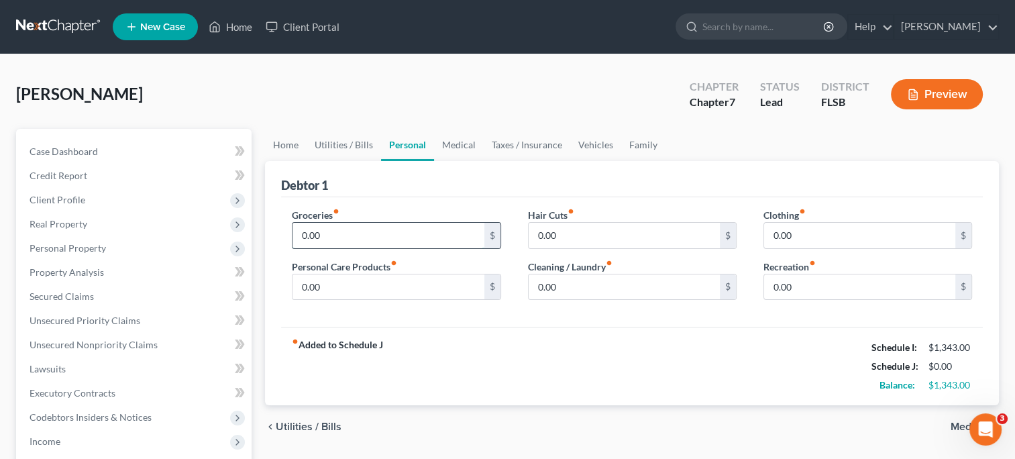
click at [332, 227] on input "0.00" at bounding box center [387, 235] width 191 height 25
type input "800"
click at [368, 281] on input "0.00" at bounding box center [387, 286] width 191 height 25
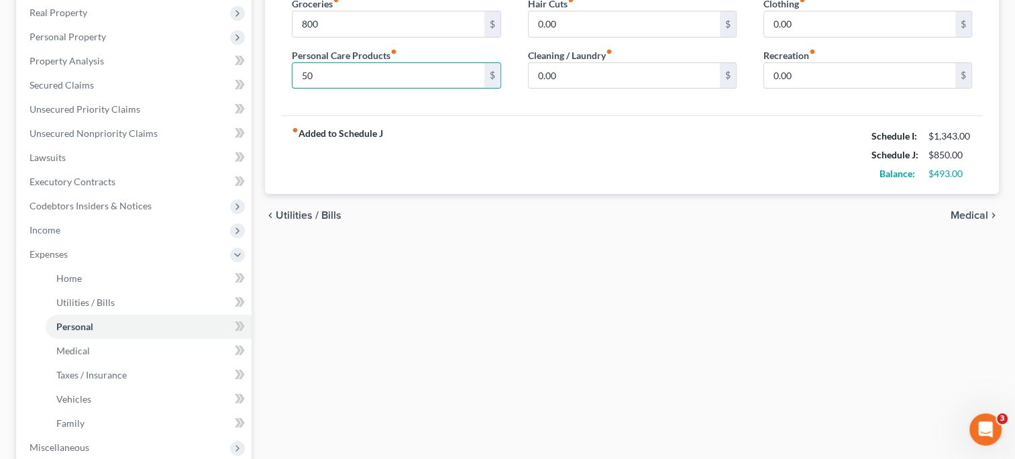
scroll to position [219, 0]
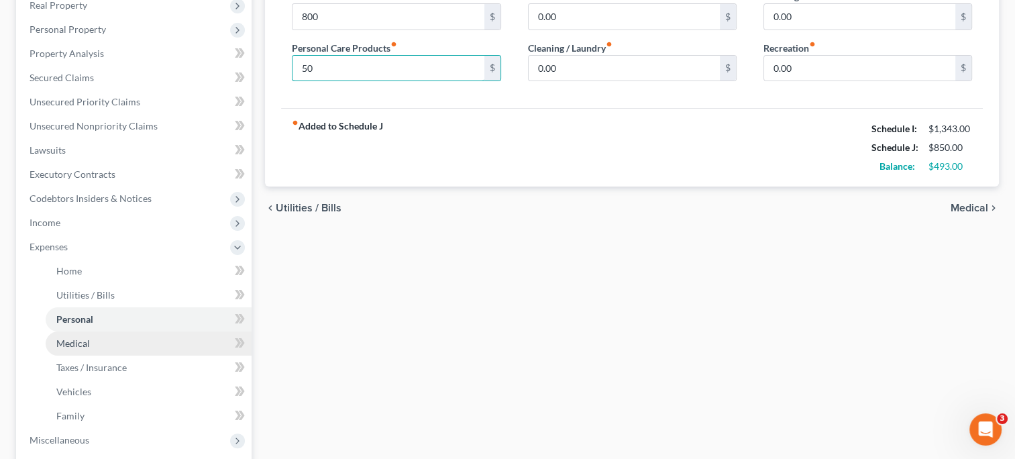
type input "50"
click at [65, 342] on span "Medical" at bounding box center [73, 342] width 34 height 11
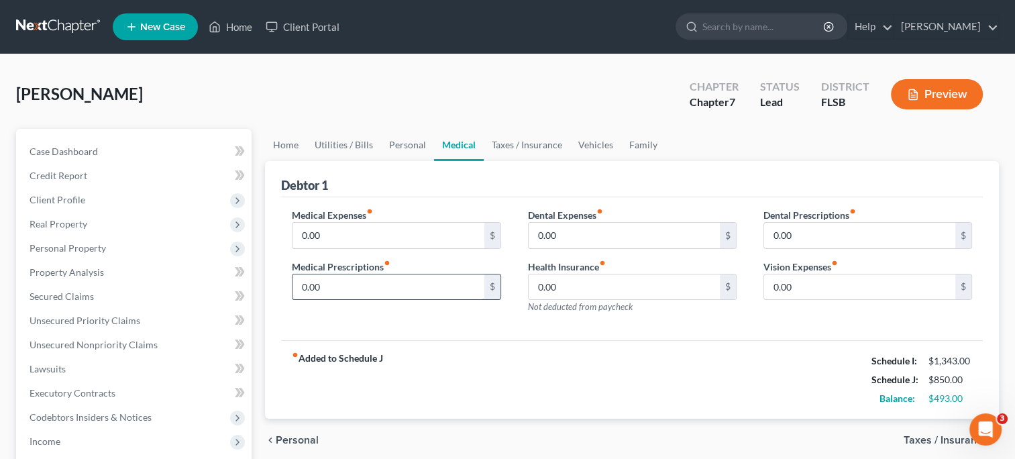
click at [336, 280] on input "0.00" at bounding box center [387, 286] width 191 height 25
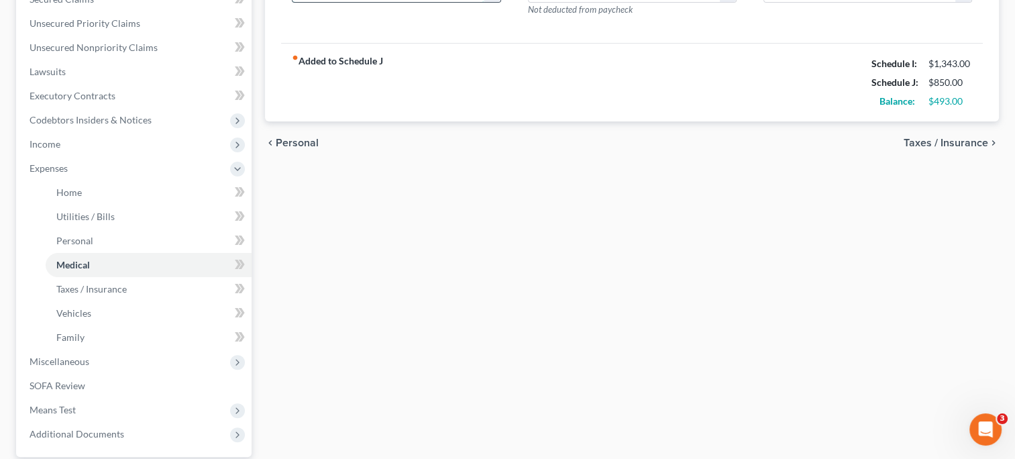
scroll to position [306, 0]
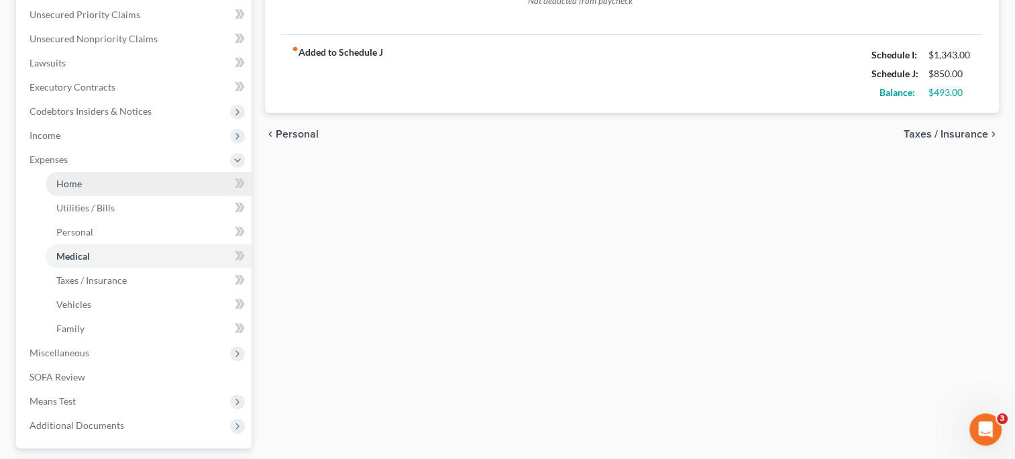
click at [75, 186] on span "Home" at bounding box center [68, 183] width 25 height 11
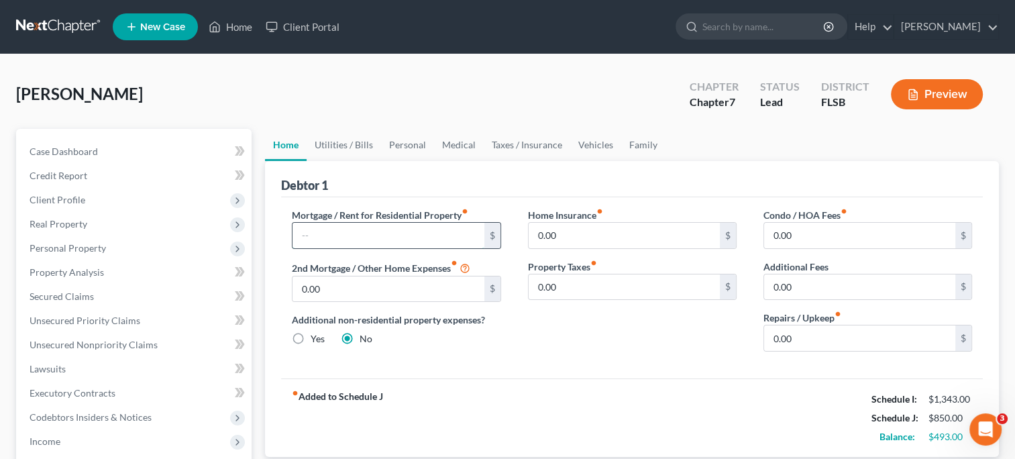
click at [318, 236] on input "text" at bounding box center [387, 235] width 191 height 25
click at [478, 355] on div "Mortgage / Rent for Residential Property fiber_manual_record 500 $ 2nd Mortgage…" at bounding box center [395, 285] width 235 height 154
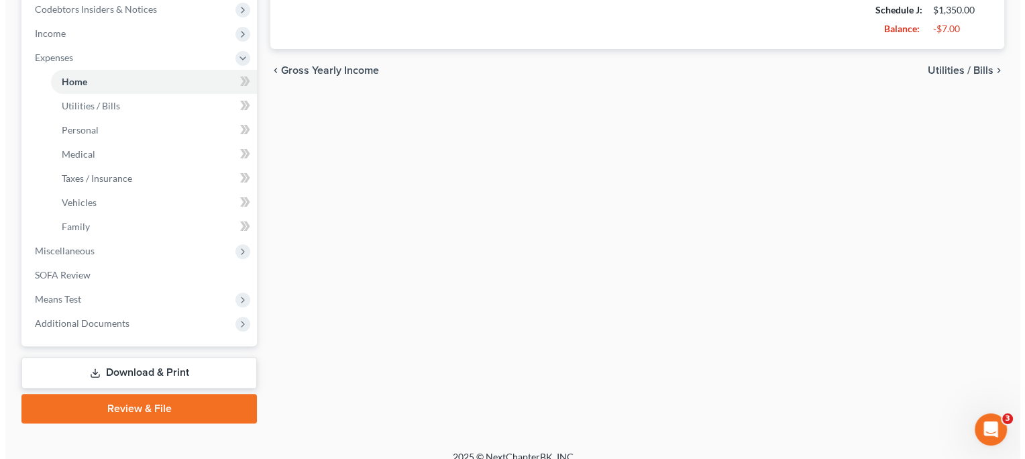
scroll to position [410, 0]
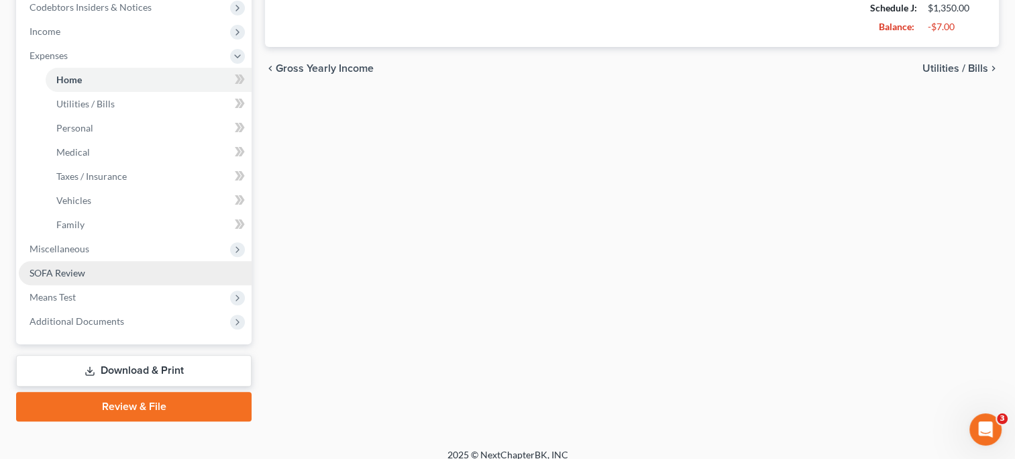
click at [76, 273] on span "SOFA Review" at bounding box center [58, 272] width 56 height 11
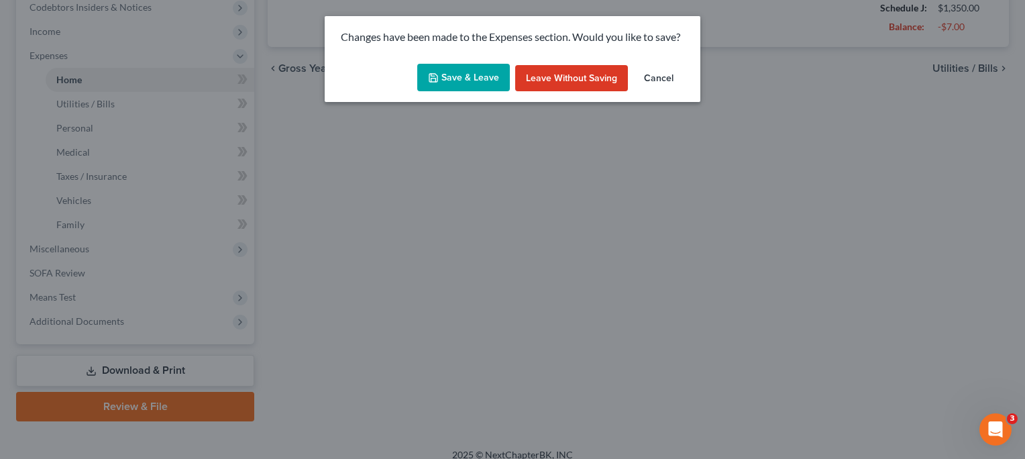
click at [467, 75] on button "Save & Leave" at bounding box center [463, 78] width 93 height 28
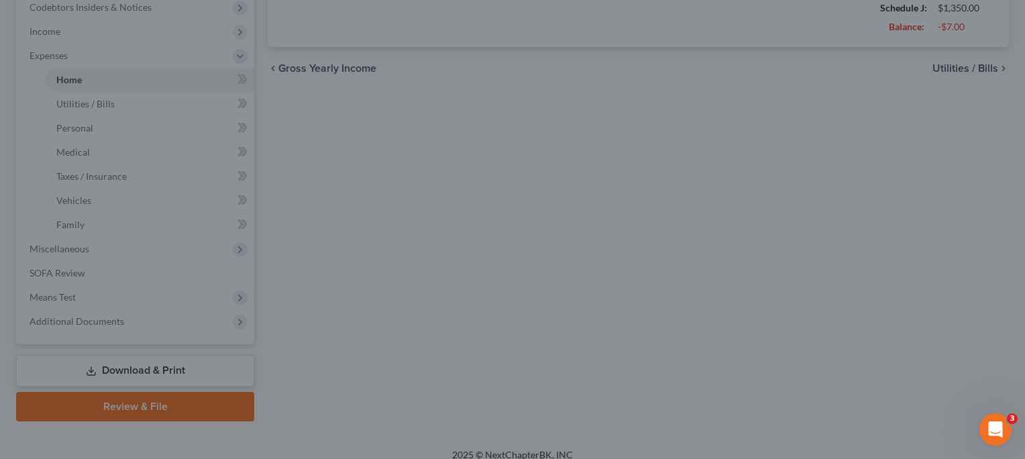
type input "500.00"
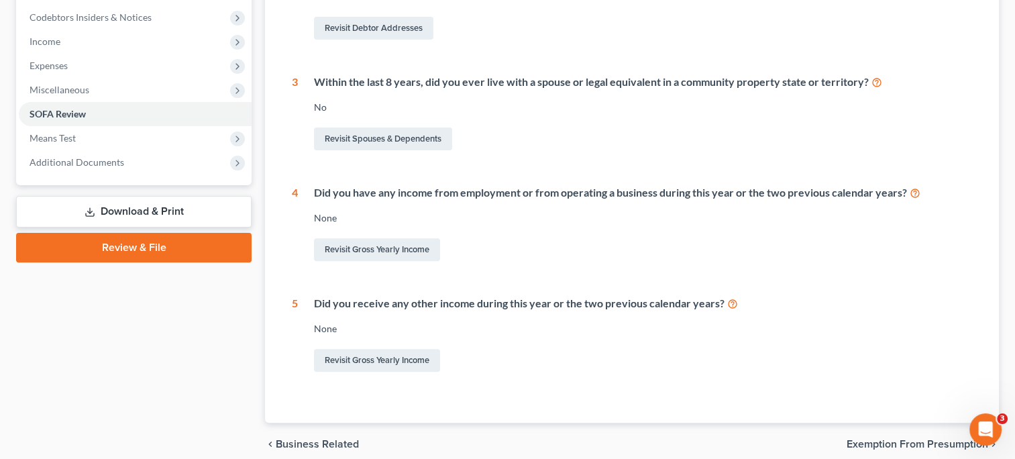
scroll to position [402, 0]
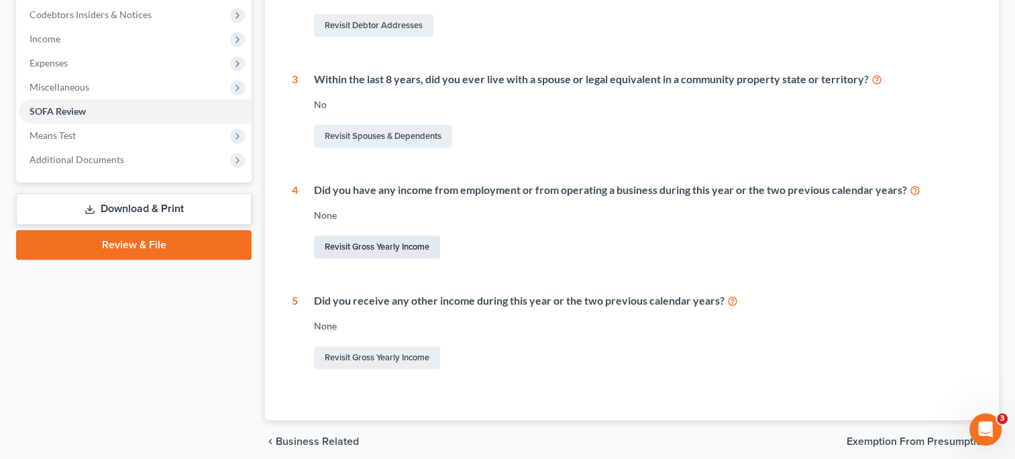
click at [396, 248] on link "Revisit Gross Yearly Income" at bounding box center [377, 246] width 126 height 23
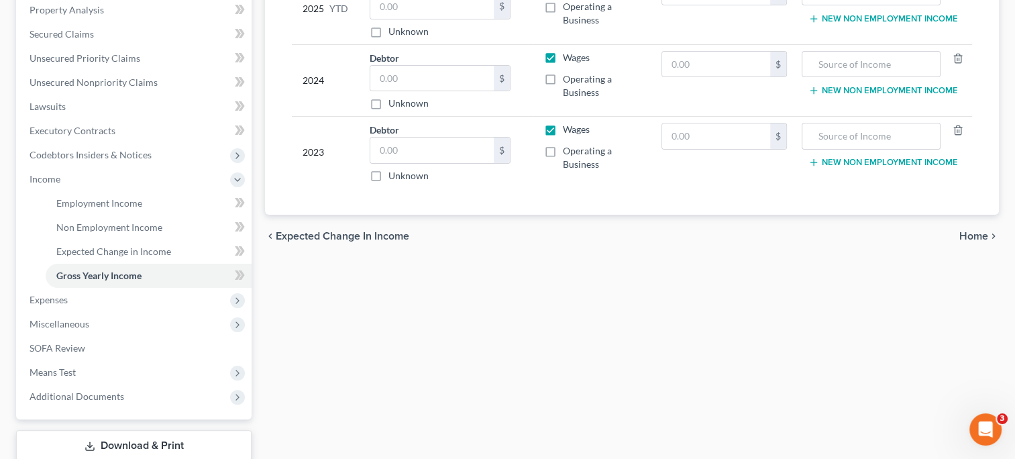
scroll to position [272, 0]
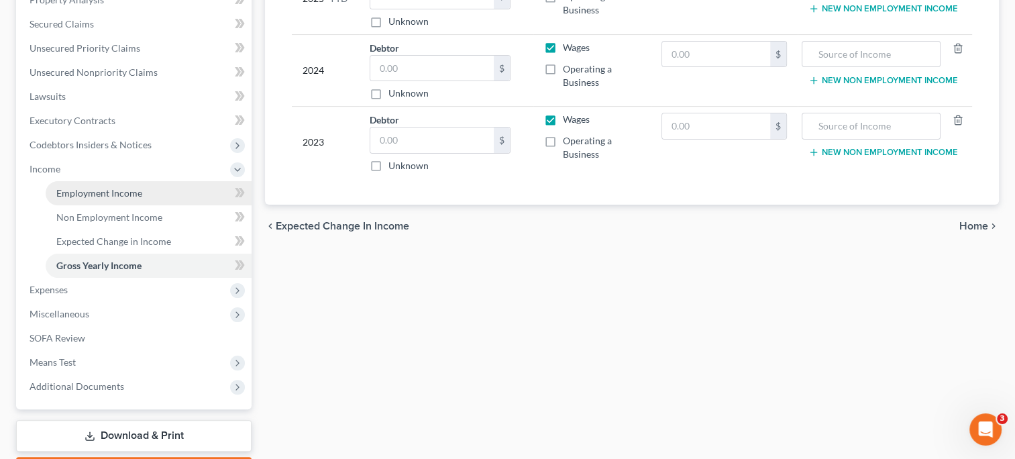
click at [127, 192] on span "Employment Income" at bounding box center [99, 192] width 86 height 11
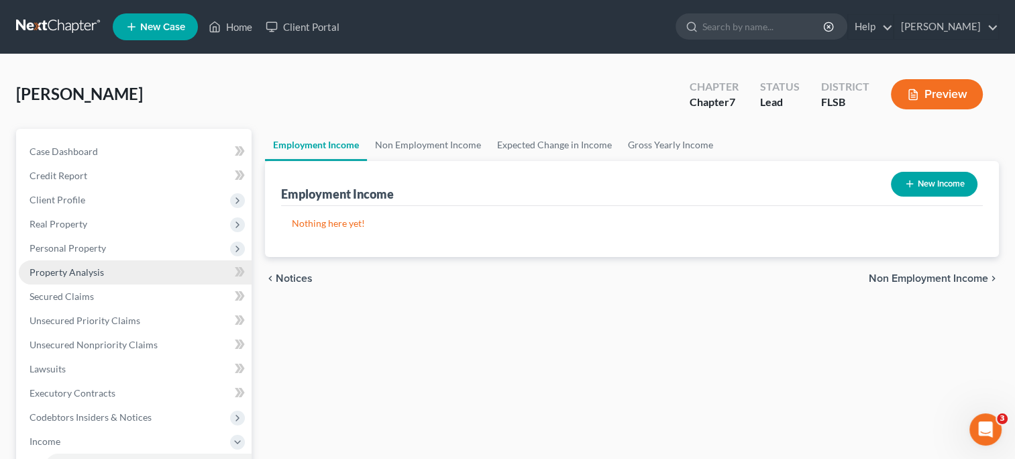
scroll to position [274, 0]
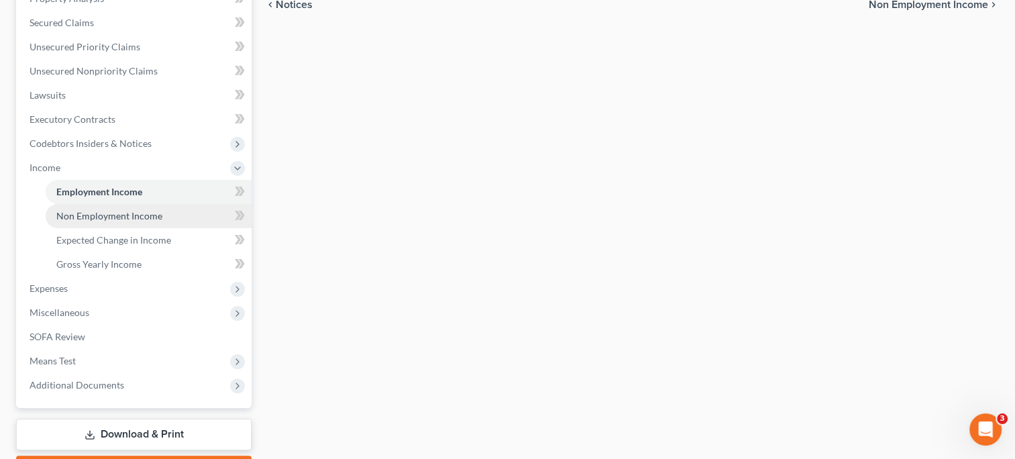
click at [123, 218] on span "Non Employment Income" at bounding box center [109, 215] width 106 height 11
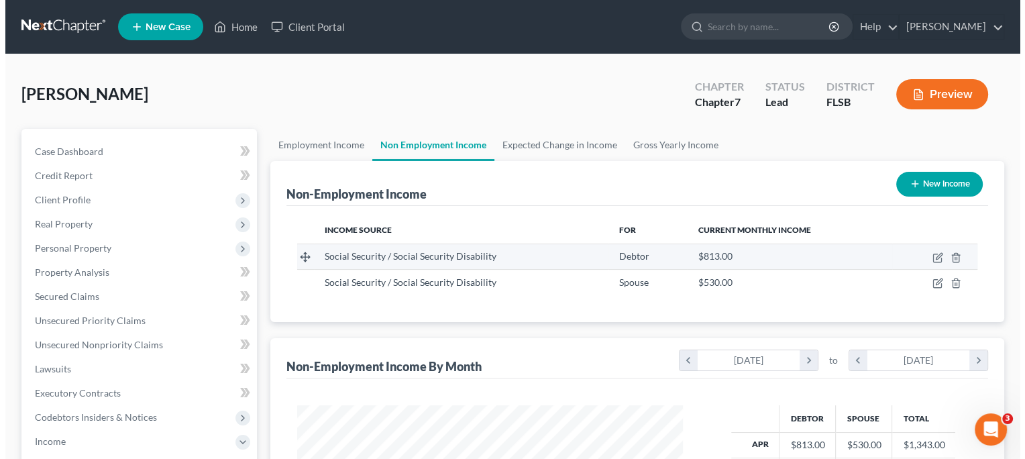
scroll to position [239, 412]
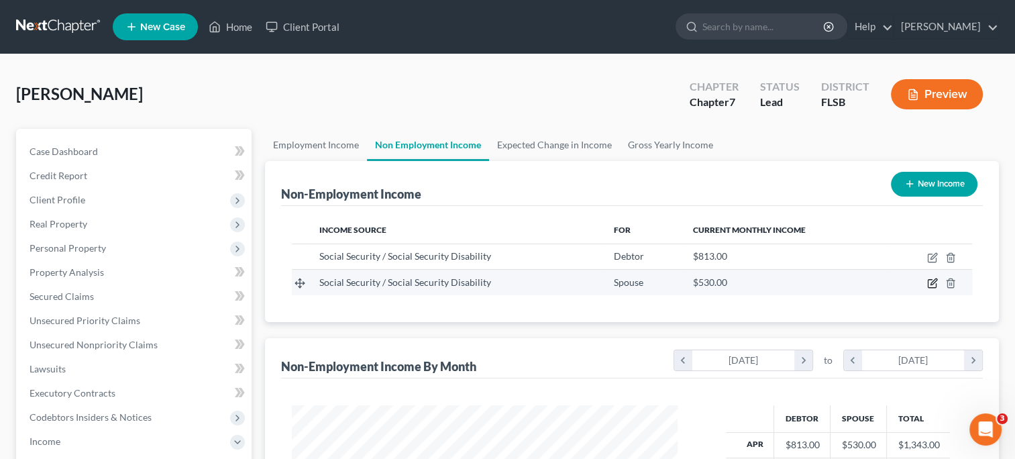
click at [931, 280] on icon "button" at bounding box center [932, 283] width 11 height 11
select select "4"
select select "0"
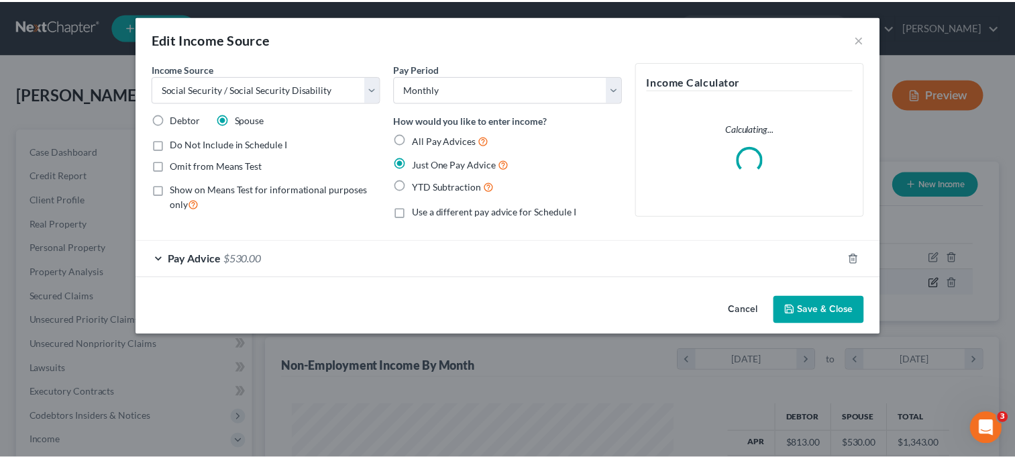
scroll to position [239, 416]
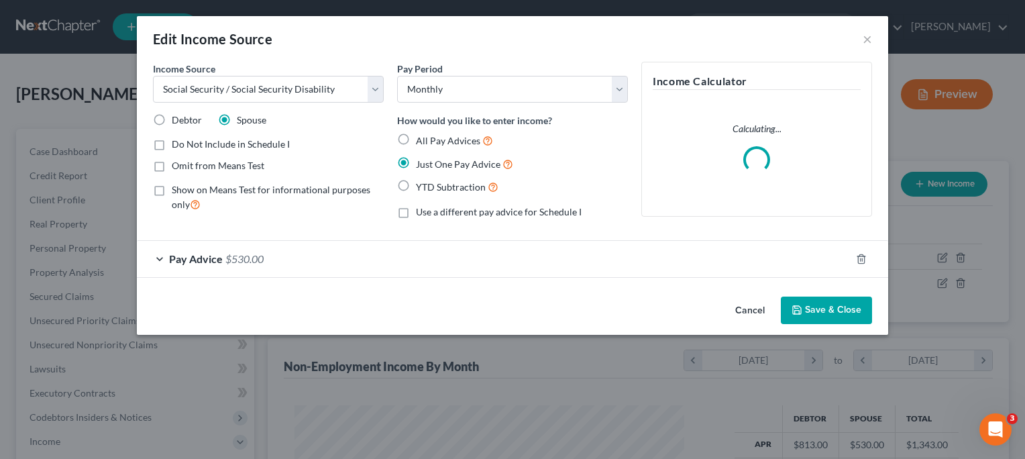
click at [164, 256] on div "Pay Advice $530.00" at bounding box center [494, 259] width 714 height 36
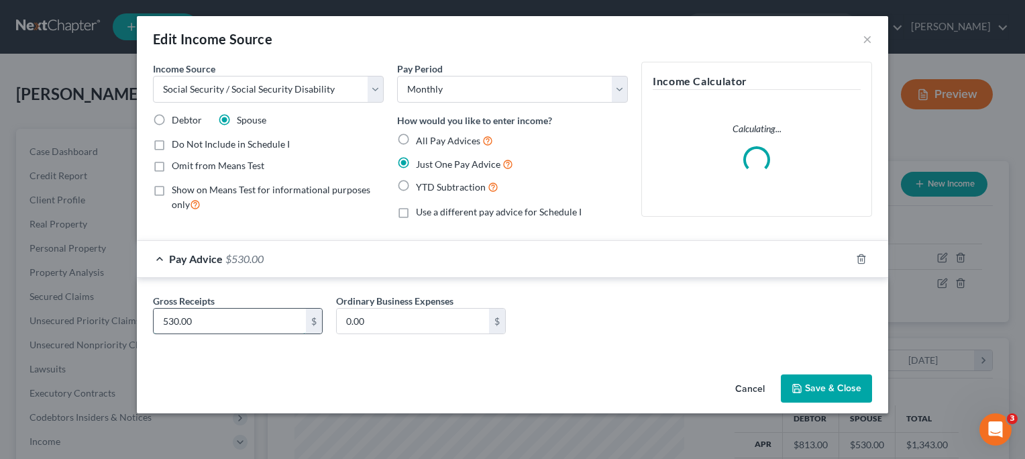
click at [202, 317] on input "530.00" at bounding box center [230, 321] width 152 height 25
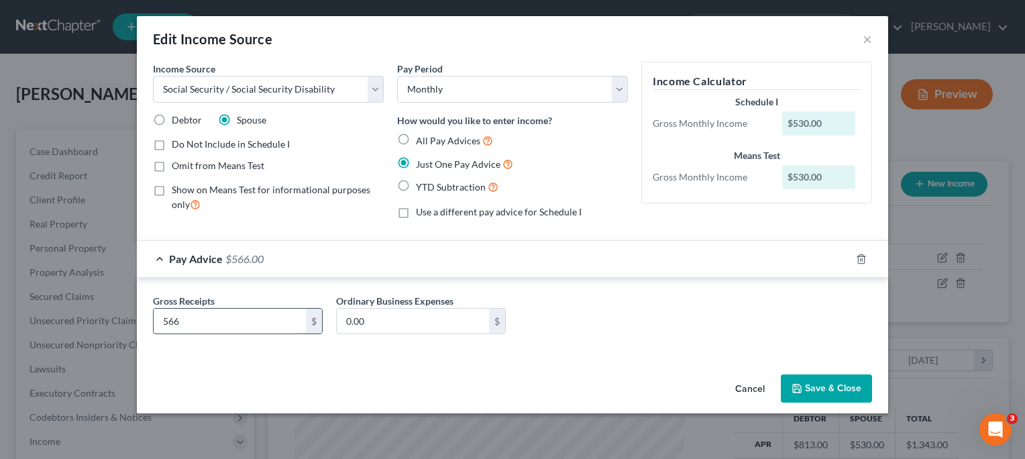
type input "566"
click at [789, 393] on button "Save & Close" at bounding box center [826, 388] width 91 height 28
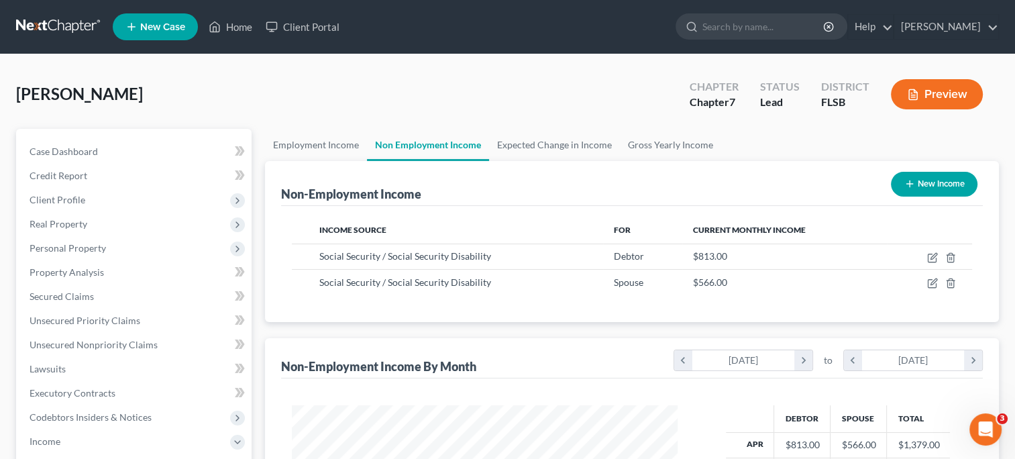
scroll to position [670431, 670258]
